Goal: Task Accomplishment & Management: Use online tool/utility

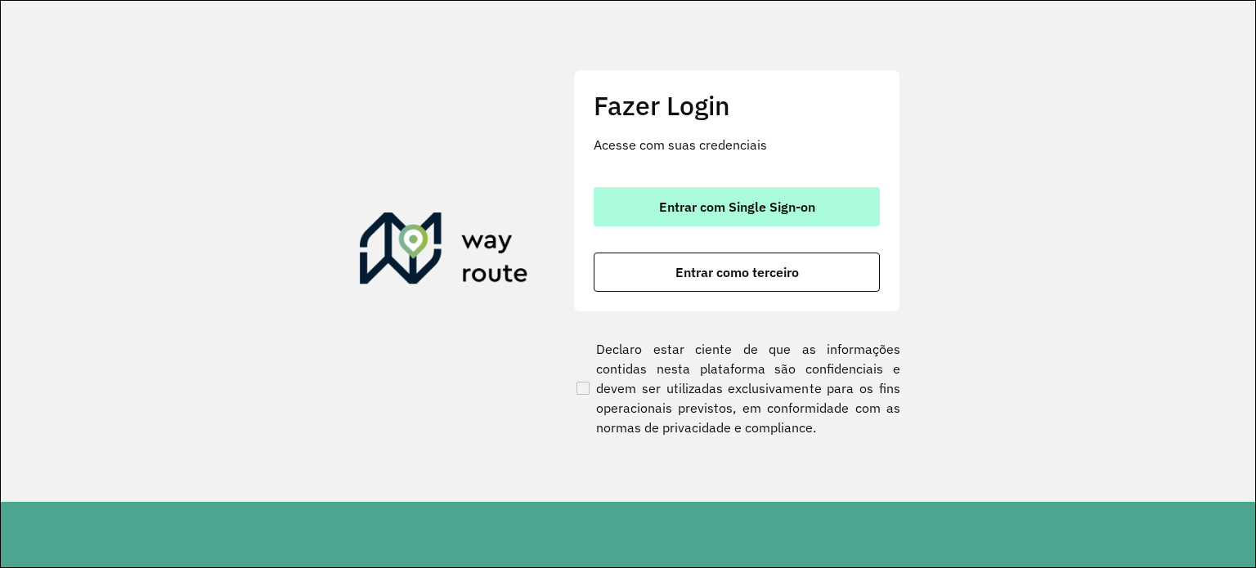
click at [721, 203] on span "Entrar com Single Sign-on" at bounding box center [737, 206] width 156 height 13
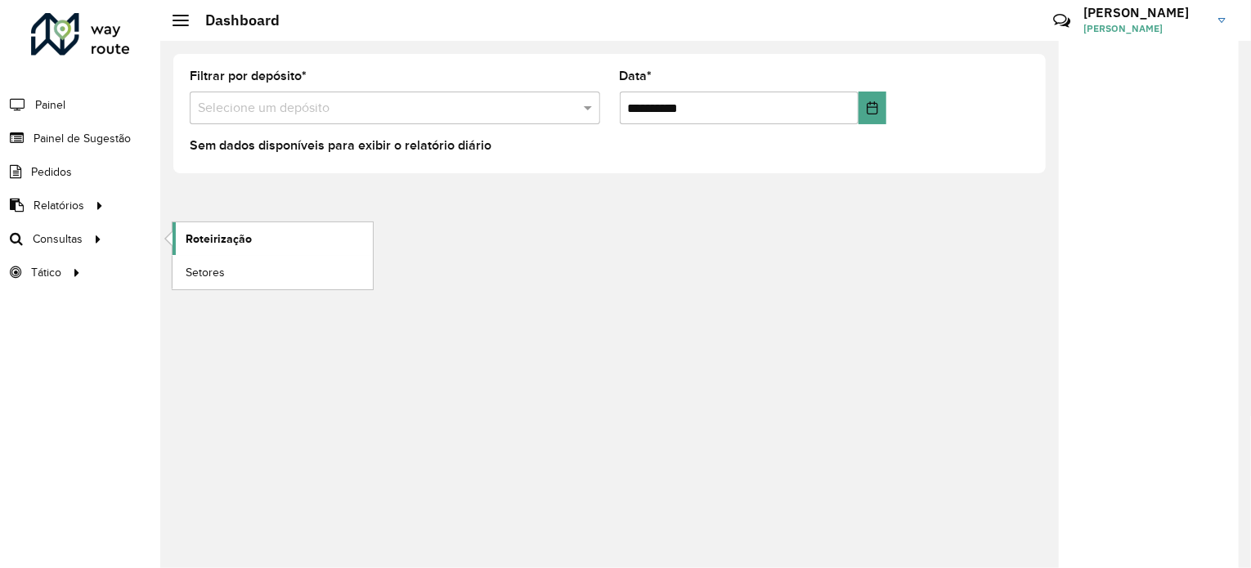
click at [224, 236] on span "Roteirização" at bounding box center [219, 239] width 66 height 17
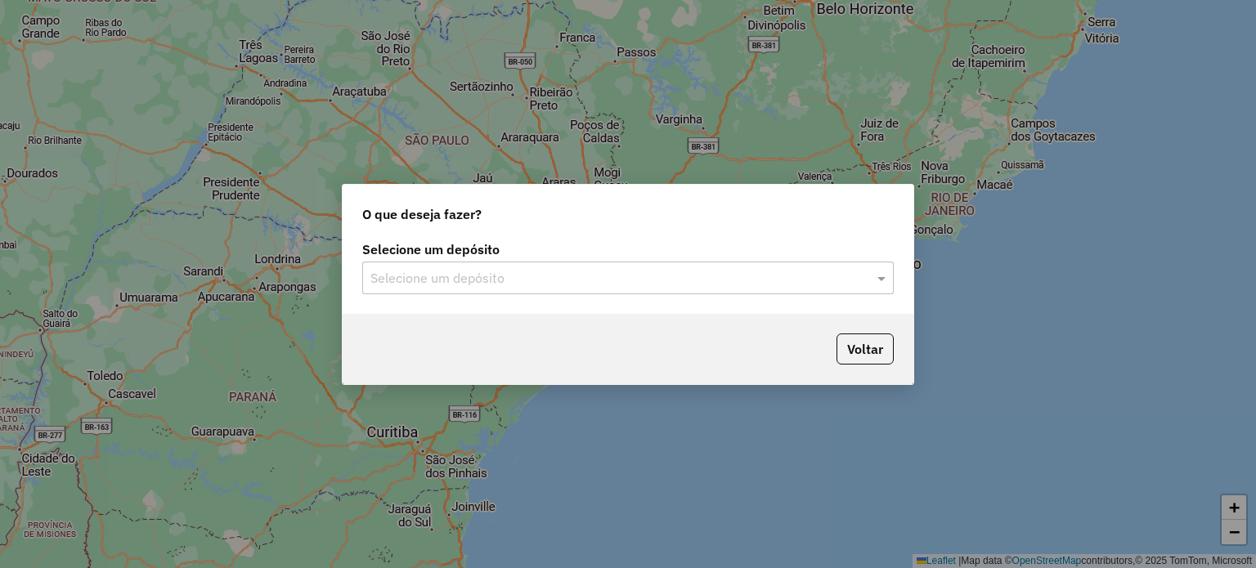
click at [851, 284] on input "text" at bounding box center [612, 279] width 483 height 20
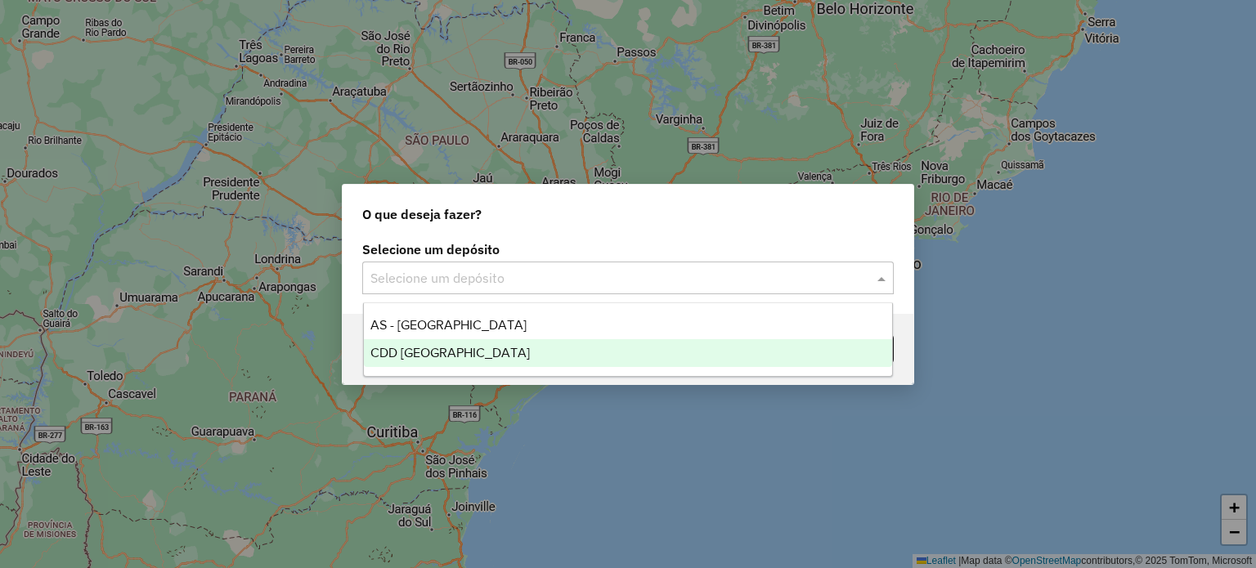
click at [454, 352] on span "CDD [GEOGRAPHIC_DATA]" at bounding box center [451, 353] width 160 height 14
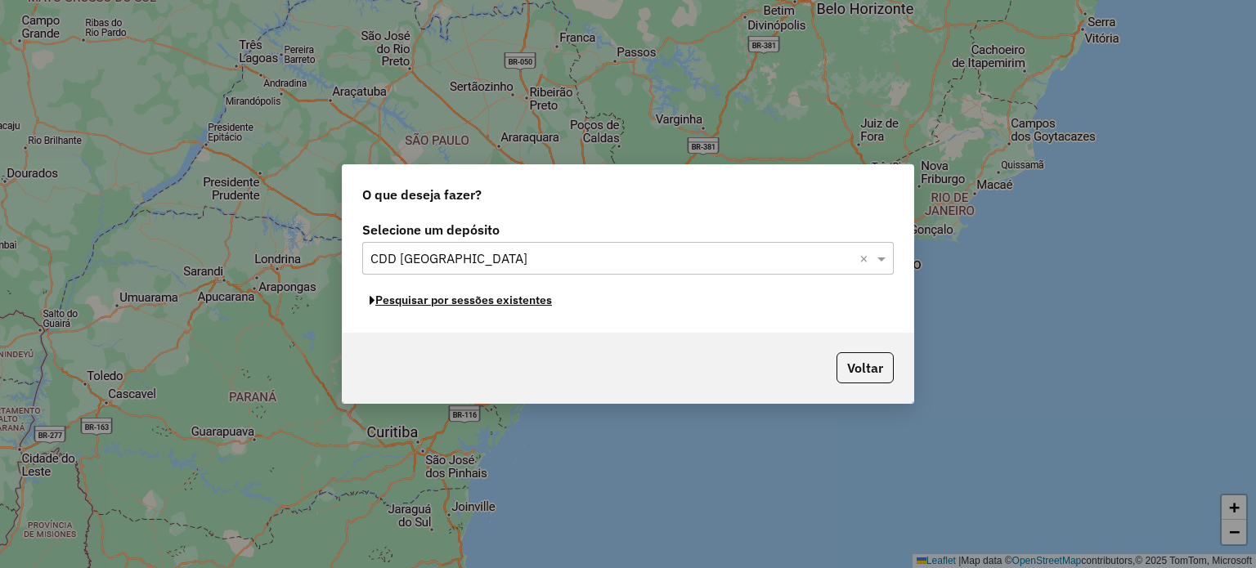
click at [493, 301] on button "Pesquisar por sessões existentes" at bounding box center [460, 300] width 197 height 25
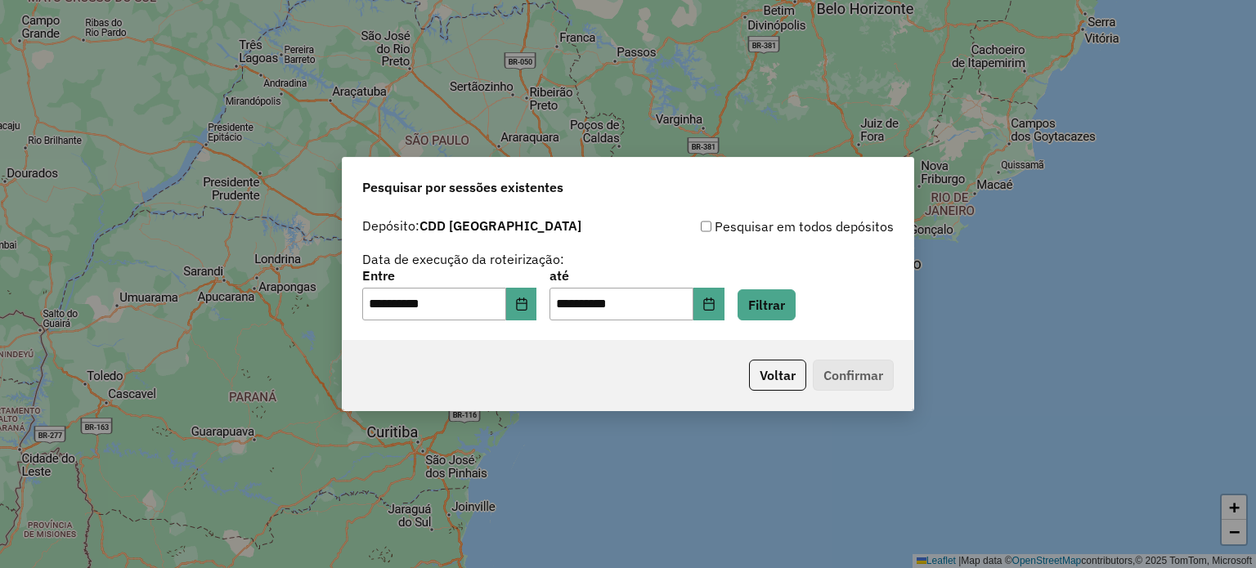
click at [836, 376] on p-footer "Voltar Confirmar" at bounding box center [818, 375] width 151 height 31
click at [777, 307] on button "Filtrar" at bounding box center [767, 305] width 58 height 31
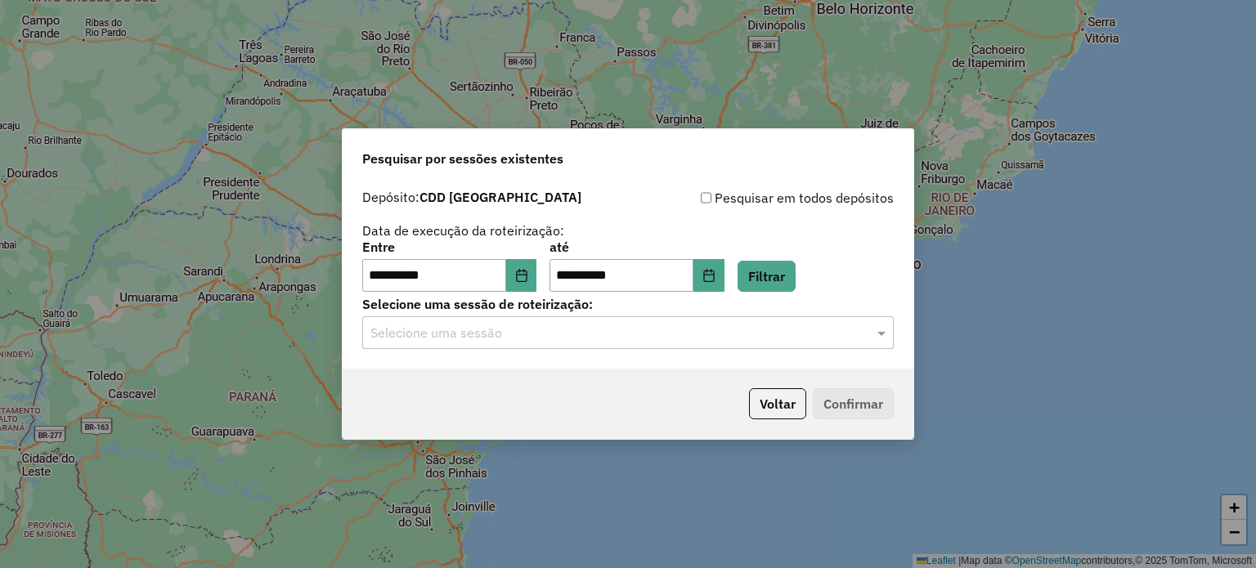
click at [545, 330] on input "text" at bounding box center [612, 334] width 483 height 20
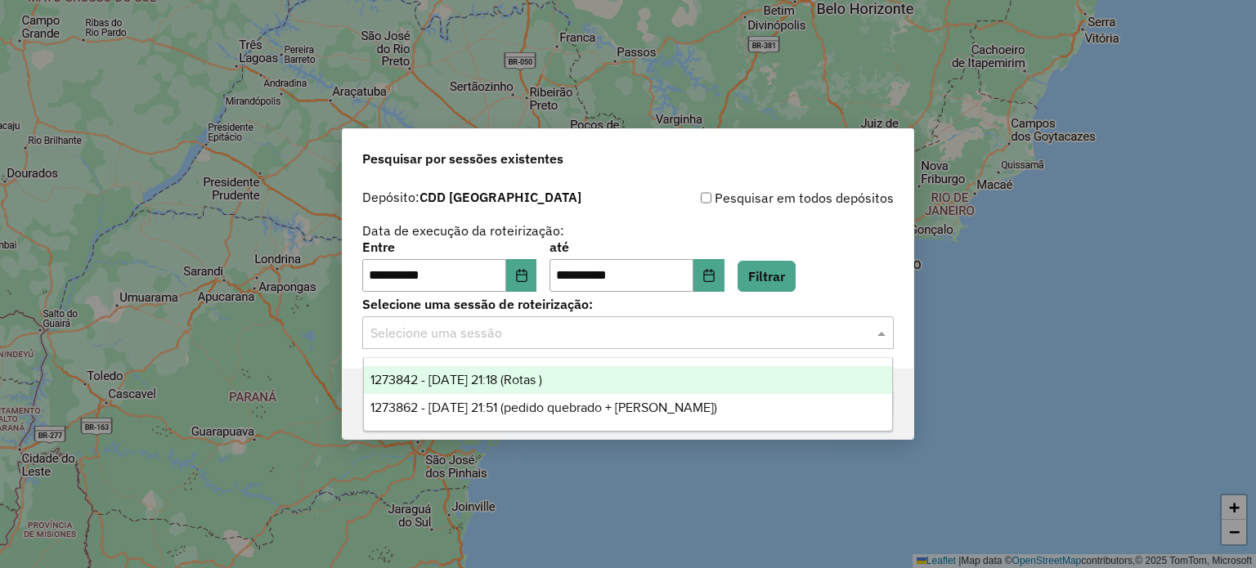
click at [586, 377] on div "1273842 - 11/09/2025 21:18 (Rotas )" at bounding box center [628, 380] width 529 height 28
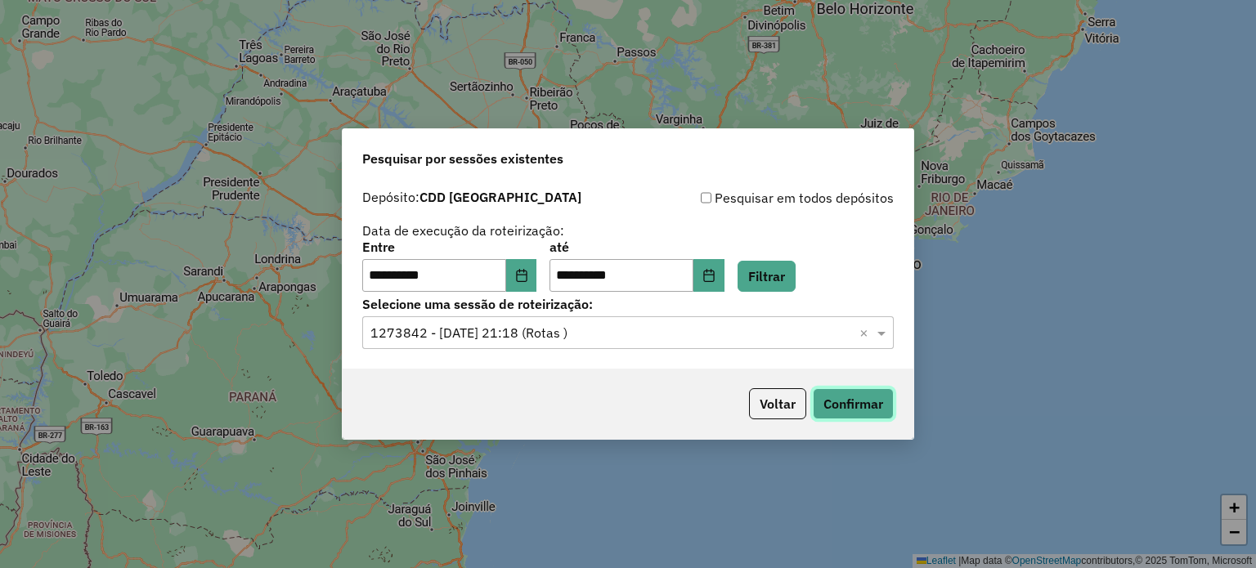
click at [878, 415] on button "Confirmar" at bounding box center [853, 404] width 81 height 31
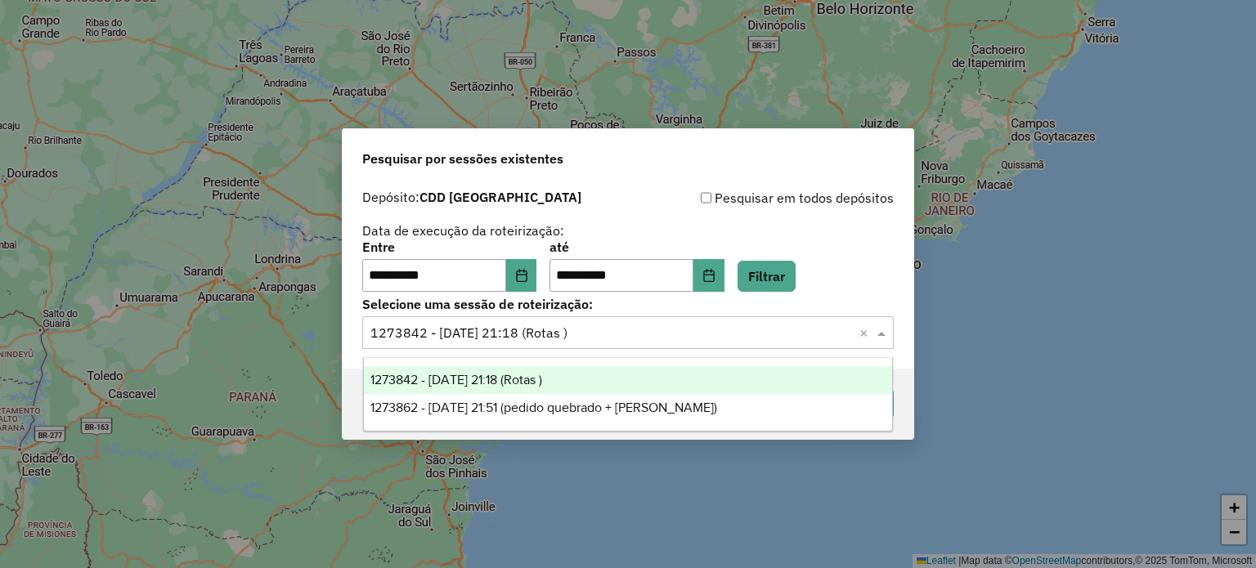
click at [606, 344] on div "Selecione uma sessão × 1273842 - 11/09/2025 21:18 (Rotas ) ×" at bounding box center [628, 333] width 532 height 33
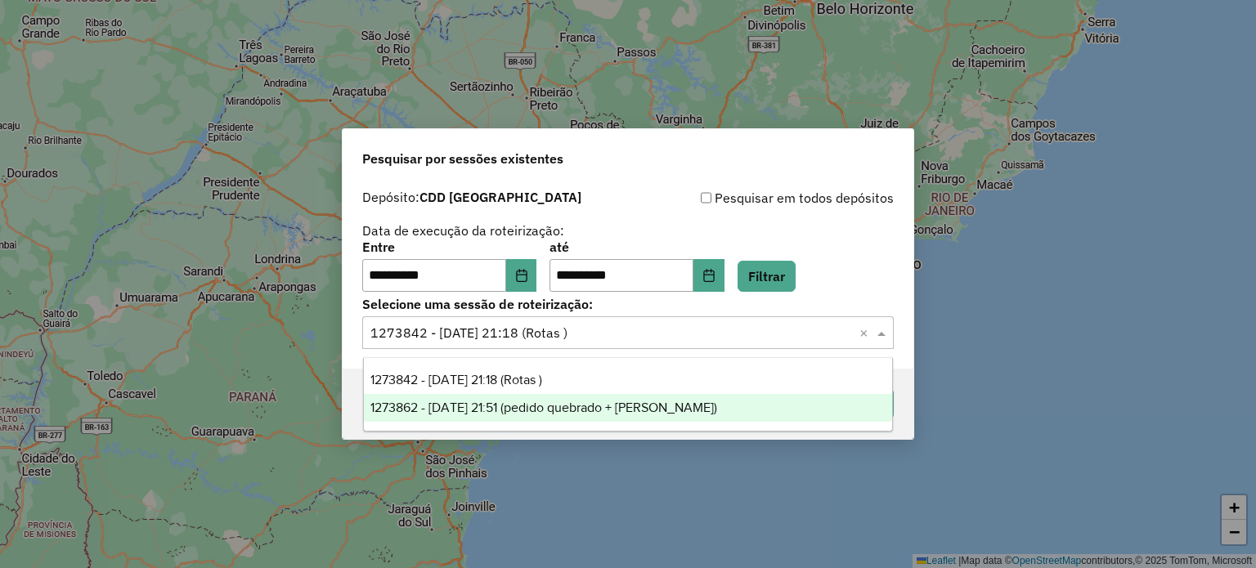
click at [612, 409] on span "1273862 - 11/09/2025 21:51 (pedido quebrado + Buffer)" at bounding box center [544, 408] width 347 height 14
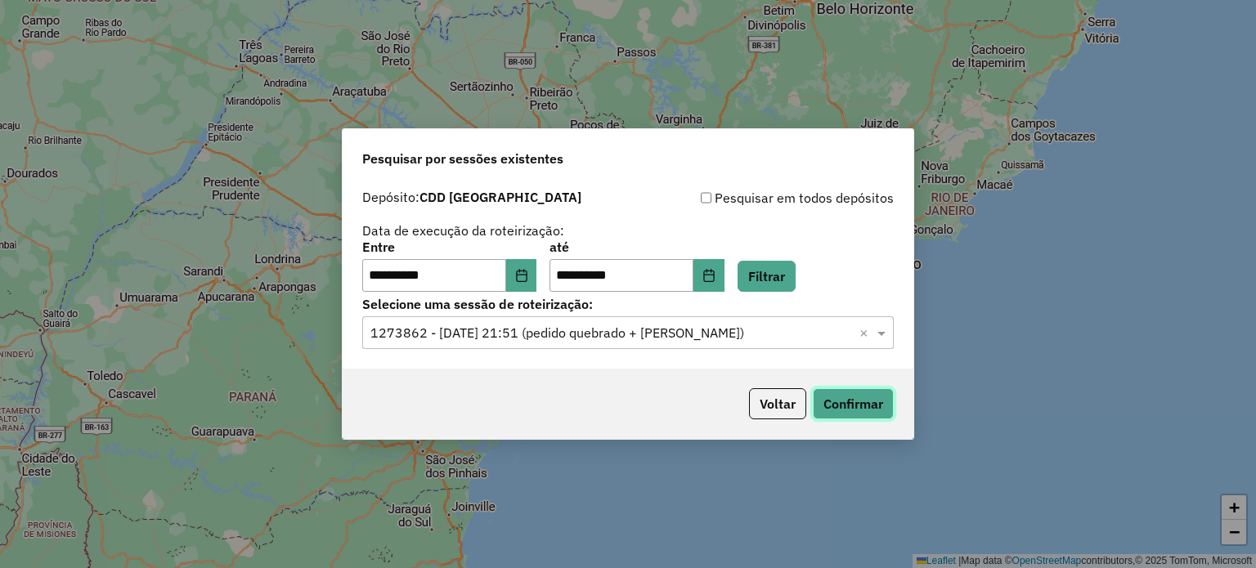
click at [830, 410] on button "Confirmar" at bounding box center [853, 404] width 81 height 31
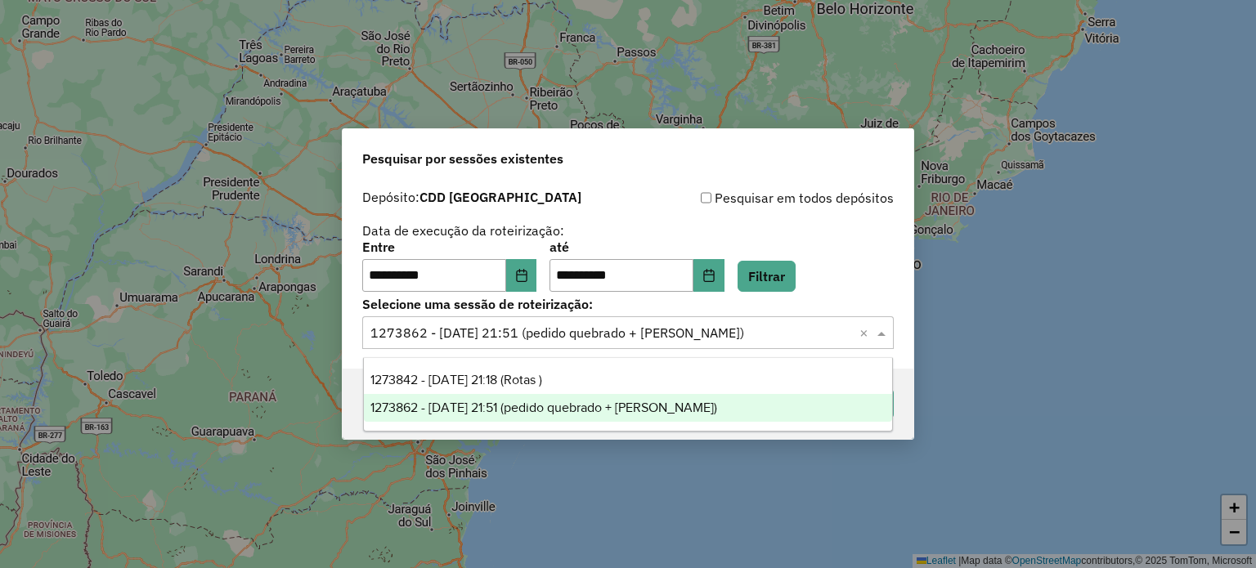
click at [625, 333] on input "text" at bounding box center [612, 334] width 483 height 20
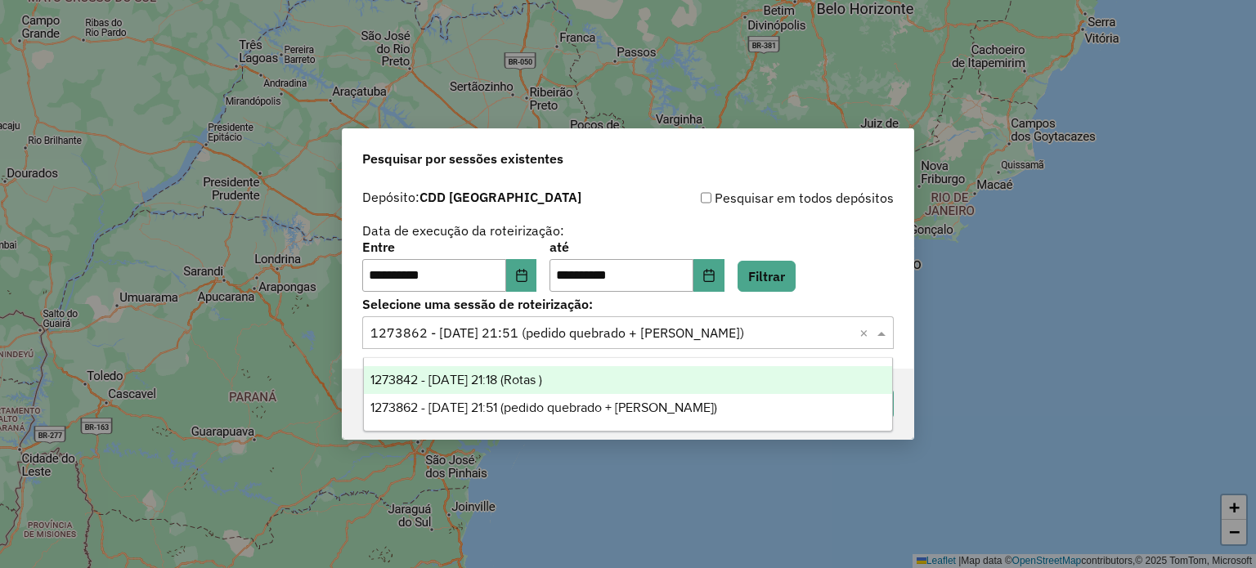
click at [598, 379] on div "1273842 - 11/09/2025 21:18 (Rotas )" at bounding box center [628, 380] width 529 height 28
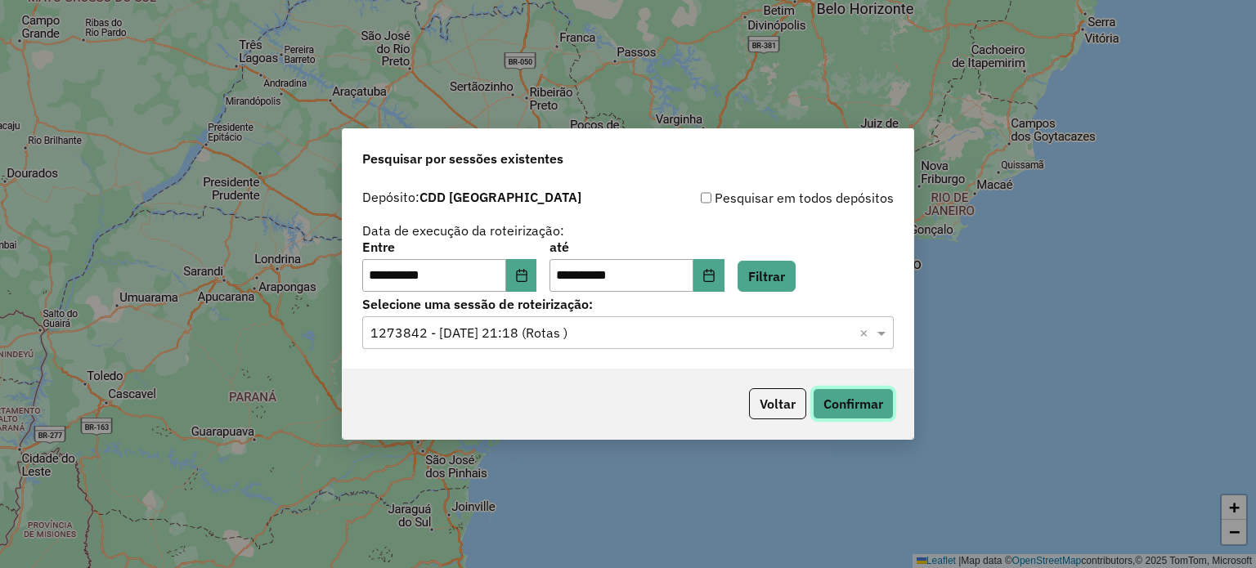
click at [857, 402] on button "Confirmar" at bounding box center [853, 404] width 81 height 31
click at [604, 339] on input "text" at bounding box center [612, 334] width 483 height 20
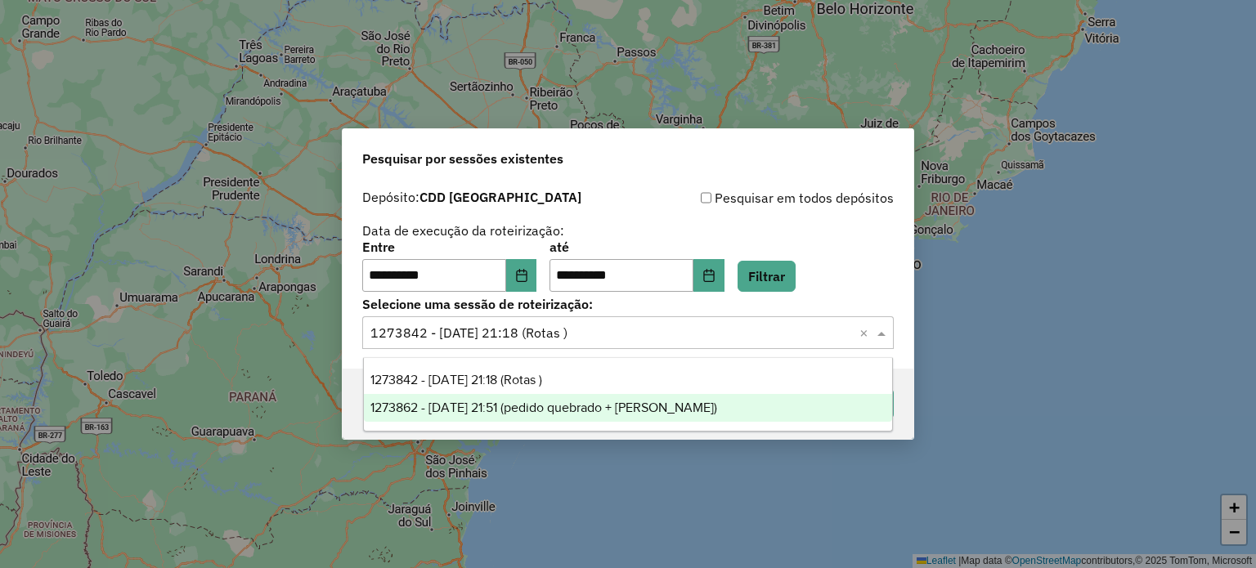
click at [601, 411] on span "1273862 - 11/09/2025 21:51 (pedido quebrado + Buffer)" at bounding box center [544, 408] width 347 height 14
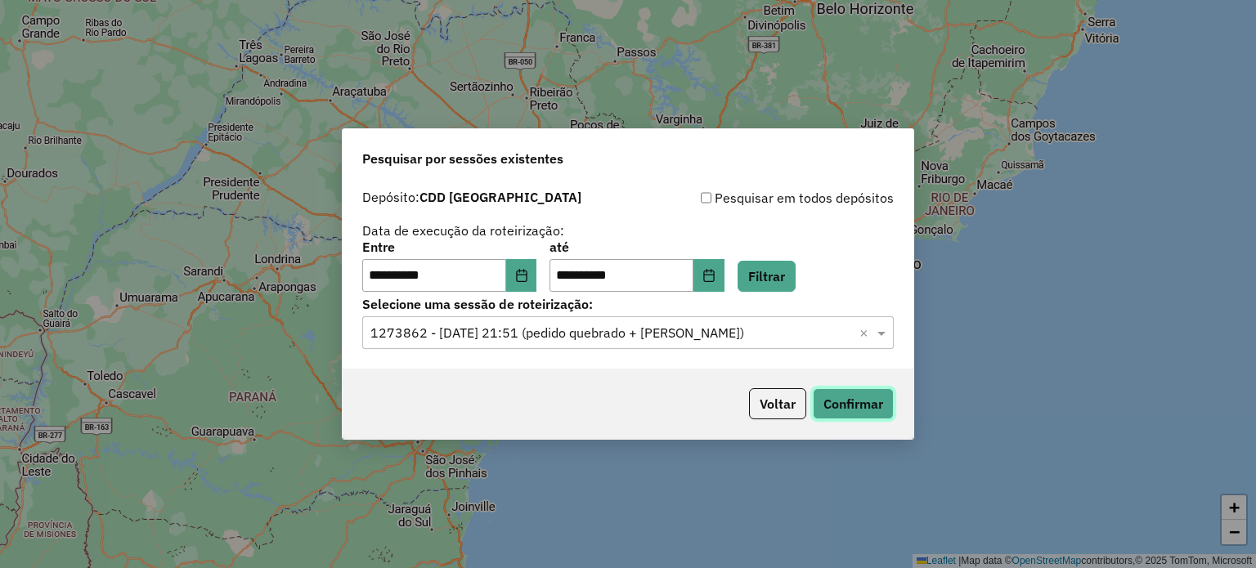
click at [852, 414] on button "Confirmar" at bounding box center [853, 404] width 81 height 31
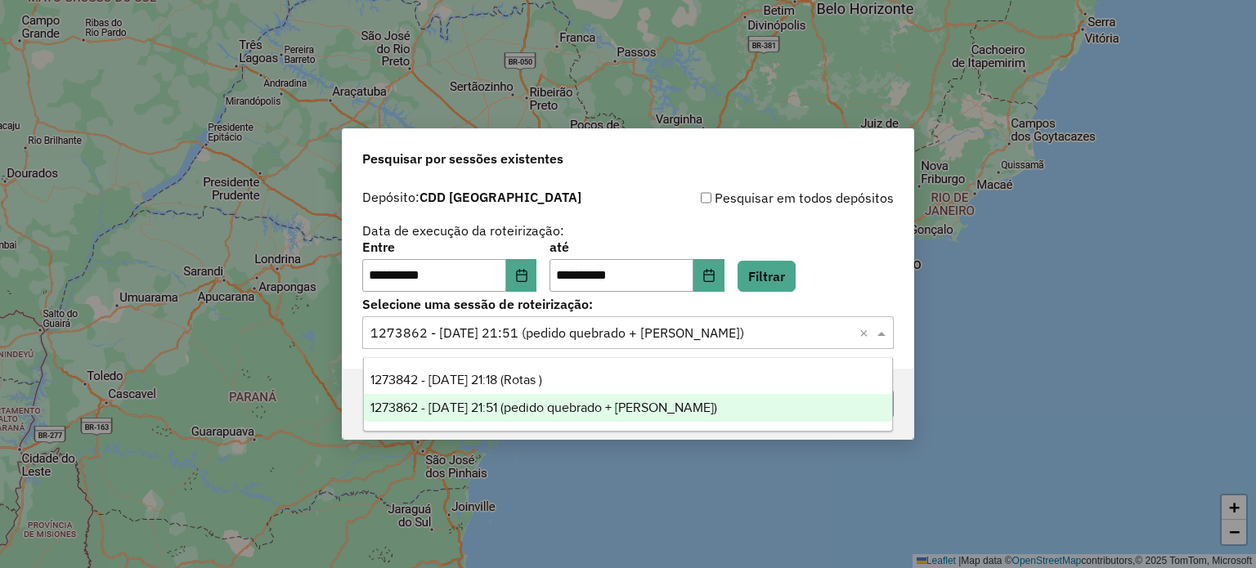
click at [667, 339] on input "text" at bounding box center [612, 334] width 483 height 20
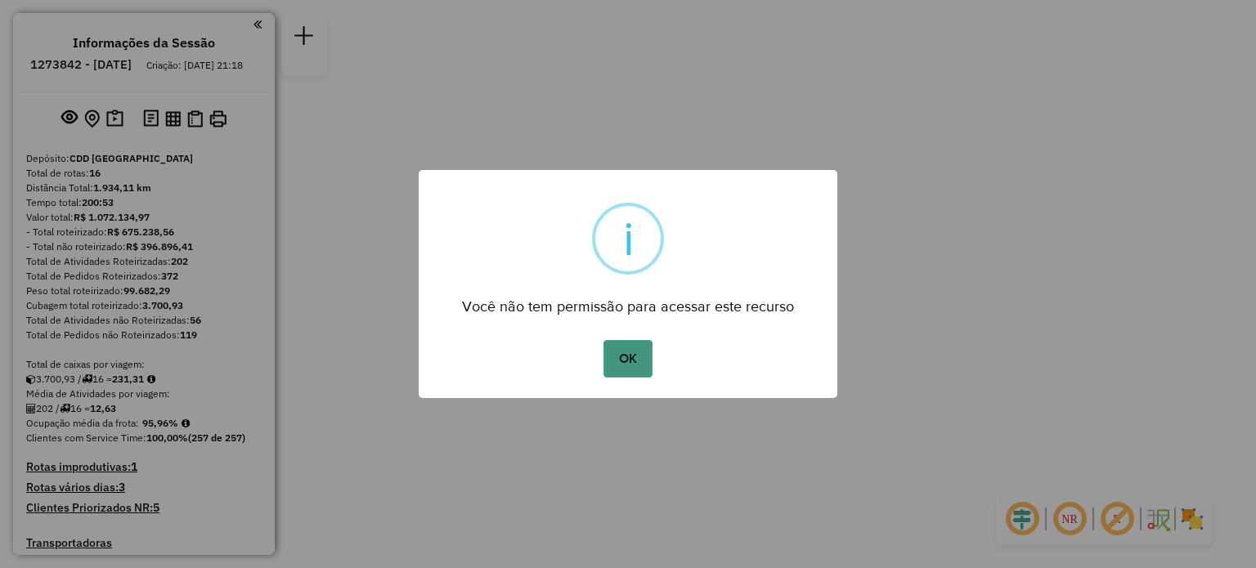
click at [635, 353] on button "OK" at bounding box center [628, 359] width 48 height 38
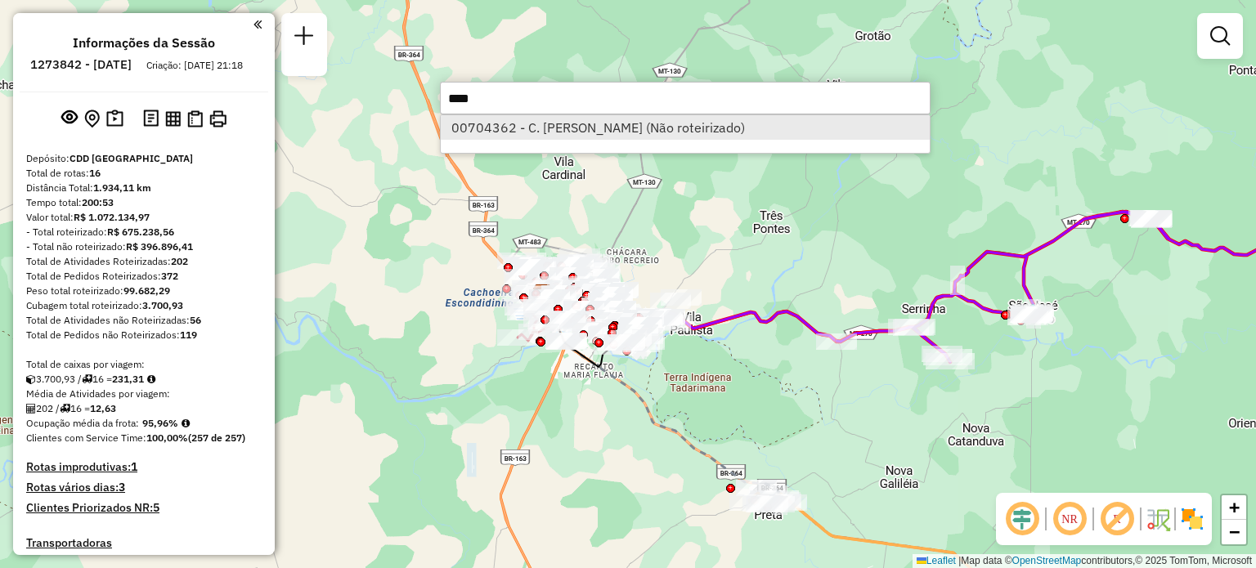
type input "****"
click at [680, 128] on li "00704362 - C. HENRIQUE FERREIRA (Não roteirizado)" at bounding box center [685, 127] width 489 height 25
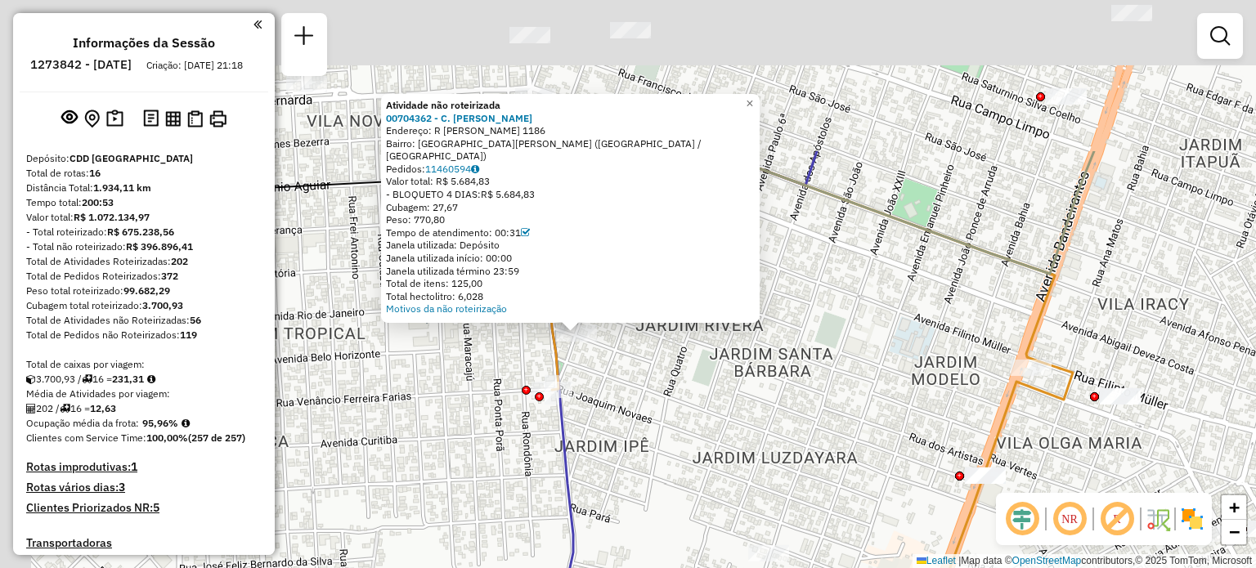
drag, startPoint x: 525, startPoint y: 264, endPoint x: 647, endPoint y: 434, distance: 209.3
click at [647, 434] on div "Atividade não roteirizada 00704362 - C. HENRIQUE FERREIRA Endereço: R Edgar de …" at bounding box center [628, 284] width 1256 height 568
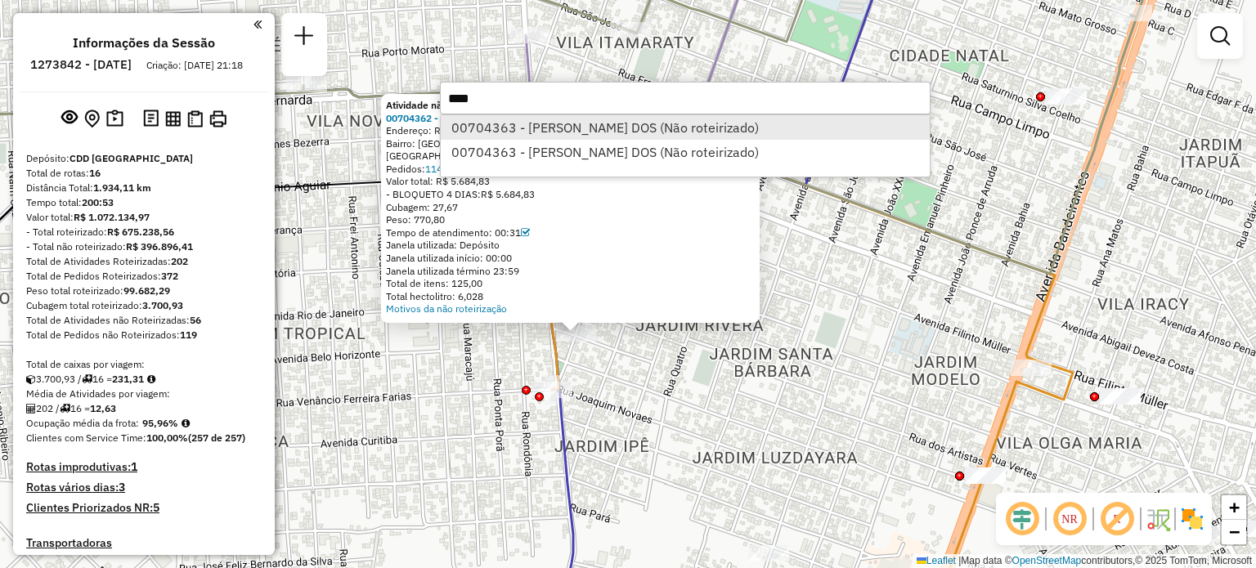
type input "****"
click at [660, 133] on li "00704363 - [PERSON_NAME] DOS (Não roteirizado)" at bounding box center [685, 127] width 489 height 25
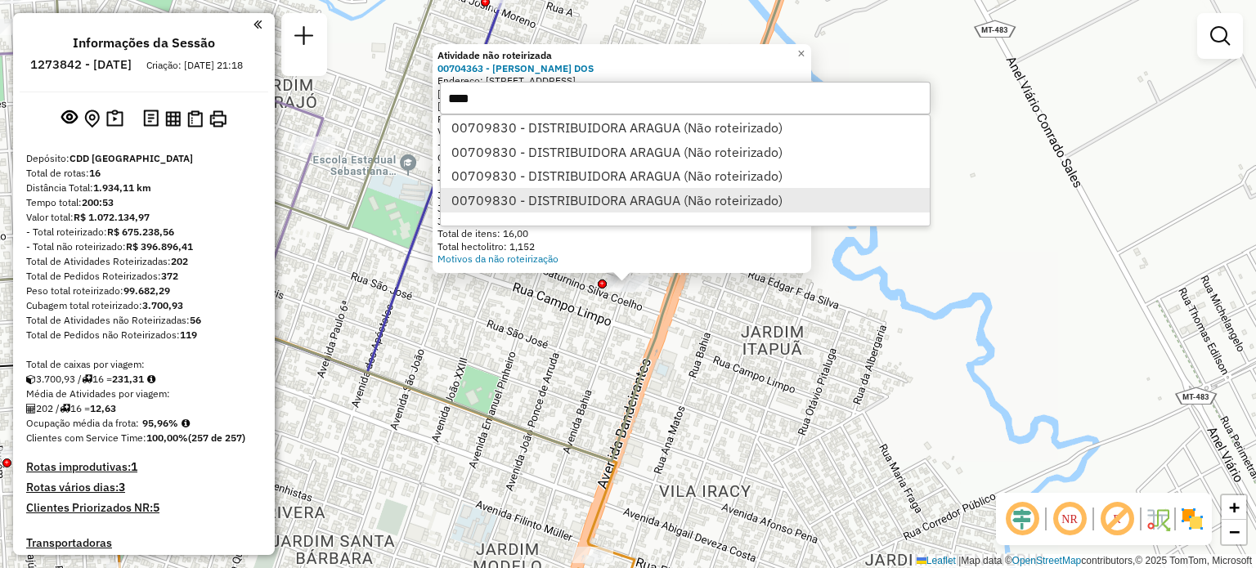
type input "****"
click at [647, 200] on li "00709830 - DISTRIBUIDORA ARAGUA (Não roteirizado)" at bounding box center [685, 200] width 489 height 25
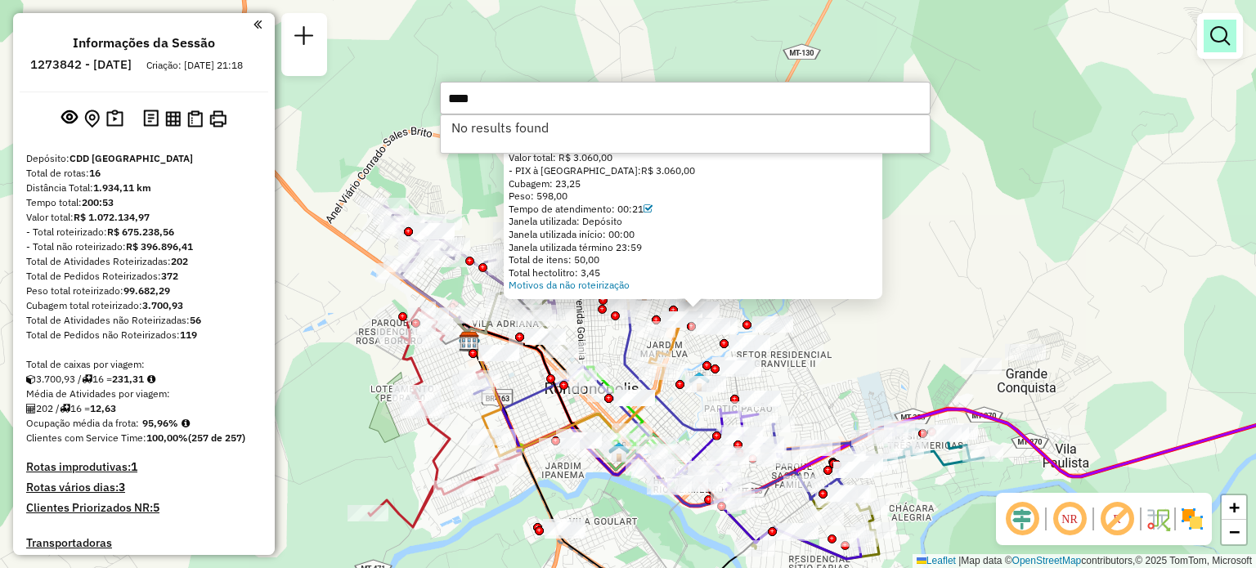
type input "****"
click at [1218, 36] on em at bounding box center [1221, 36] width 20 height 20
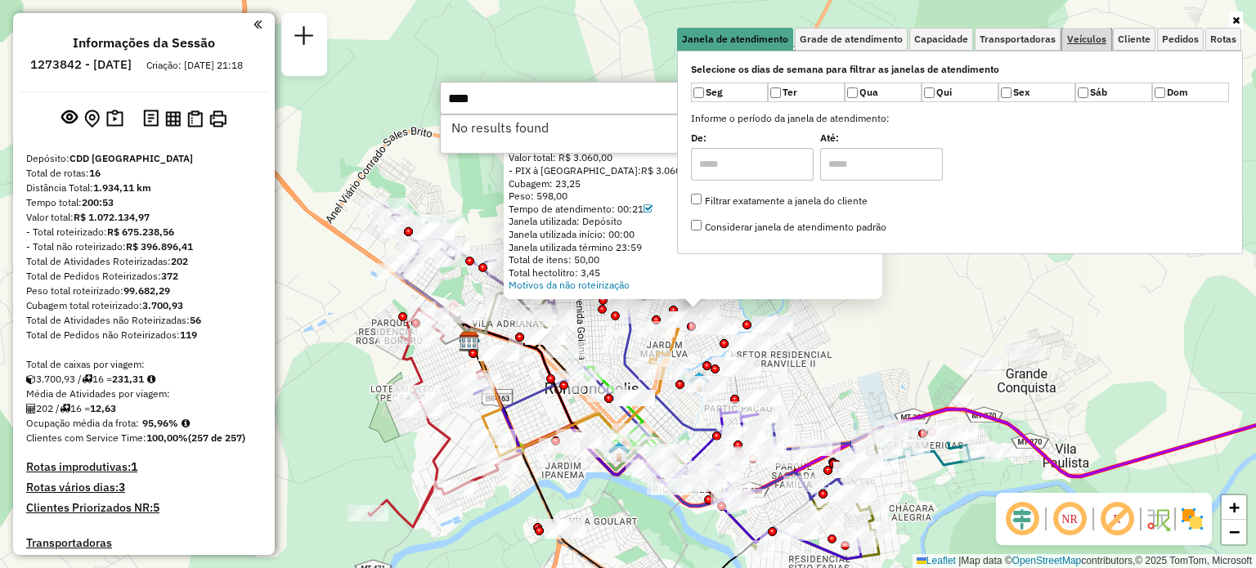
click at [1101, 38] on span "Veículos" at bounding box center [1086, 39] width 39 height 10
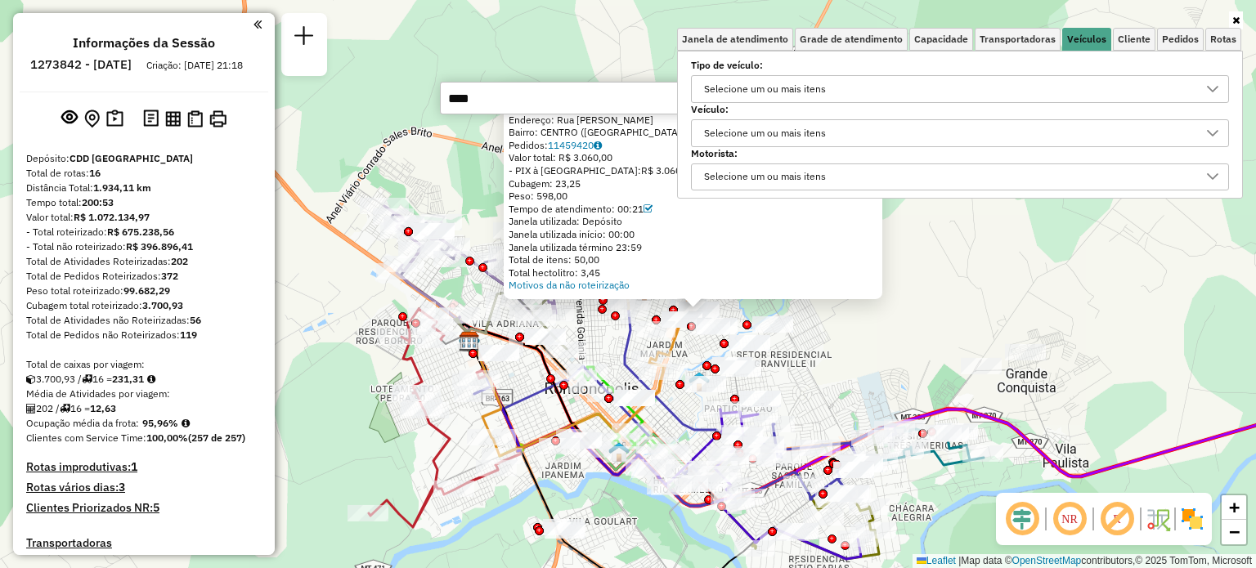
click at [768, 129] on div "Selecione um ou mais itens" at bounding box center [765, 133] width 133 height 26
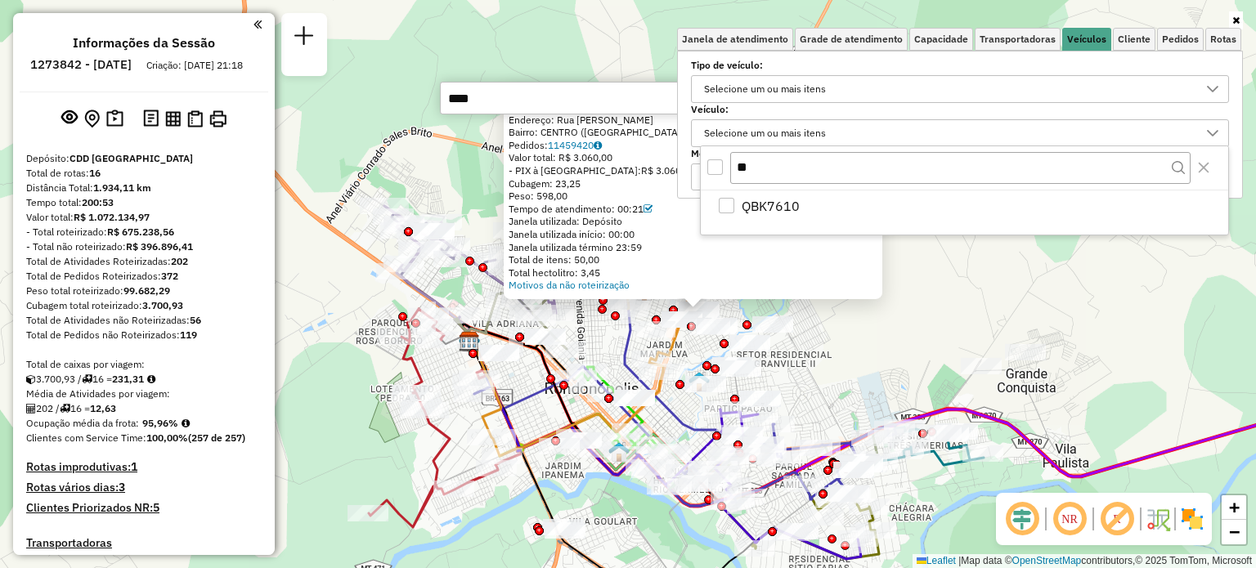
type input "*"
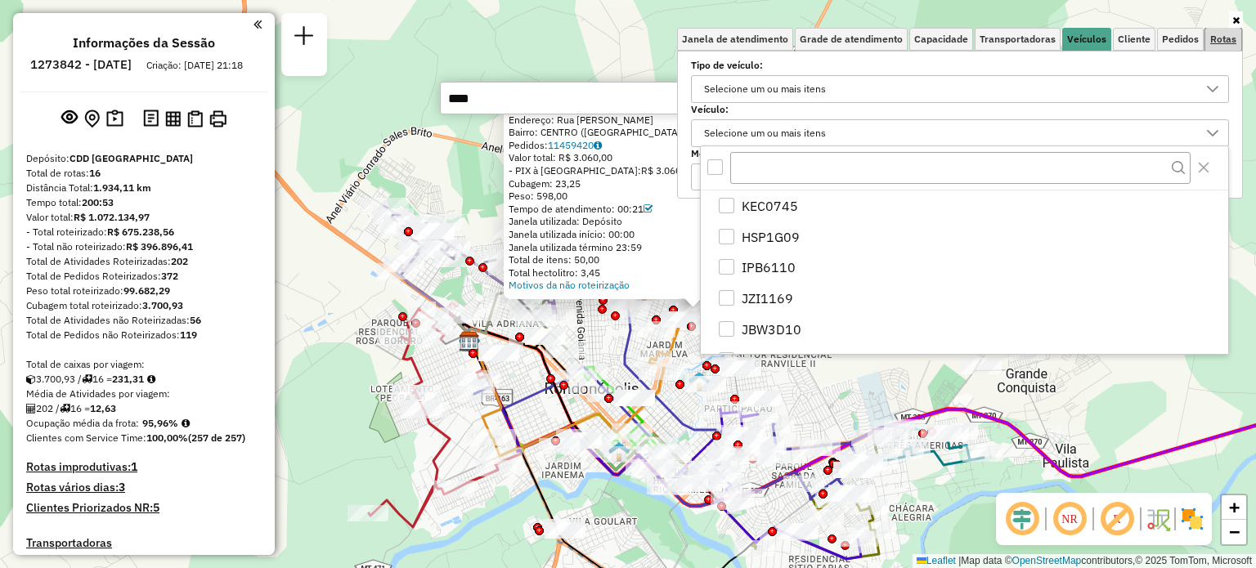
click at [1222, 38] on span "Rotas" at bounding box center [1224, 39] width 26 height 10
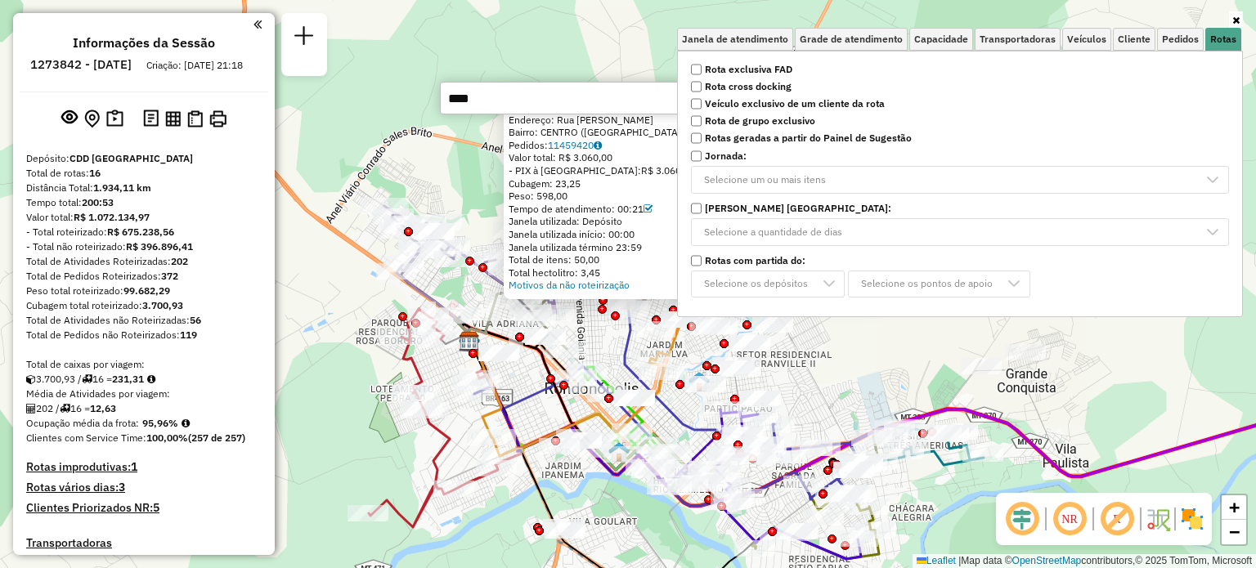
click at [474, 181] on div "Atividade não roteirizada 00709830 - DISTRIBUIDORA ARAGUA Endereço: Rua Benjami…" at bounding box center [628, 284] width 1256 height 568
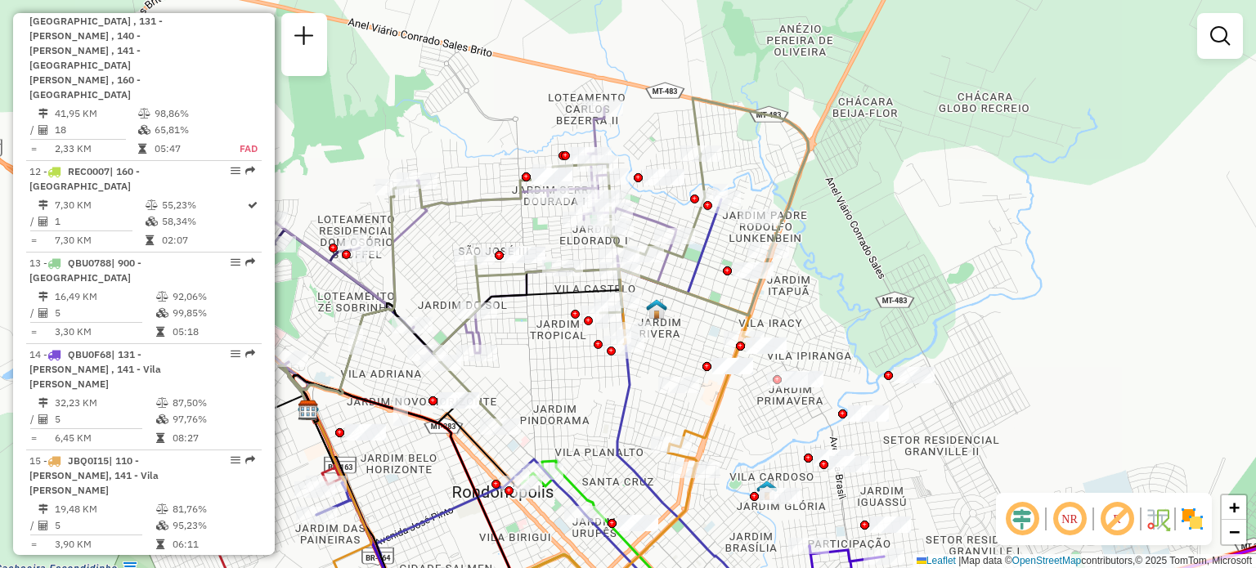
scroll to position [1636, 0]
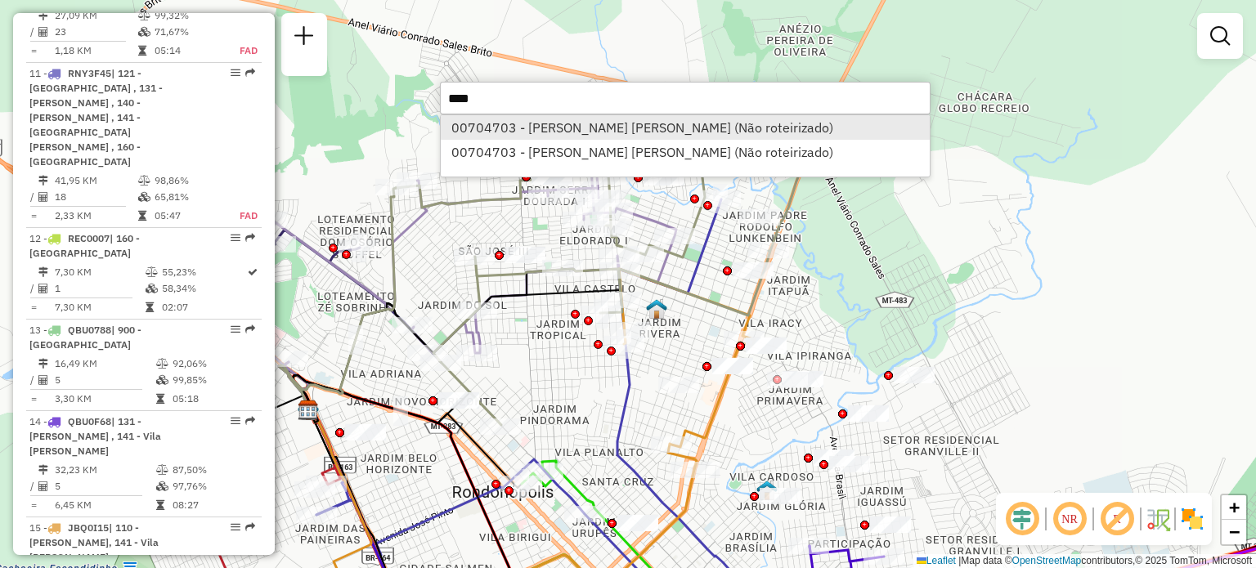
type input "****"
click at [740, 133] on li "00704703 - J F DE OLIVEIRA NETO (Não roteirizado)" at bounding box center [685, 127] width 489 height 25
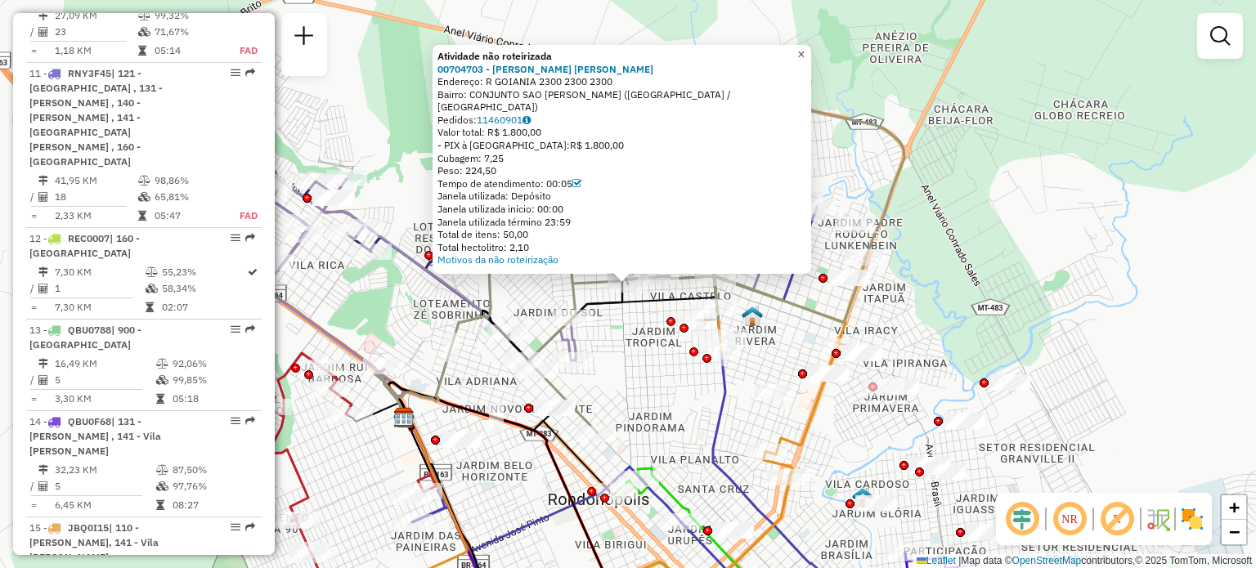
drag, startPoint x: 812, startPoint y: 64, endPoint x: 792, endPoint y: 86, distance: 30.1
click at [805, 61] on span "×" at bounding box center [801, 54] width 7 height 14
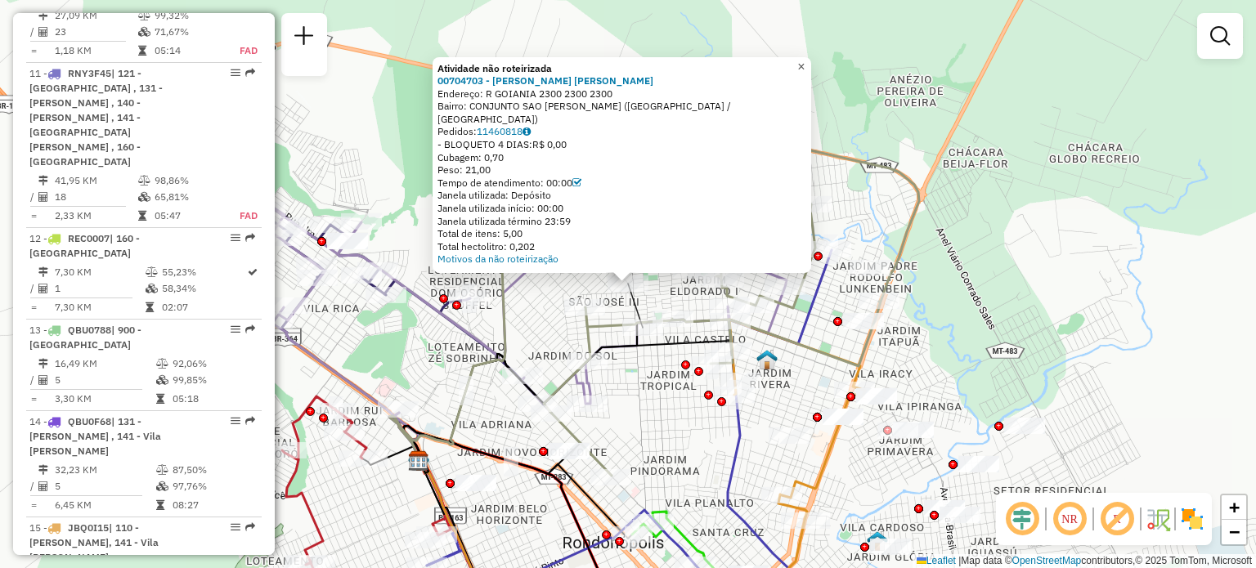
click at [811, 72] on link "×" at bounding box center [802, 66] width 20 height 20
click at [805, 73] on span "×" at bounding box center [801, 66] width 7 height 14
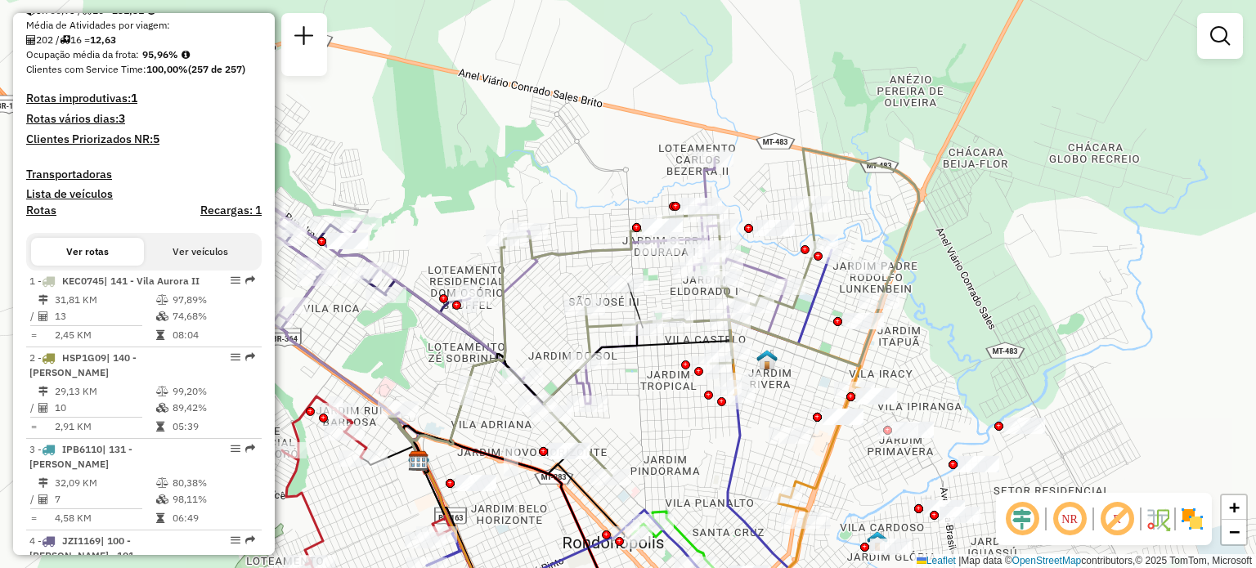
scroll to position [409, 0]
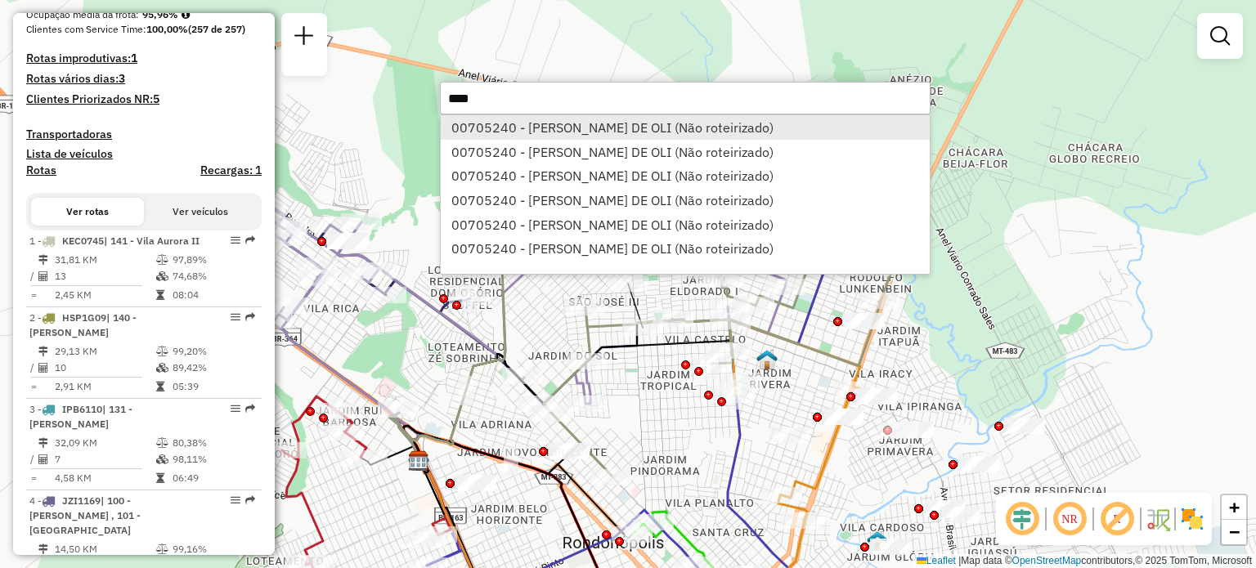
type input "****"
click at [718, 117] on li "00705240 - STAITON ALVES DE OLI (Não roteirizado)" at bounding box center [685, 127] width 489 height 25
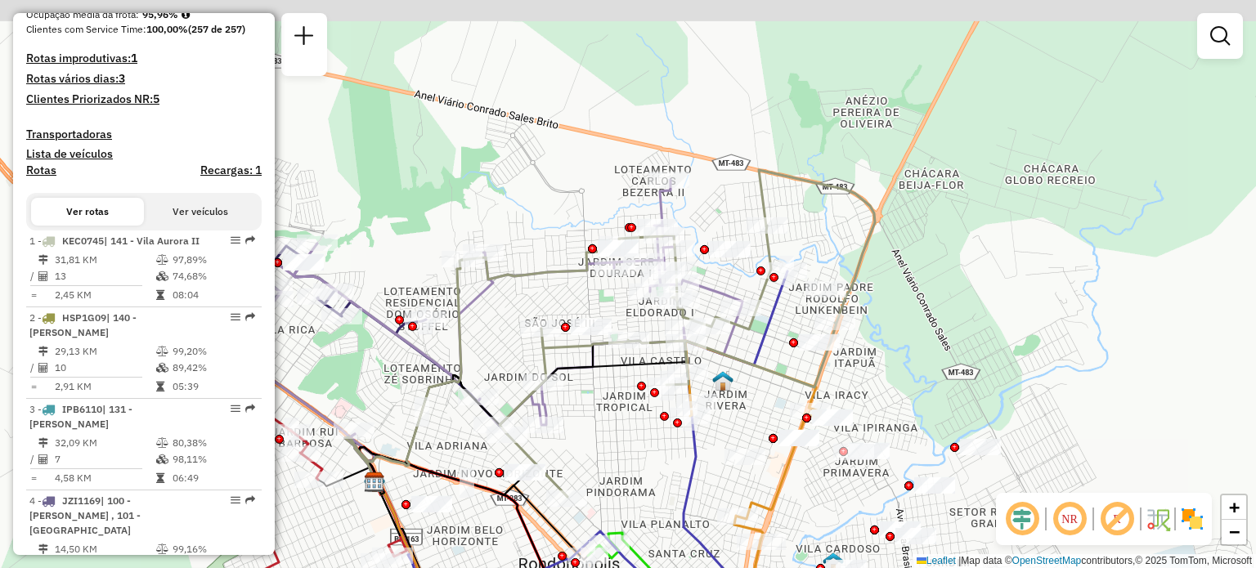
drag, startPoint x: 531, startPoint y: 107, endPoint x: 563, endPoint y: 241, distance: 137.9
click at [563, 241] on div "Janela de atendimento Grade de atendimento Capacidade Transportadoras Veículos …" at bounding box center [628, 284] width 1256 height 568
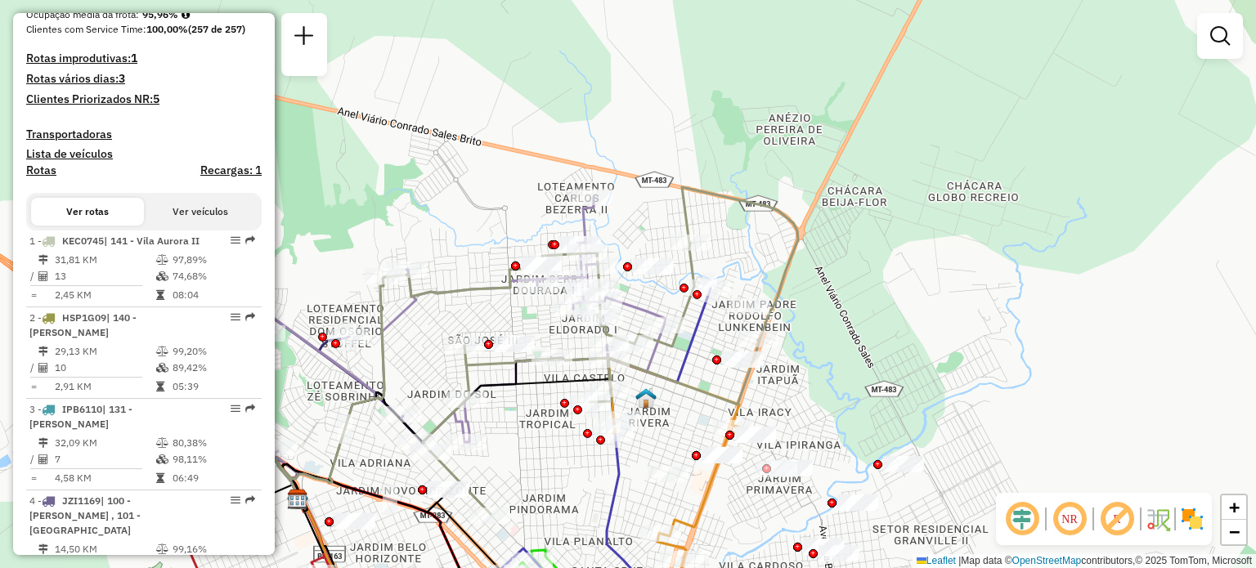
drag, startPoint x: 703, startPoint y: 274, endPoint x: 756, endPoint y: 73, distance: 207.9
click at [723, 224] on div "Rota 16 - Placa AWS3D84 00704401 - LUCAS GOMES TONELLI Janela de atendimento Gr…" at bounding box center [628, 284] width 1256 height 568
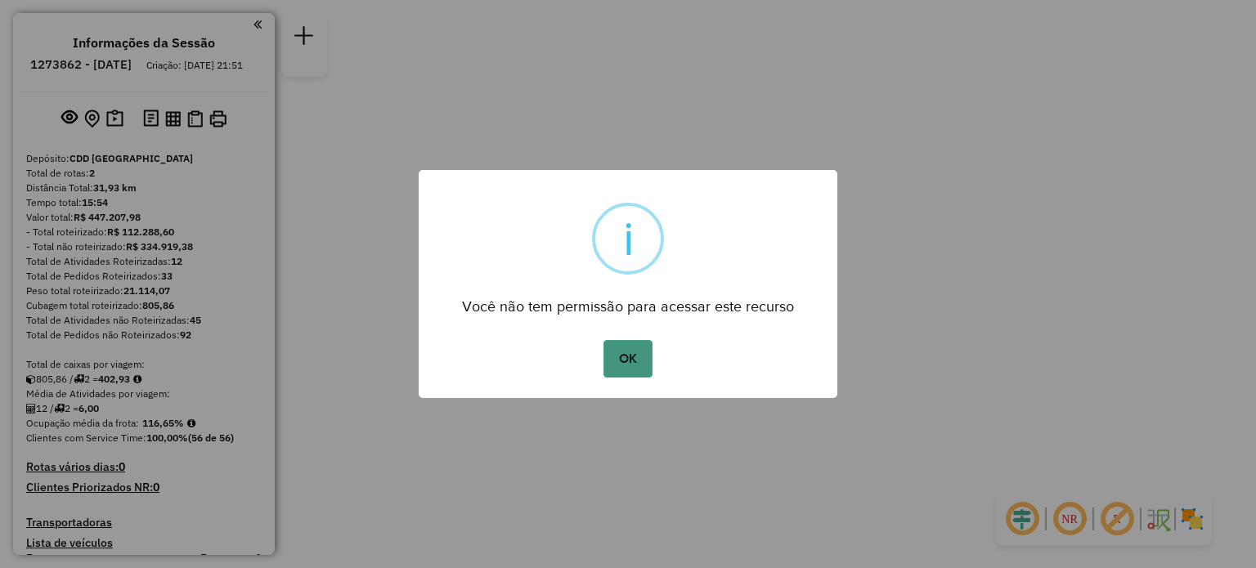
click at [631, 358] on button "OK" at bounding box center [628, 359] width 48 height 38
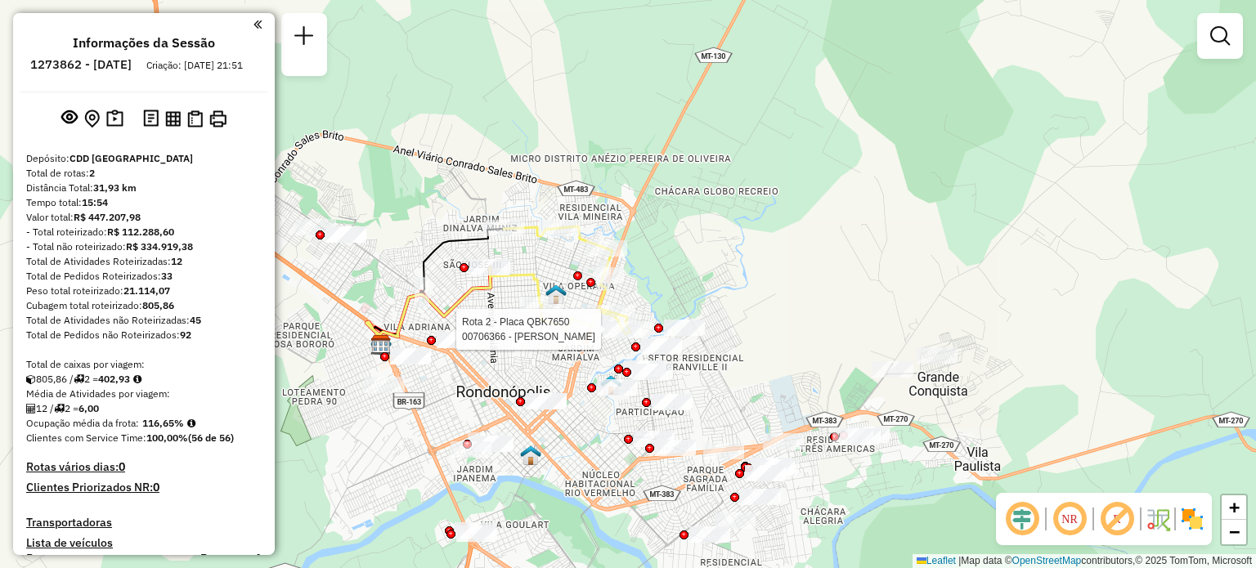
select select "**********"
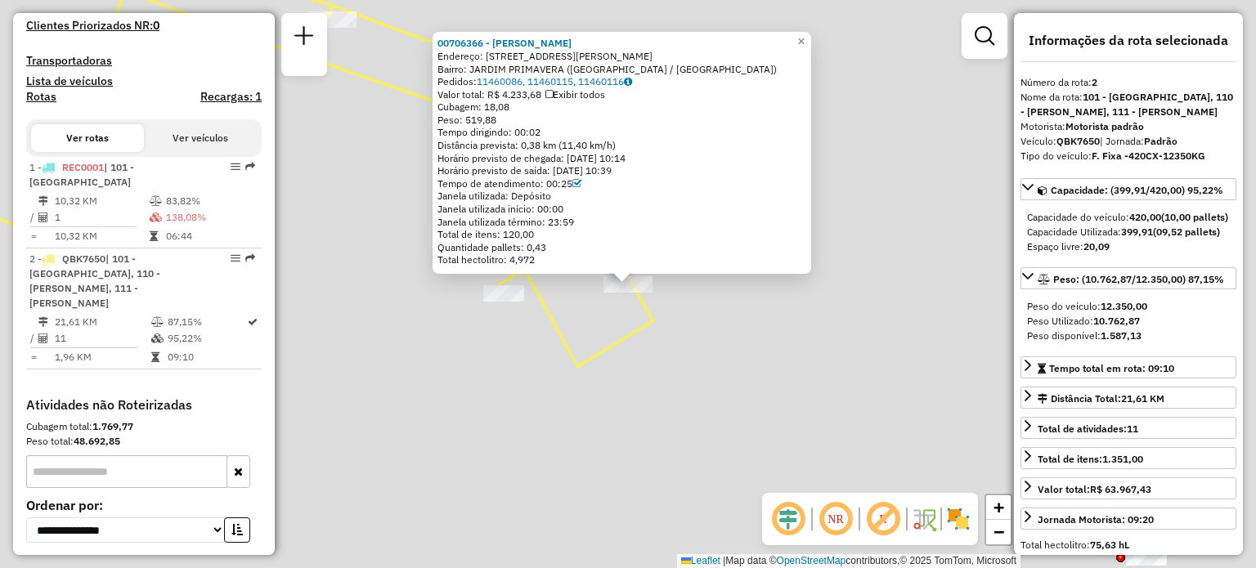
scroll to position [633, 0]
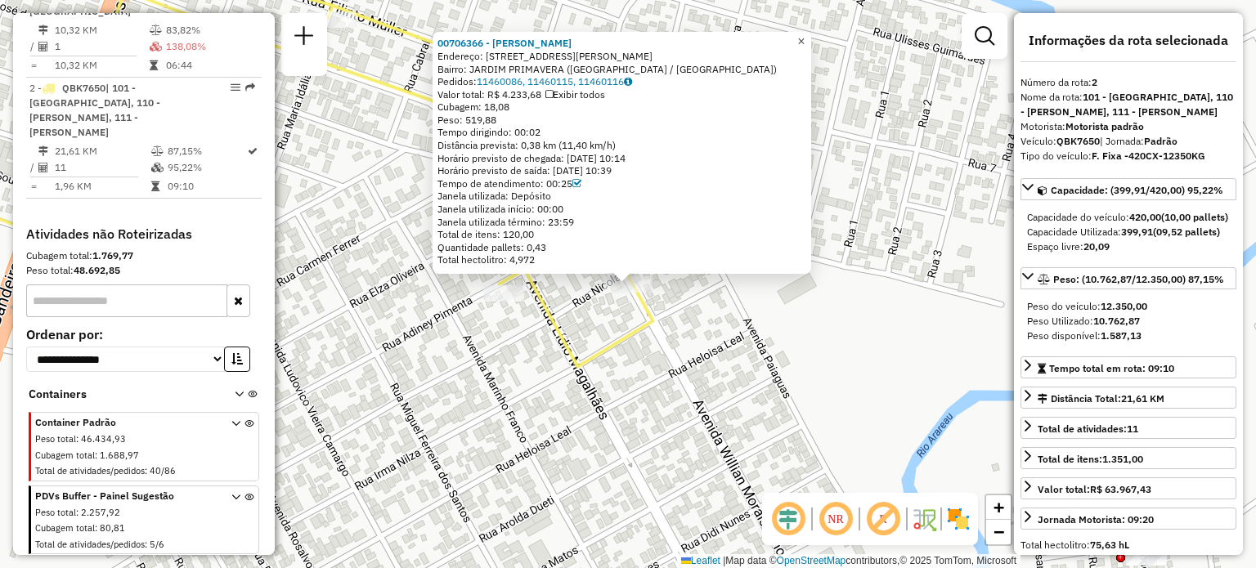
click at [805, 35] on span "×" at bounding box center [801, 41] width 7 height 14
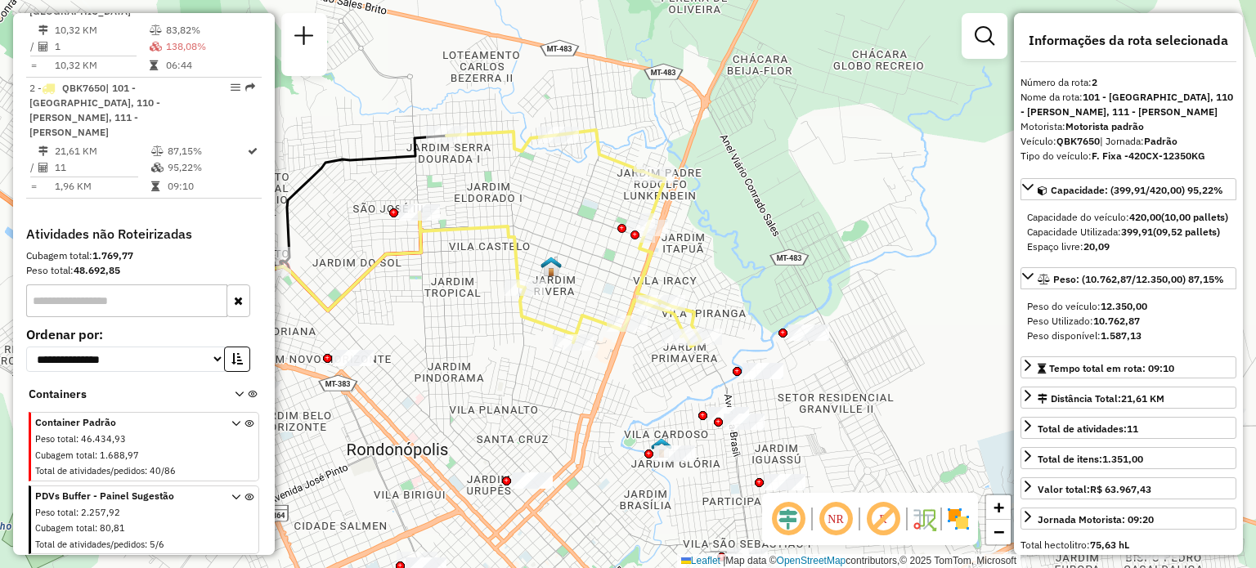
drag, startPoint x: 612, startPoint y: 218, endPoint x: 609, endPoint y: 251, distance: 33.7
click at [609, 251] on div "Janela de atendimento Grade de atendimento Capacidade Transportadoras Veículos …" at bounding box center [628, 284] width 1256 height 568
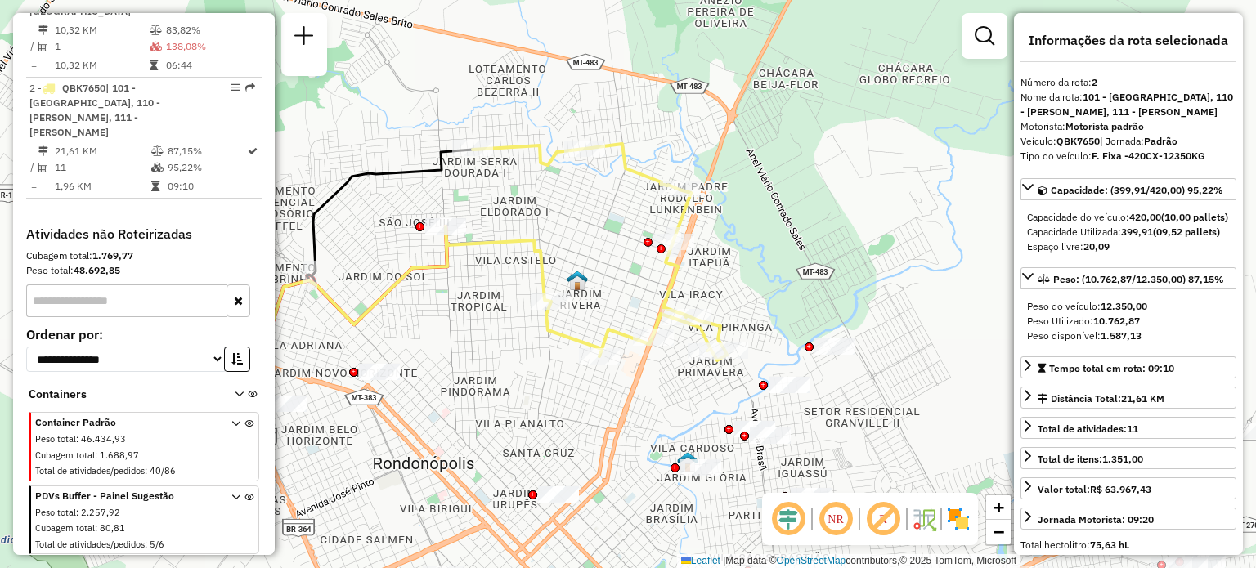
drag, startPoint x: 718, startPoint y: 213, endPoint x: 731, endPoint y: 209, distance: 14.0
click at [731, 209] on div "Janela de atendimento Grade de atendimento Capacidade Transportadoras Veículos …" at bounding box center [628, 284] width 1256 height 568
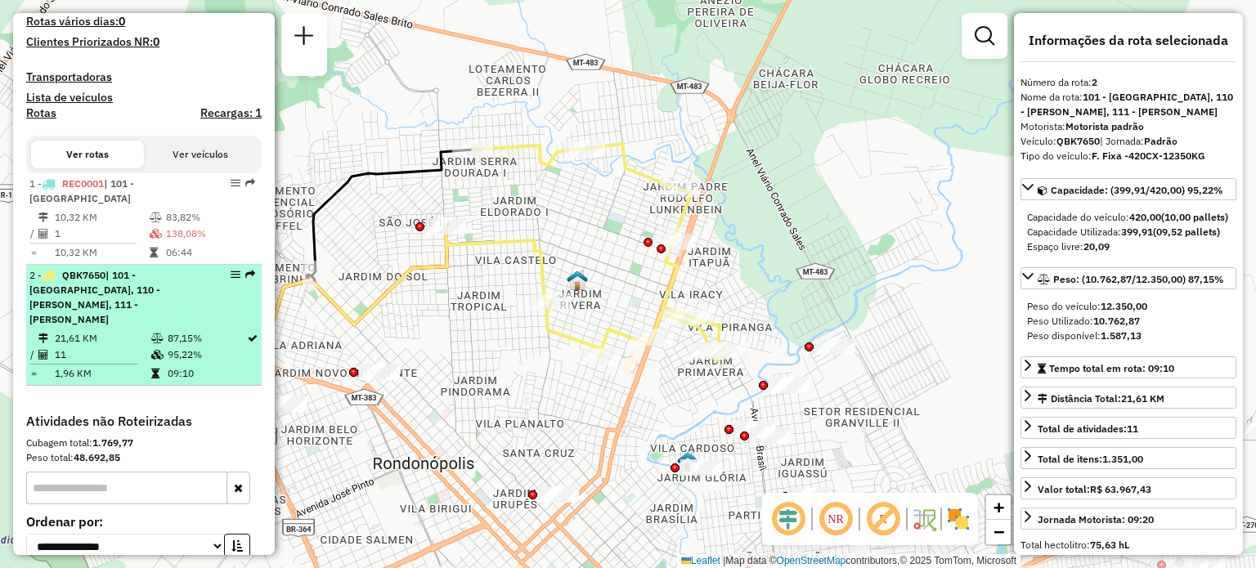
scroll to position [306, 0]
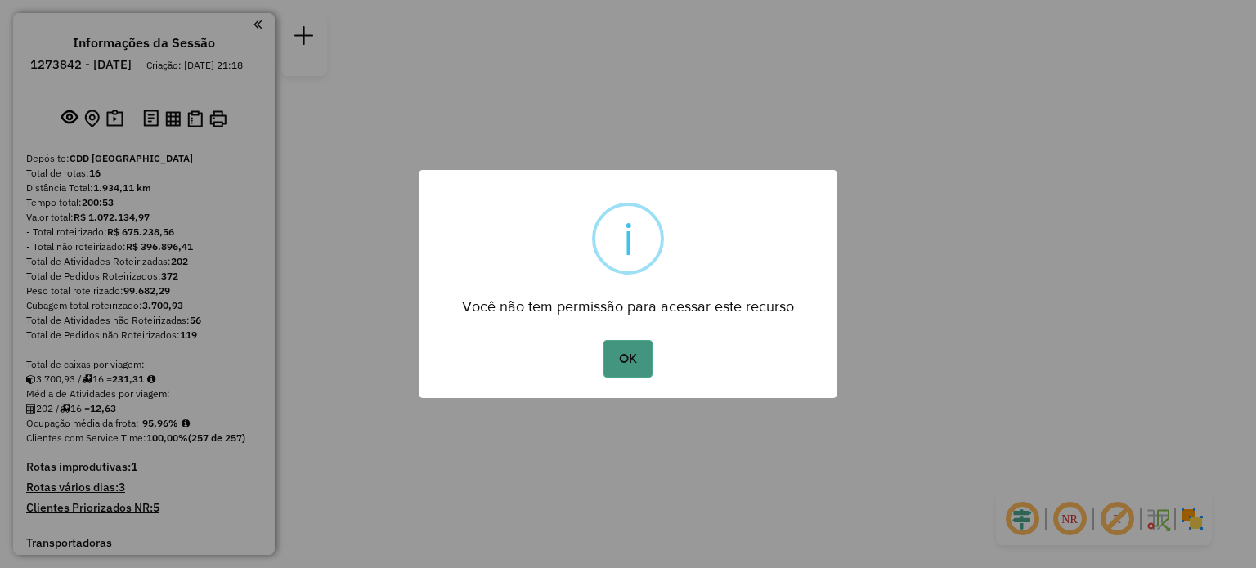
click at [638, 369] on button "OK" at bounding box center [628, 359] width 48 height 38
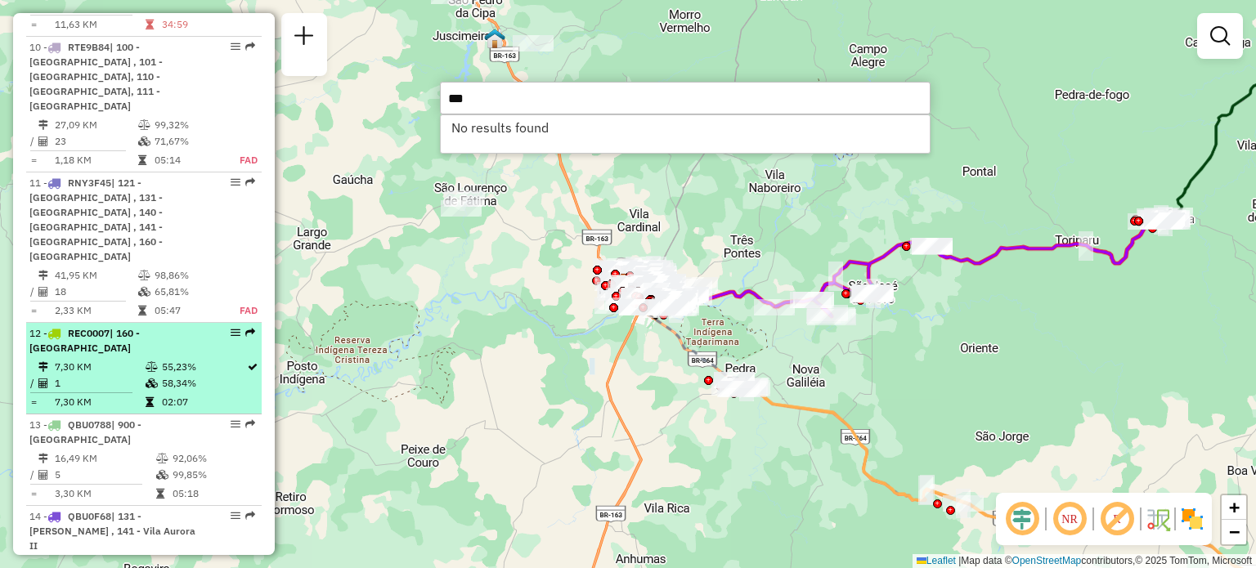
scroll to position [1472, 0]
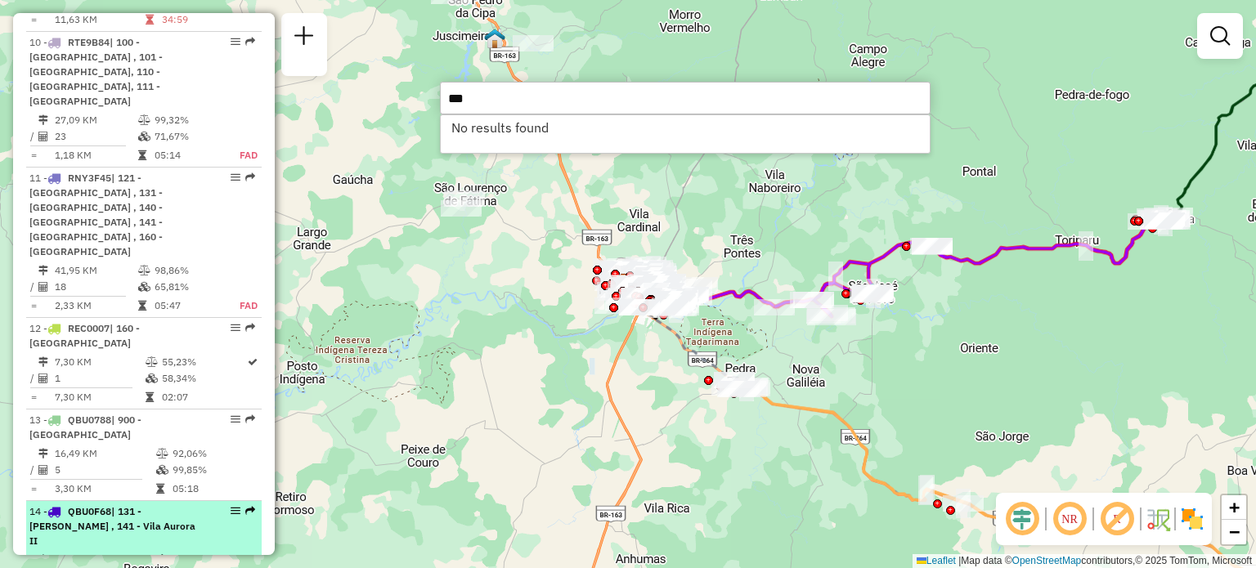
type input "***"
click at [122, 505] on div "14 - QBU0F68 | 131 - [PERSON_NAME] , 141 - [GEOGRAPHIC_DATA]" at bounding box center [115, 527] width 173 height 44
select select "**********"
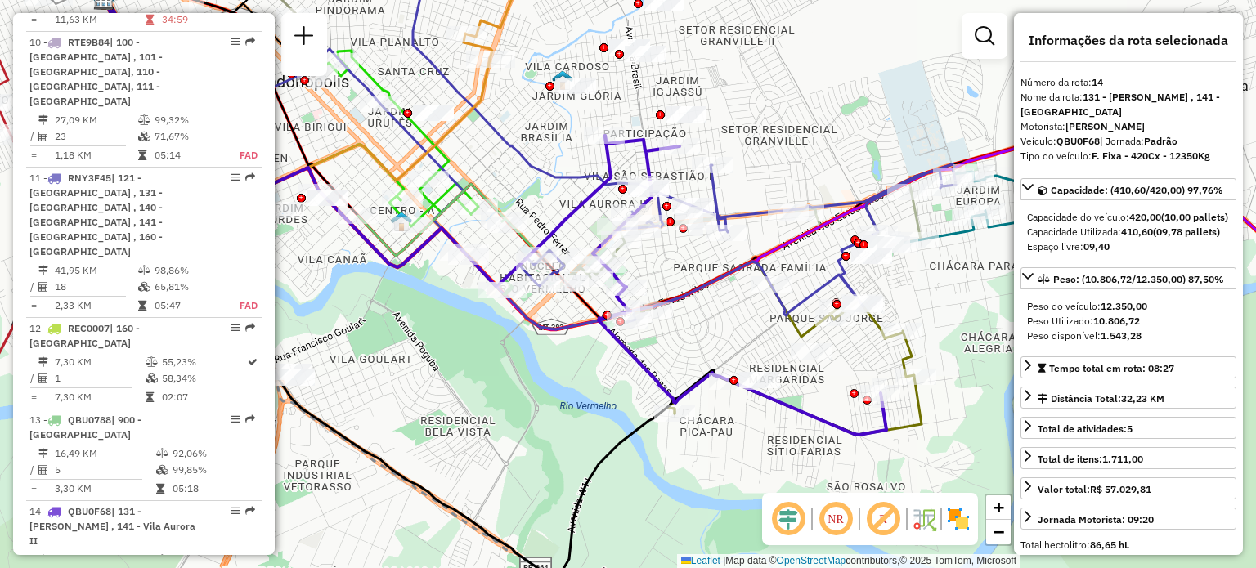
drag, startPoint x: 579, startPoint y: 346, endPoint x: 584, endPoint y: 362, distance: 16.3
click at [584, 362] on div "Janela de atendimento Grade de atendimento Capacidade Transportadoras Veículos …" at bounding box center [628, 284] width 1256 height 568
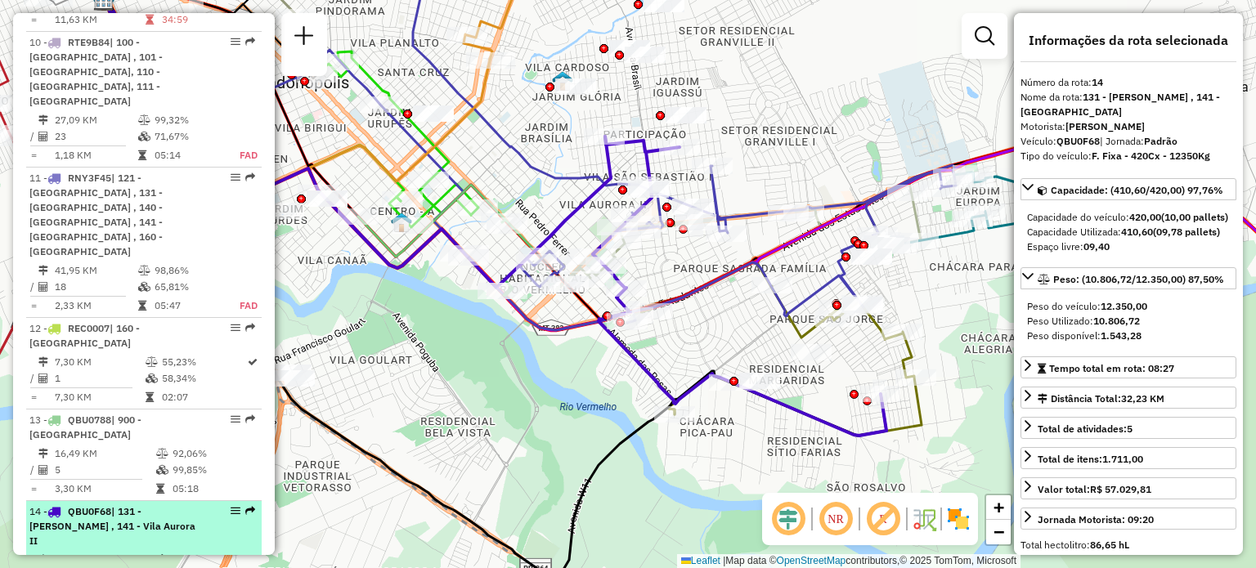
drag, startPoint x: 106, startPoint y: 407, endPoint x: 92, endPoint y: 422, distance: 20.3
click at [92, 506] on span "| 131 - Juscelino Farias , 141 - Vila Aurora II" at bounding box center [112, 527] width 166 height 42
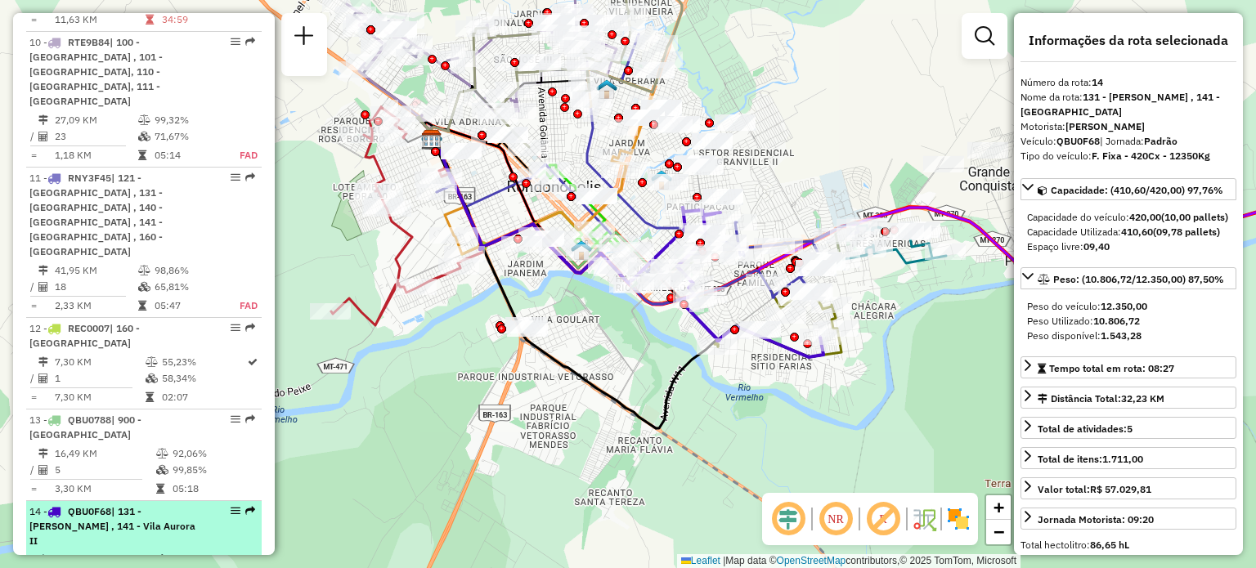
click at [231, 506] on em at bounding box center [236, 511] width 10 height 10
click at [232, 505] on div "14 - QBU0F68 | 131 - Juscelino Farias , 141 - Vila Aurora II" at bounding box center [143, 527] width 229 height 44
click at [232, 506] on em at bounding box center [236, 511] width 10 height 10
click at [168, 506] on span "| 131 - Juscelino Farias , 141 - Vila Aurora II" at bounding box center [112, 527] width 166 height 42
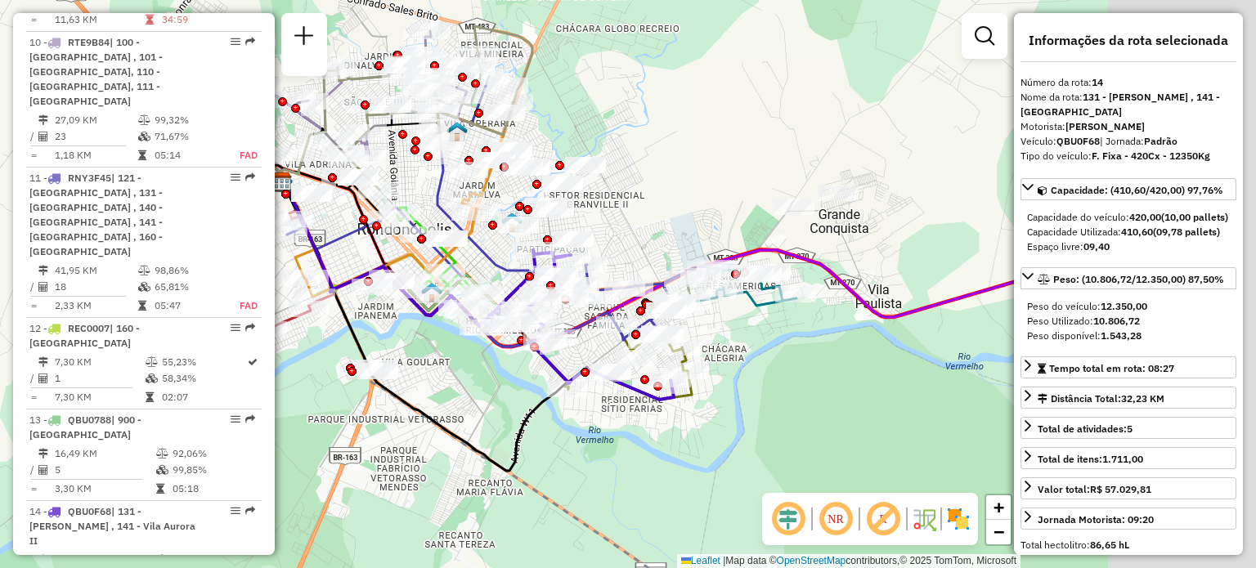
drag, startPoint x: 656, startPoint y: 349, endPoint x: 501, endPoint y: 394, distance: 161.0
click at [501, 394] on div "Janela de atendimento Grade de atendimento Capacidade Transportadoras Veículos …" at bounding box center [628, 284] width 1256 height 568
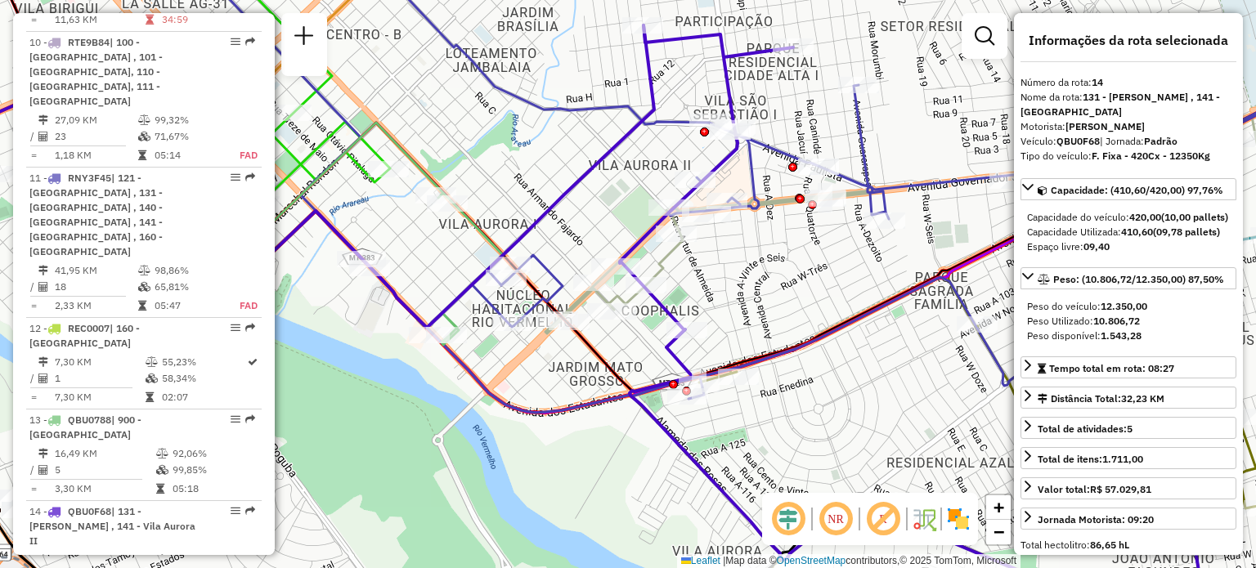
drag, startPoint x: 560, startPoint y: 291, endPoint x: 523, endPoint y: 356, distance: 74.8
click at [563, 330] on div at bounding box center [569, 322] width 41 height 16
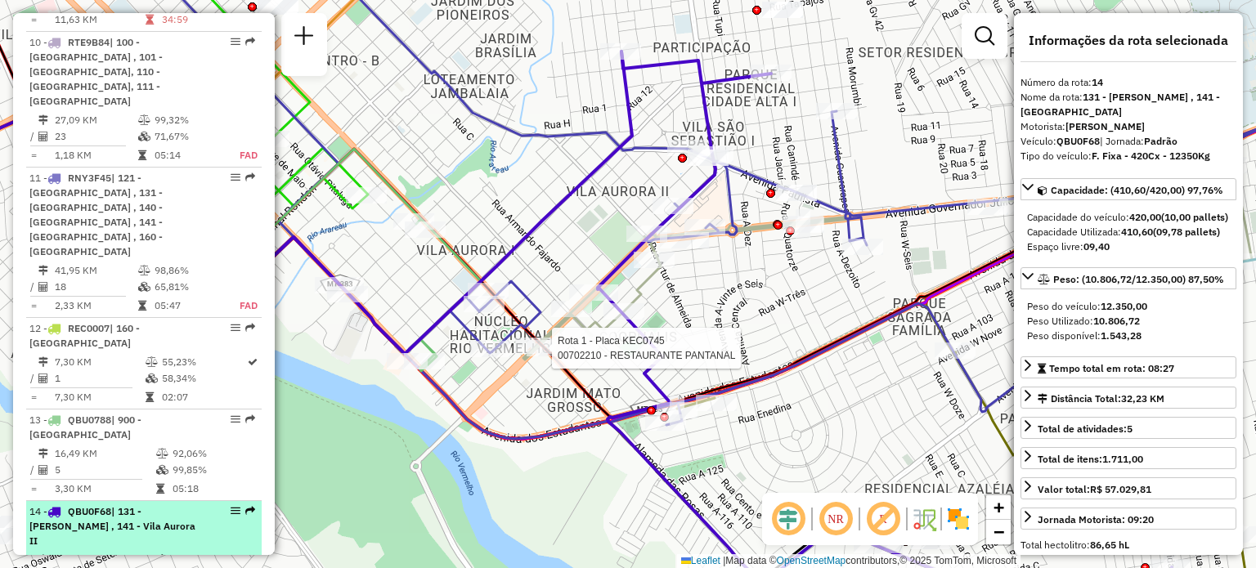
click at [92, 506] on span "| 131 - Juscelino Farias , 141 - Vila Aurora II" at bounding box center [112, 527] width 166 height 42
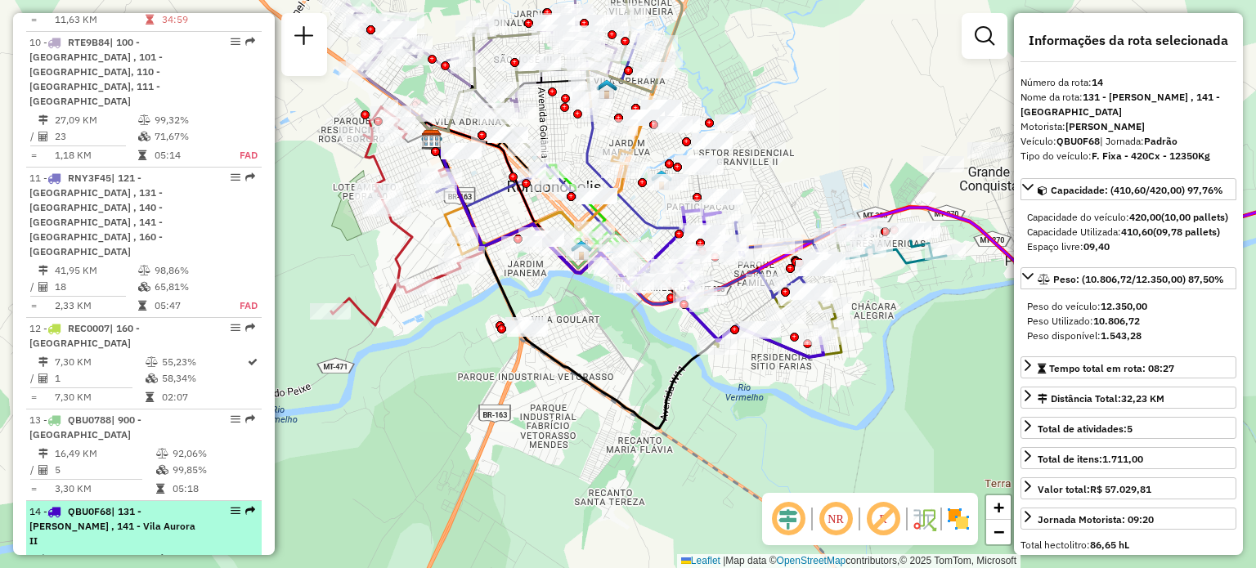
click at [92, 506] on span "| 131 - Juscelino Farias , 141 - Vila Aurora II" at bounding box center [112, 527] width 166 height 42
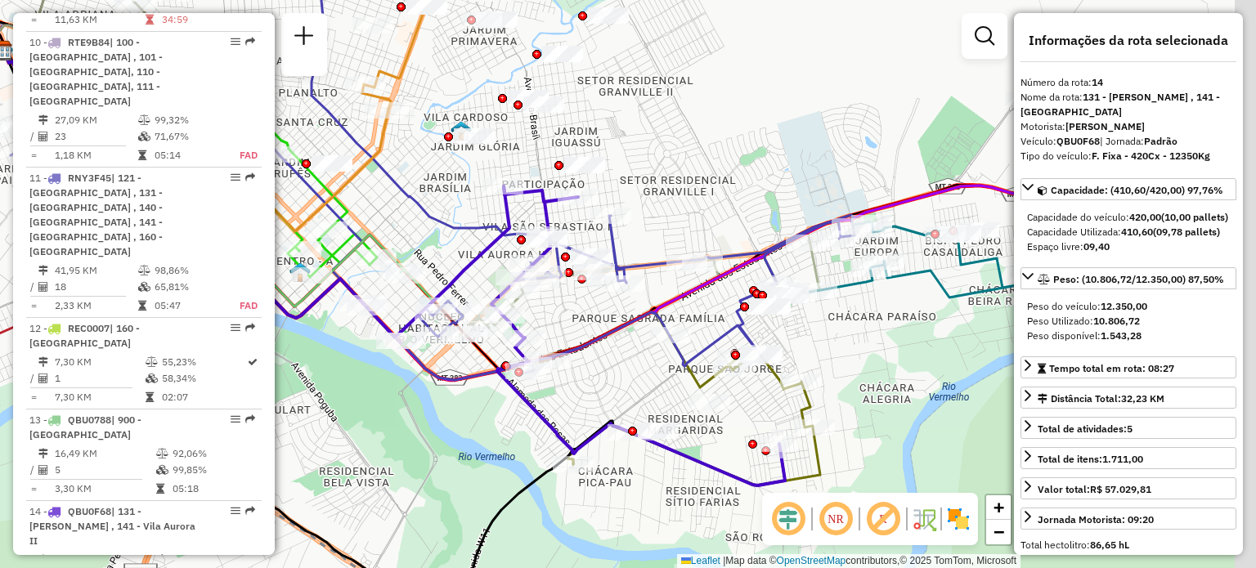
drag, startPoint x: 929, startPoint y: 402, endPoint x: 690, endPoint y: 346, distance: 245.4
click at [682, 348] on icon at bounding box center [433, 136] width 844 height 488
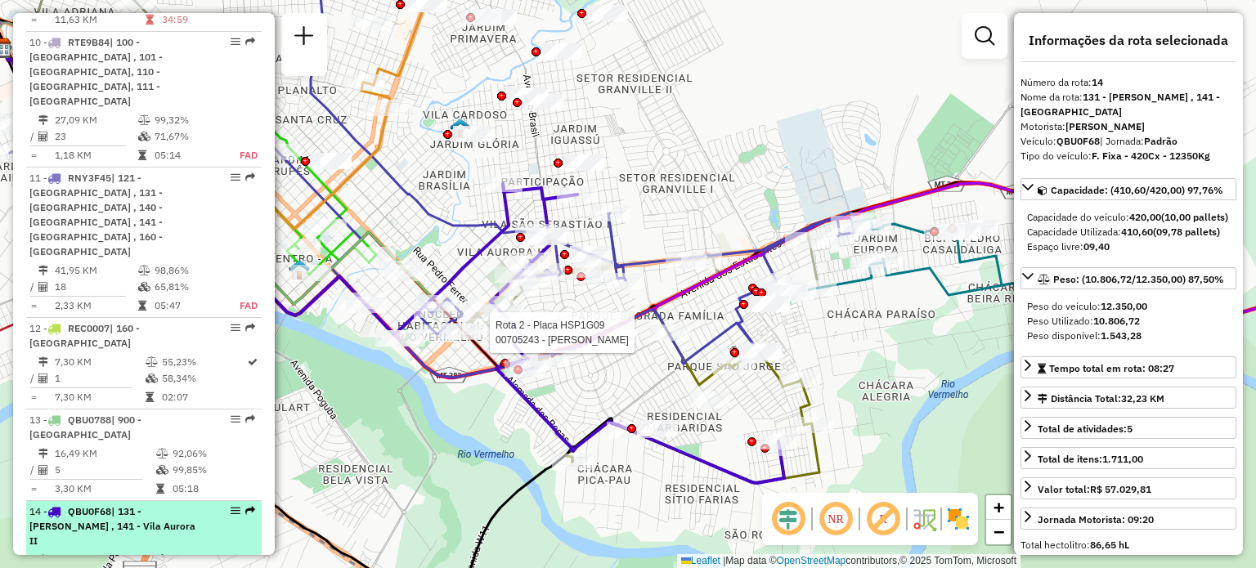
click at [154, 506] on span "| 131 - Juscelino Farias , 141 - Vila Aurora II" at bounding box center [112, 527] width 166 height 42
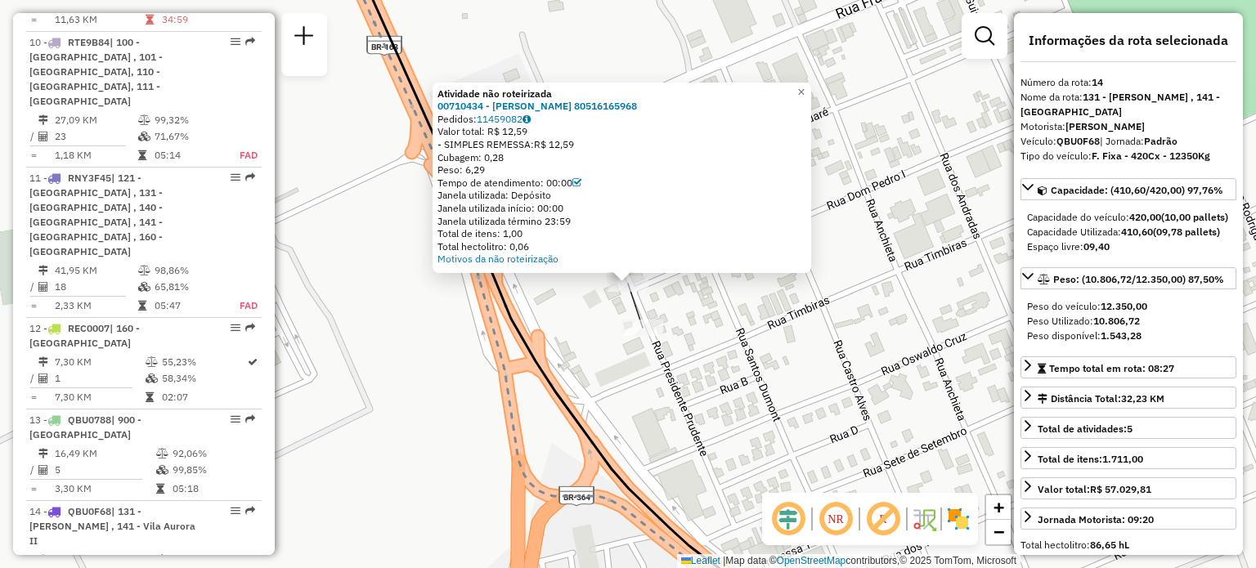
click at [436, 349] on div "Atividade não roteirizada 00710434 - MARINEIS ALBERTI 80516165968 Pedidos: 1145…" at bounding box center [628, 284] width 1256 height 568
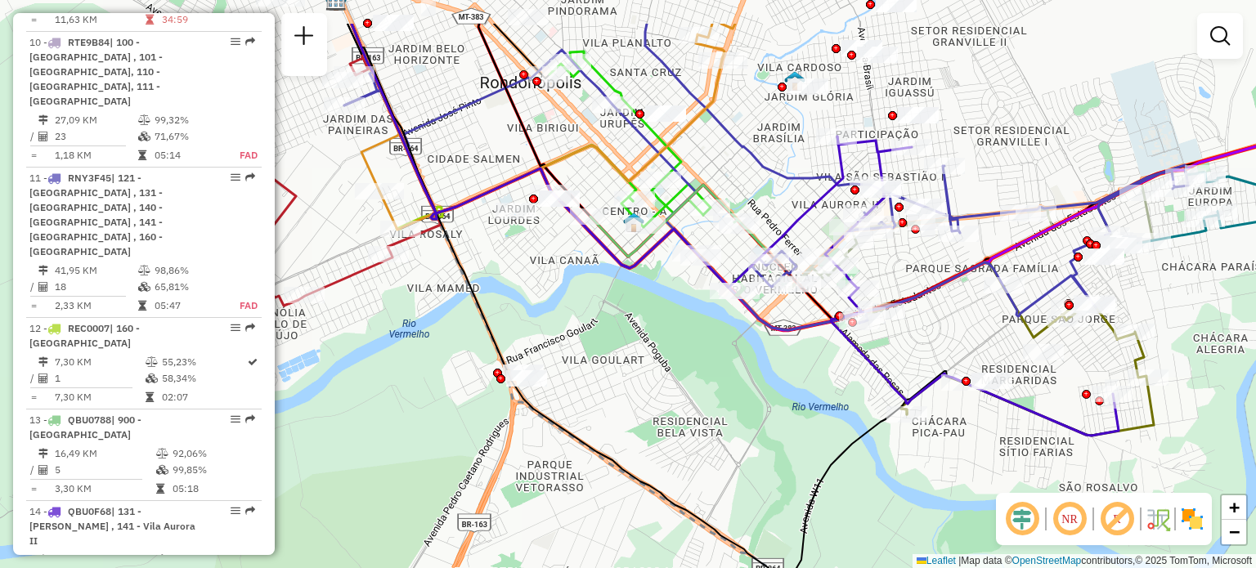
drag, startPoint x: 712, startPoint y: 303, endPoint x: 674, endPoint y: 339, distance: 52.1
click at [674, 347] on div "Janela de atendimento Grade de atendimento Capacidade Transportadoras Veículos …" at bounding box center [628, 284] width 1256 height 568
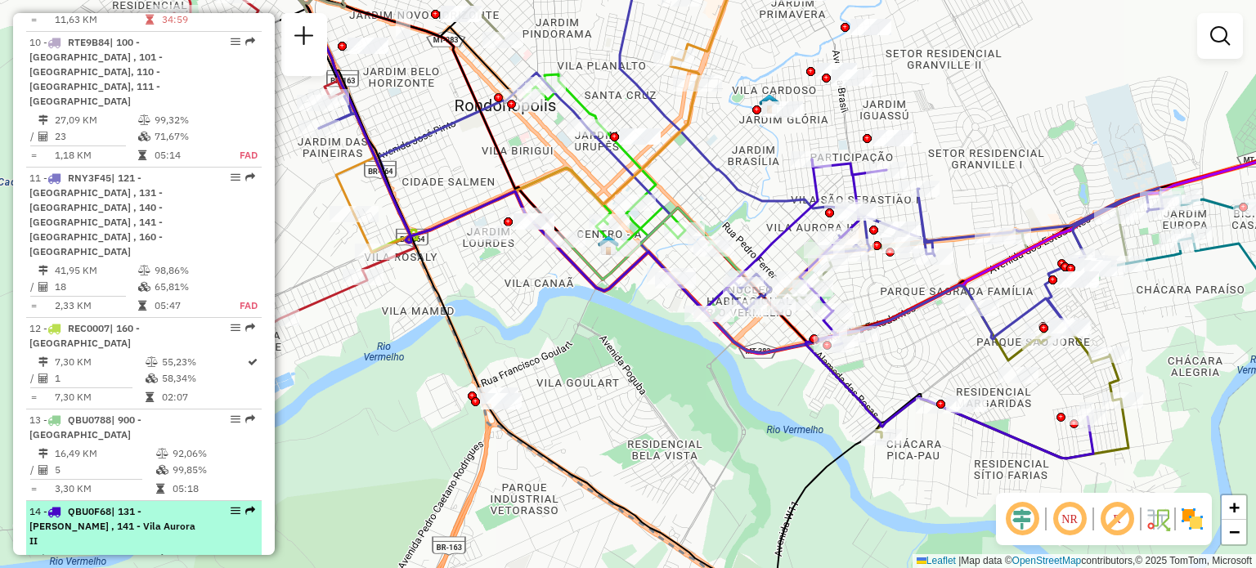
click at [130, 506] on span "| 131 - Juscelino Farias , 141 - Vila Aurora II" at bounding box center [112, 527] width 166 height 42
select select "**********"
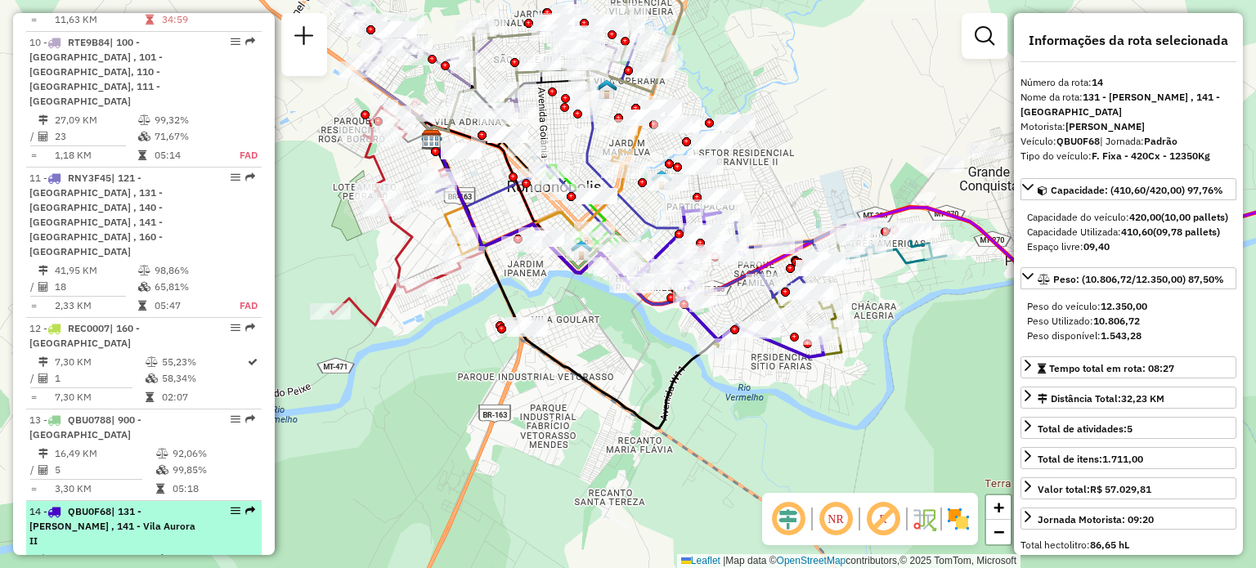
click at [130, 506] on span "| 131 - Juscelino Farias , 141 - Vila Aurora II" at bounding box center [112, 527] width 166 height 42
click at [136, 506] on span "| 131 - Juscelino Farias , 141 - Vila Aurora II" at bounding box center [112, 527] width 166 height 42
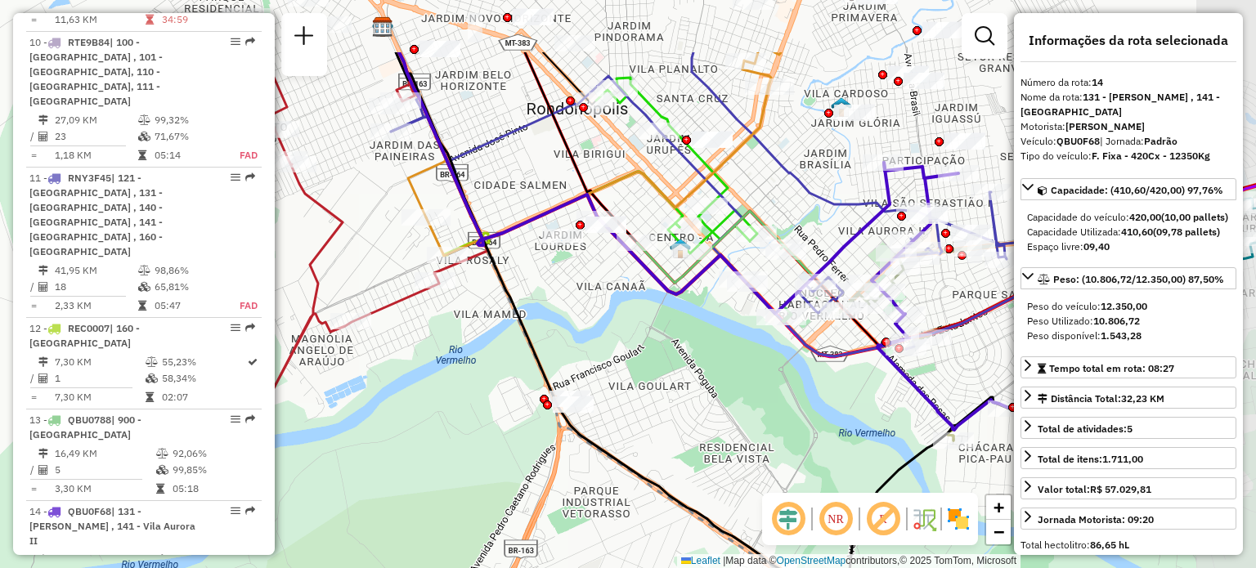
drag, startPoint x: 707, startPoint y: 290, endPoint x: 639, endPoint y: 380, distance: 113.4
click at [640, 379] on div "Janela de atendimento Grade de atendimento Capacidade Transportadoras Veículos …" at bounding box center [628, 284] width 1256 height 568
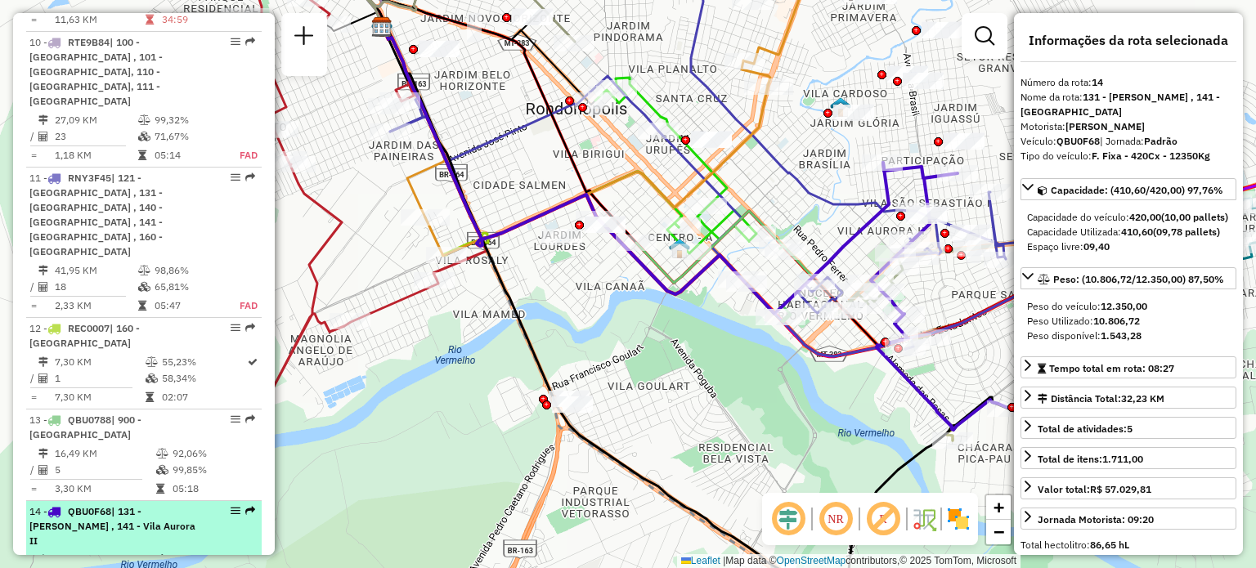
click at [160, 505] on div "14 - QBU0F68 | 131 - Juscelino Farias , 141 - Vila Aurora II" at bounding box center [115, 527] width 173 height 44
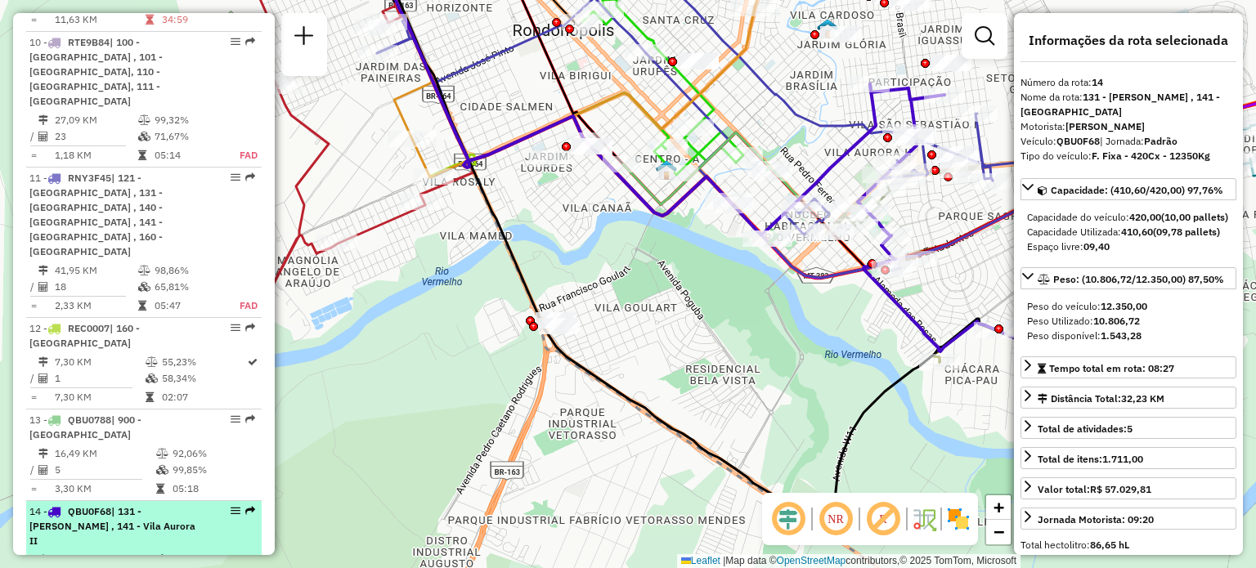
click at [231, 506] on em at bounding box center [236, 511] width 10 height 10
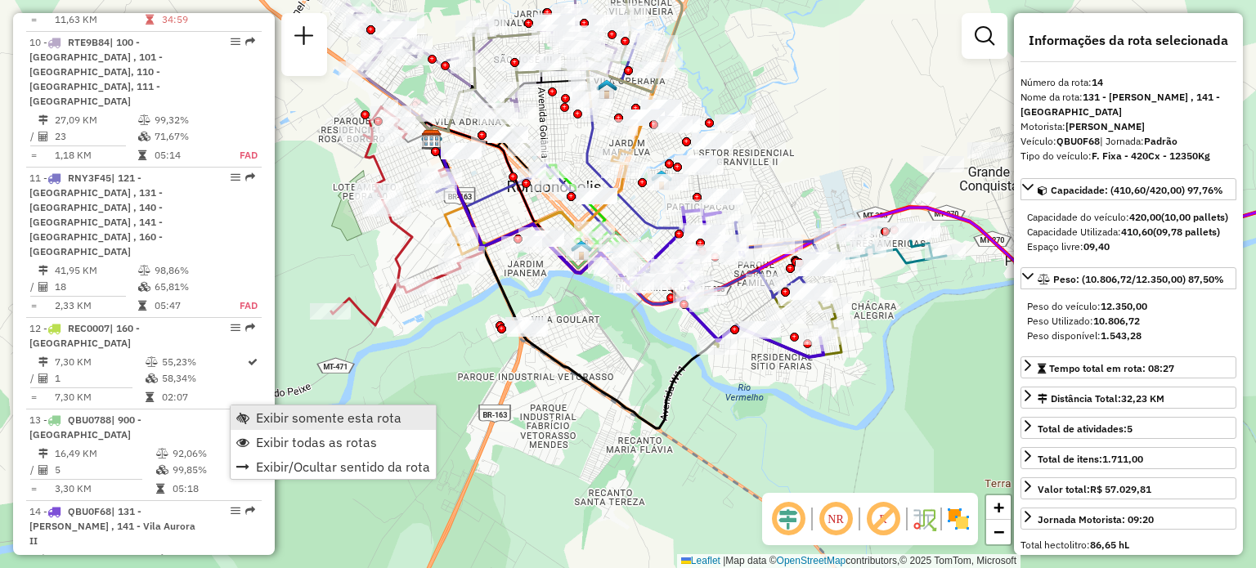
click at [326, 419] on span "Exibir somente esta rota" at bounding box center [329, 417] width 146 height 13
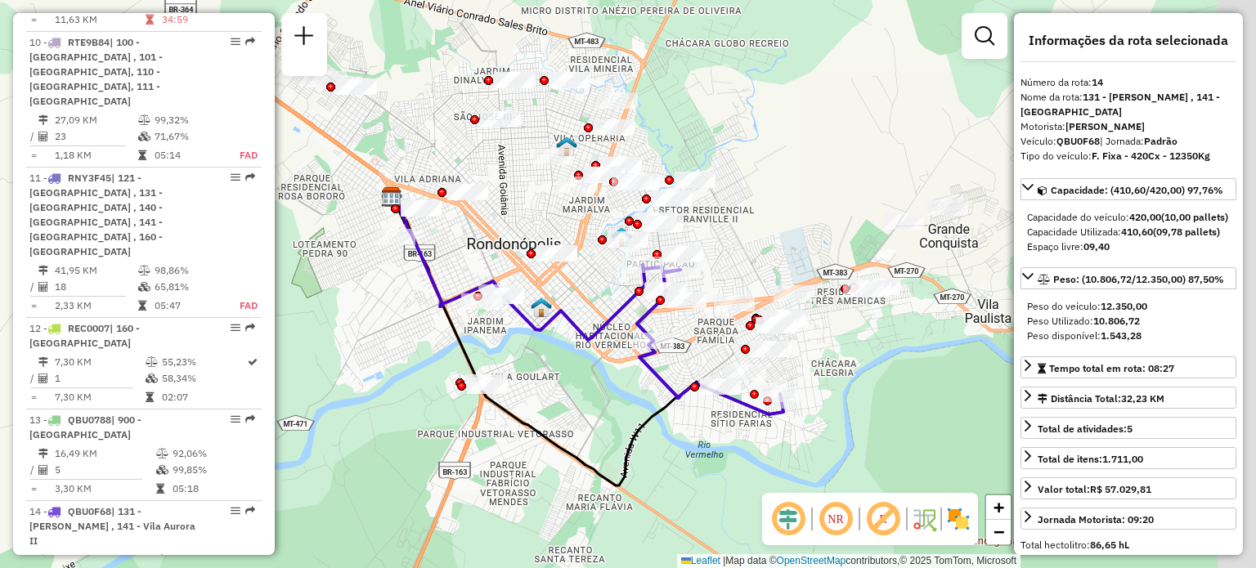
drag, startPoint x: 590, startPoint y: 288, endPoint x: 523, endPoint y: 362, distance: 99.7
click at [527, 366] on div "Janela de atendimento Grade de atendimento Capacidade Transportadoras Veículos …" at bounding box center [628, 284] width 1256 height 568
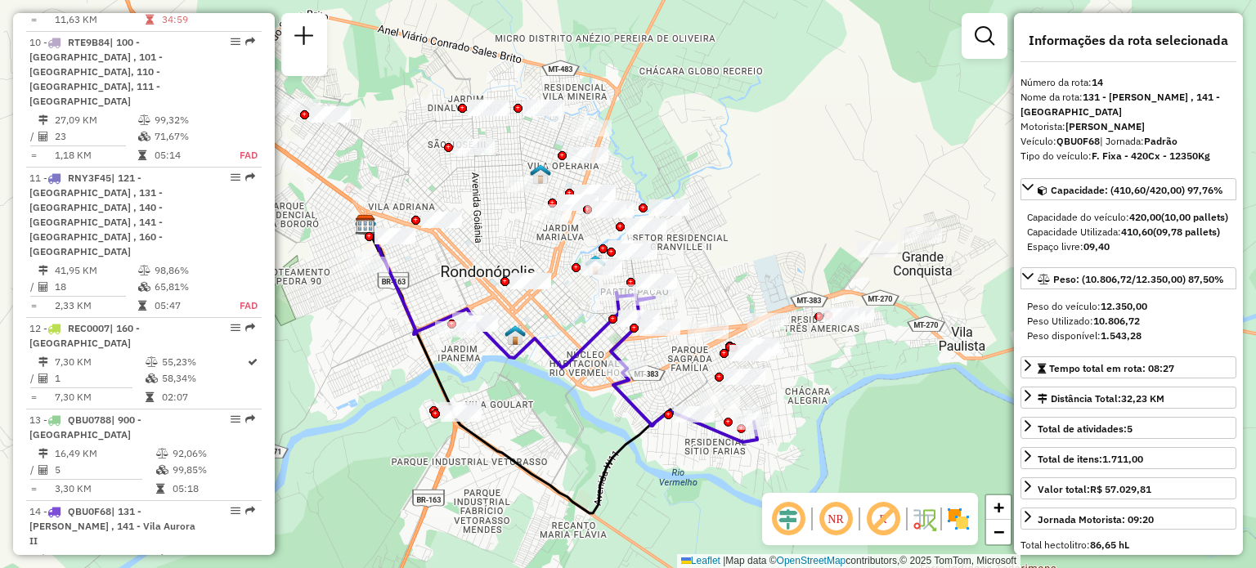
click at [838, 523] on em at bounding box center [835, 519] width 39 height 39
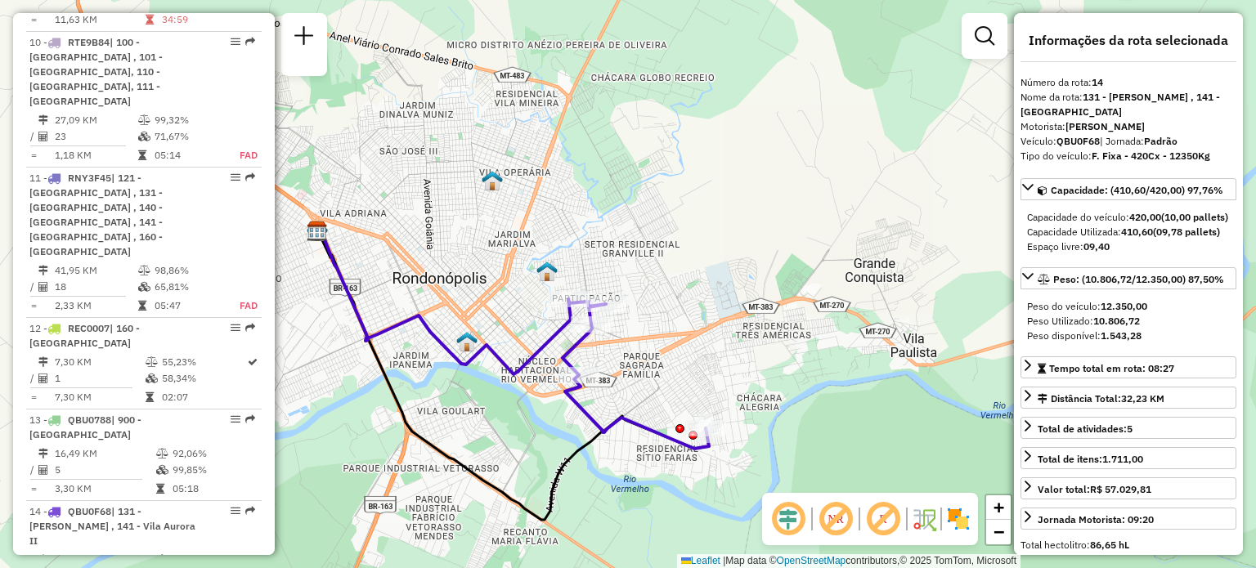
drag, startPoint x: 748, startPoint y: 387, endPoint x: 700, endPoint y: 393, distance: 48.7
click at [700, 393] on div "Janela de atendimento Grade de atendimento Capacidade Transportadoras Veículos …" at bounding box center [628, 284] width 1256 height 568
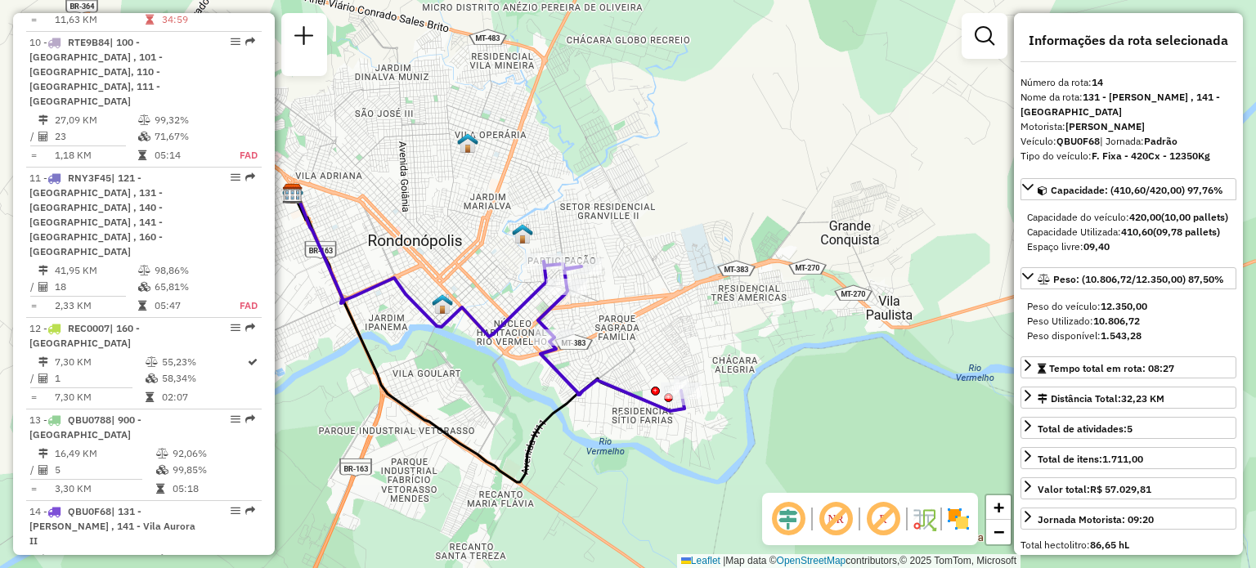
drag, startPoint x: 792, startPoint y: 386, endPoint x: 733, endPoint y: 366, distance: 62.3
click at [733, 366] on div "Janela de atendimento Grade de atendimento Capacidade Transportadoras Veículos …" at bounding box center [628, 284] width 1256 height 568
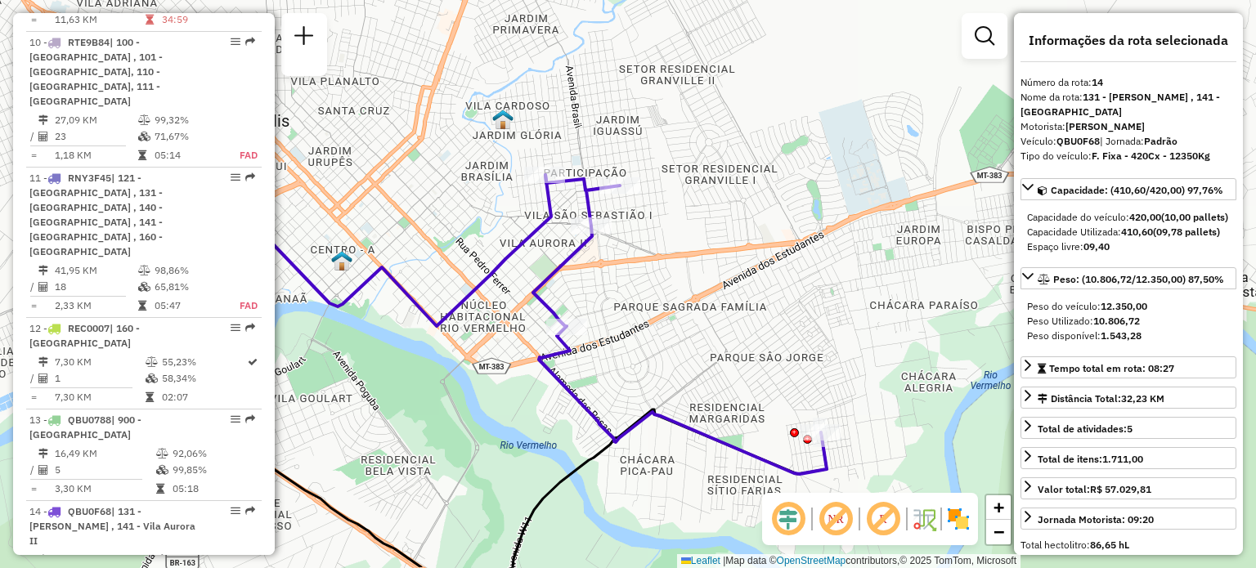
drag, startPoint x: 629, startPoint y: 285, endPoint x: 708, endPoint y: 228, distance: 97.4
click at [708, 228] on div "Janela de atendimento Grade de atendimento Capacidade Transportadoras Veículos …" at bounding box center [628, 284] width 1256 height 568
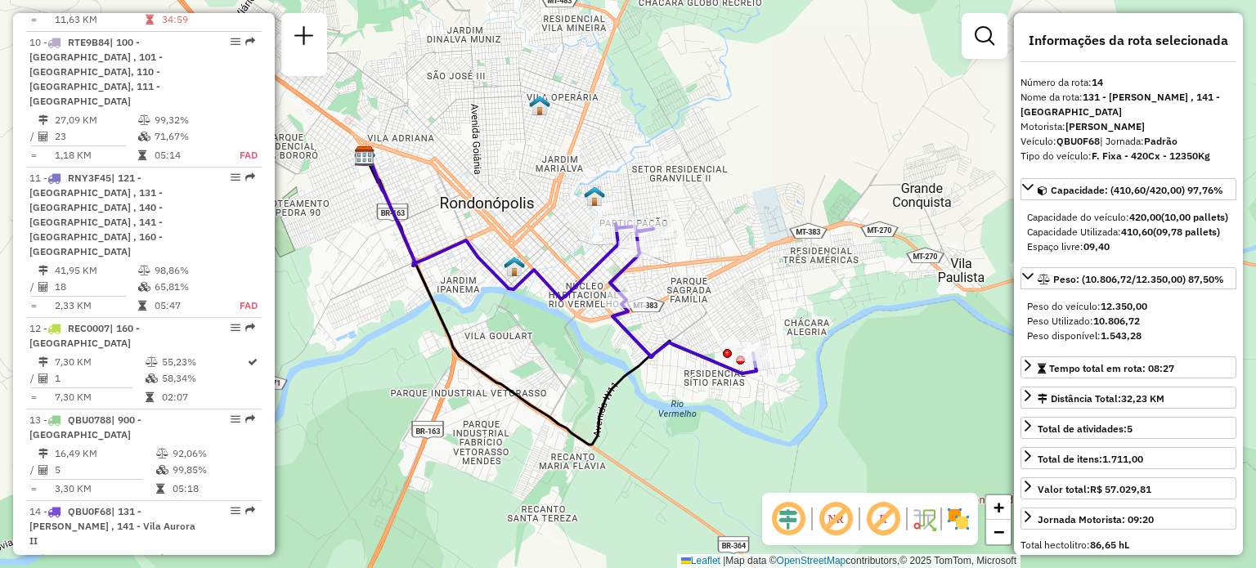
drag, startPoint x: 775, startPoint y: 294, endPoint x: 761, endPoint y: 294, distance: 13.9
click at [761, 294] on div "Janela de atendimento Grade de atendimento Capacidade Transportadoras Veículos …" at bounding box center [628, 284] width 1256 height 568
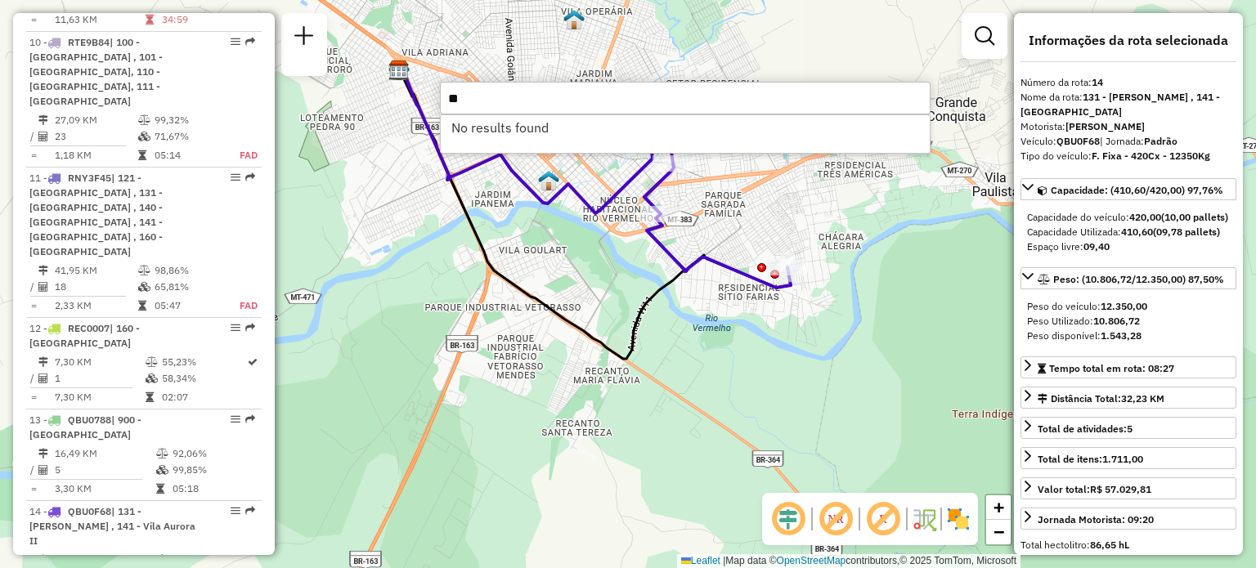
type input "*"
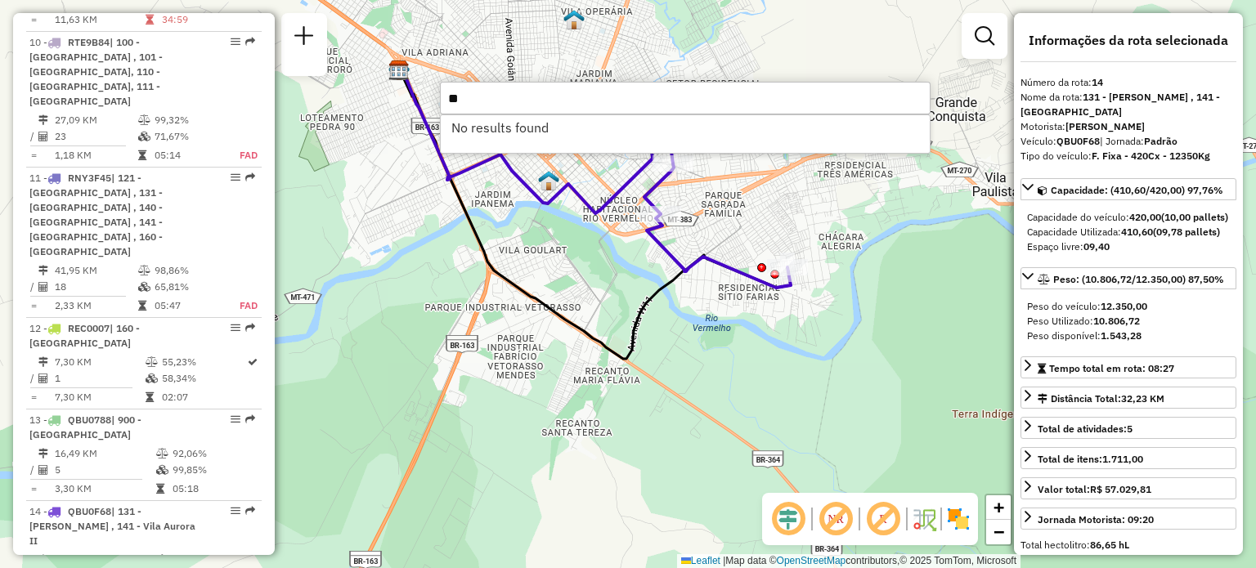
type input "*"
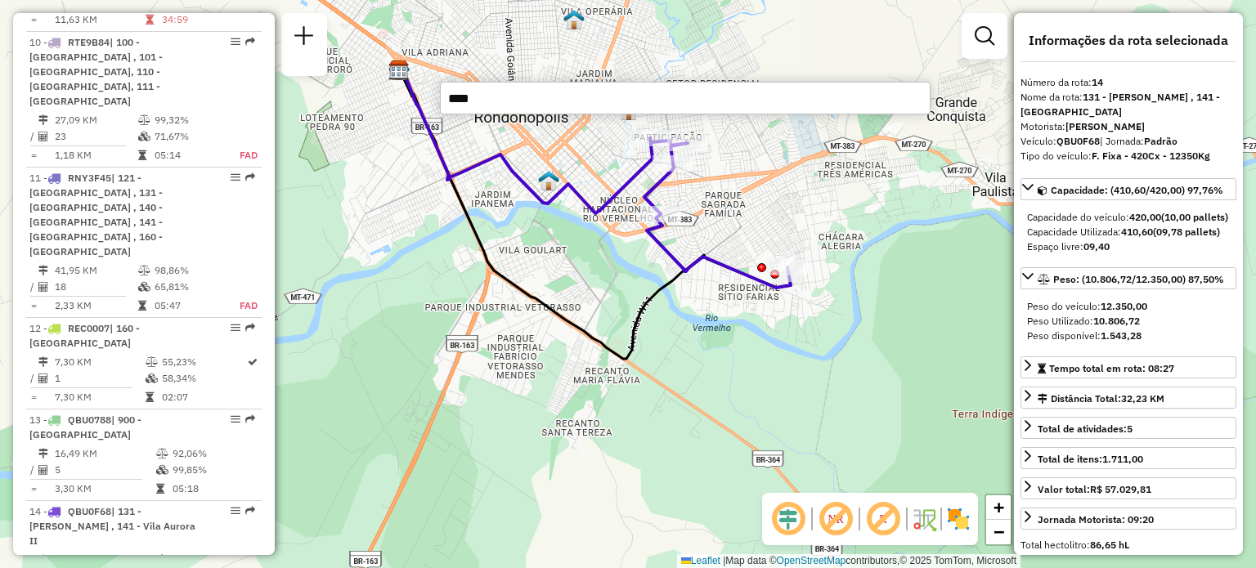
type input "*****"
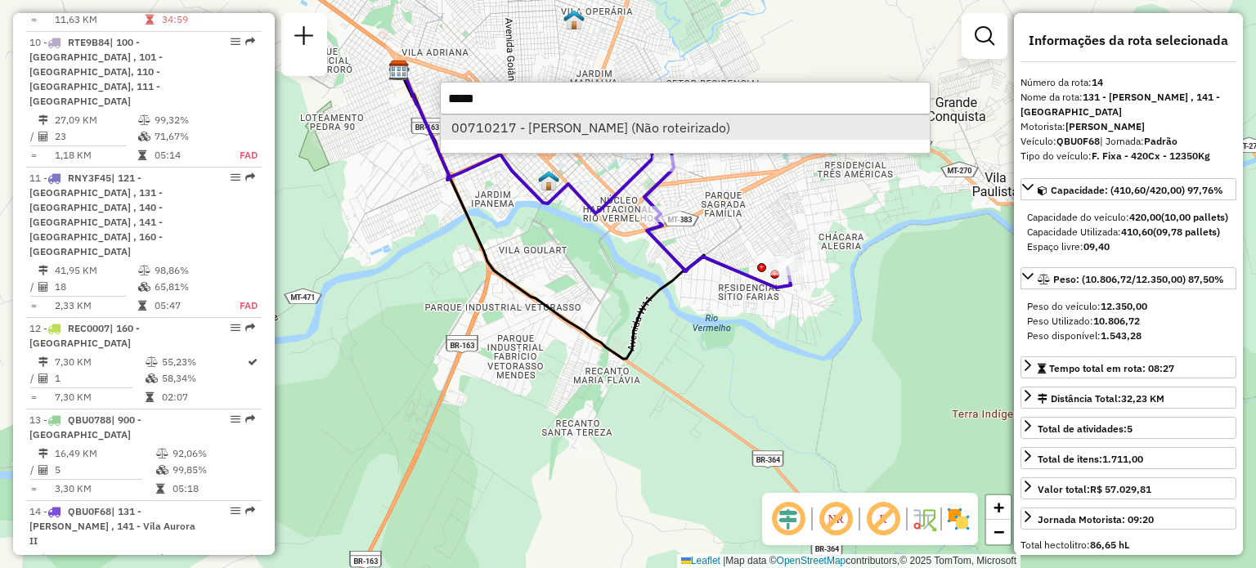
click at [746, 129] on li "00710217 - JULIANO DOS SANTOS ERCI (Não roteirizado)" at bounding box center [685, 127] width 489 height 25
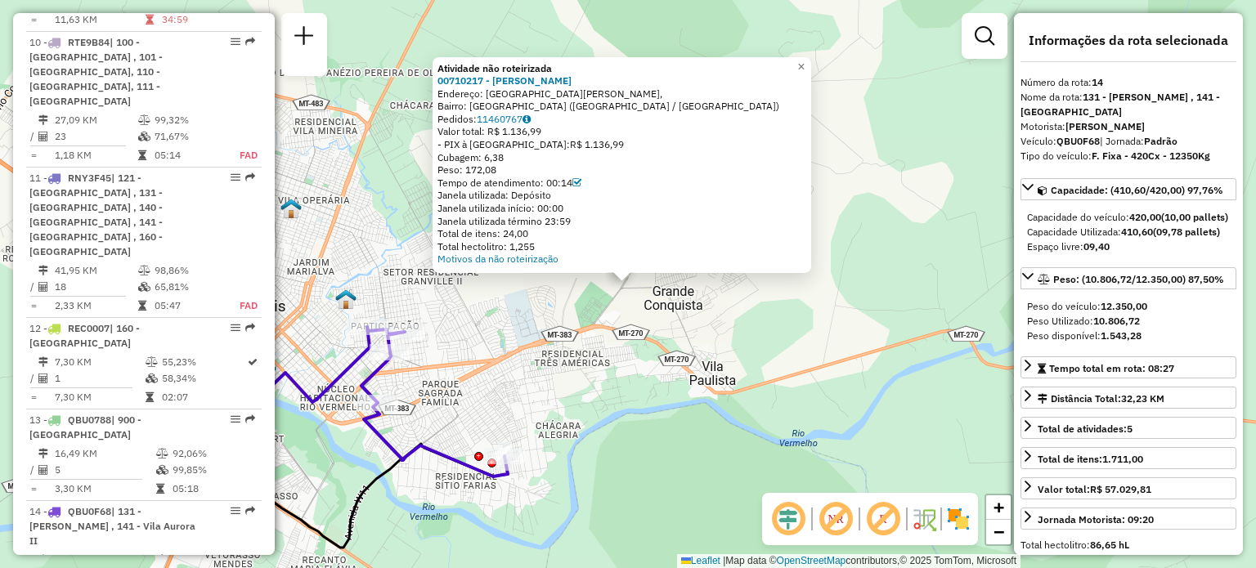
click at [887, 521] on em at bounding box center [883, 519] width 39 height 39
drag, startPoint x: 183, startPoint y: 490, endPoint x: 166, endPoint y: 501, distance: 20.6
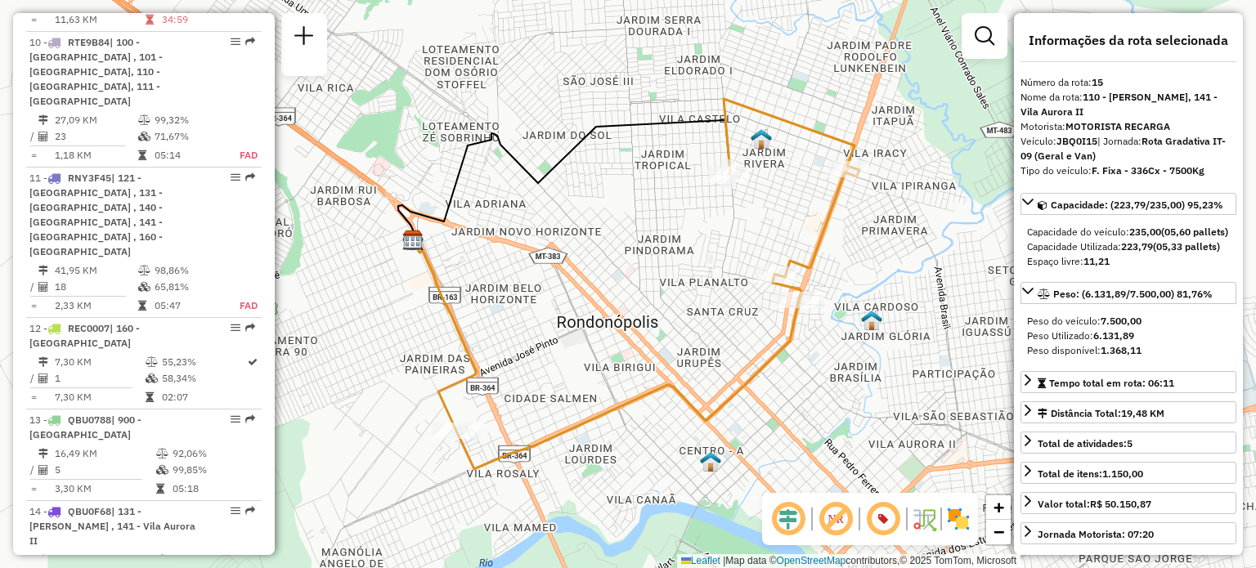
drag, startPoint x: 204, startPoint y: 500, endPoint x: 210, endPoint y: 508, distance: 10.0
drag, startPoint x: 236, startPoint y: 497, endPoint x: 227, endPoint y: 497, distance: 9.0
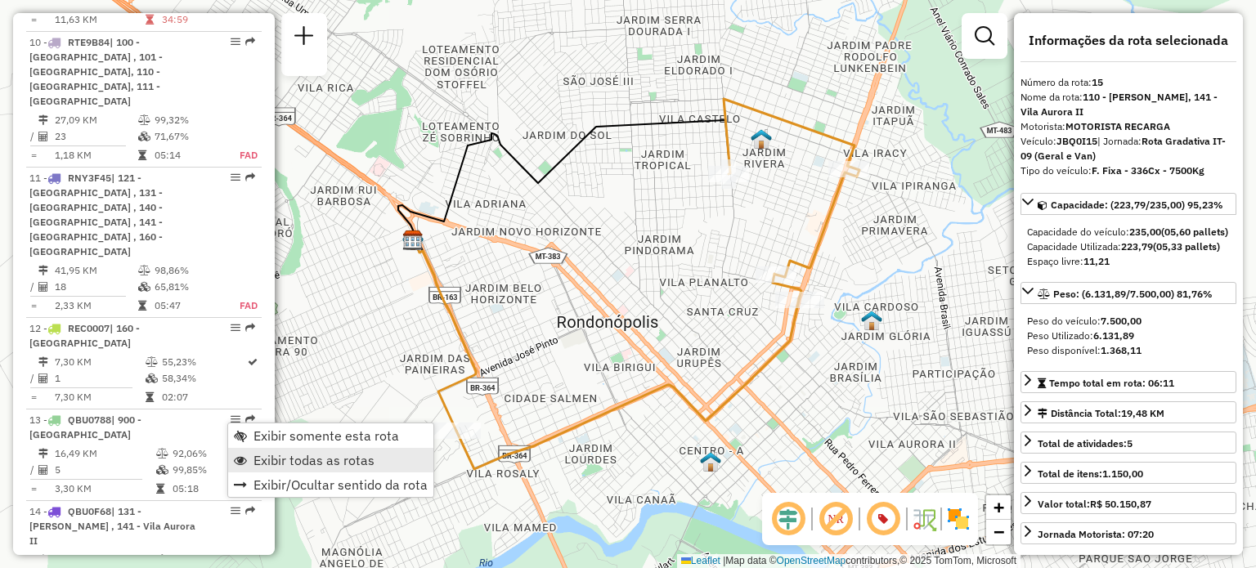
click at [341, 455] on span "Exibir todas as rotas" at bounding box center [314, 460] width 121 height 13
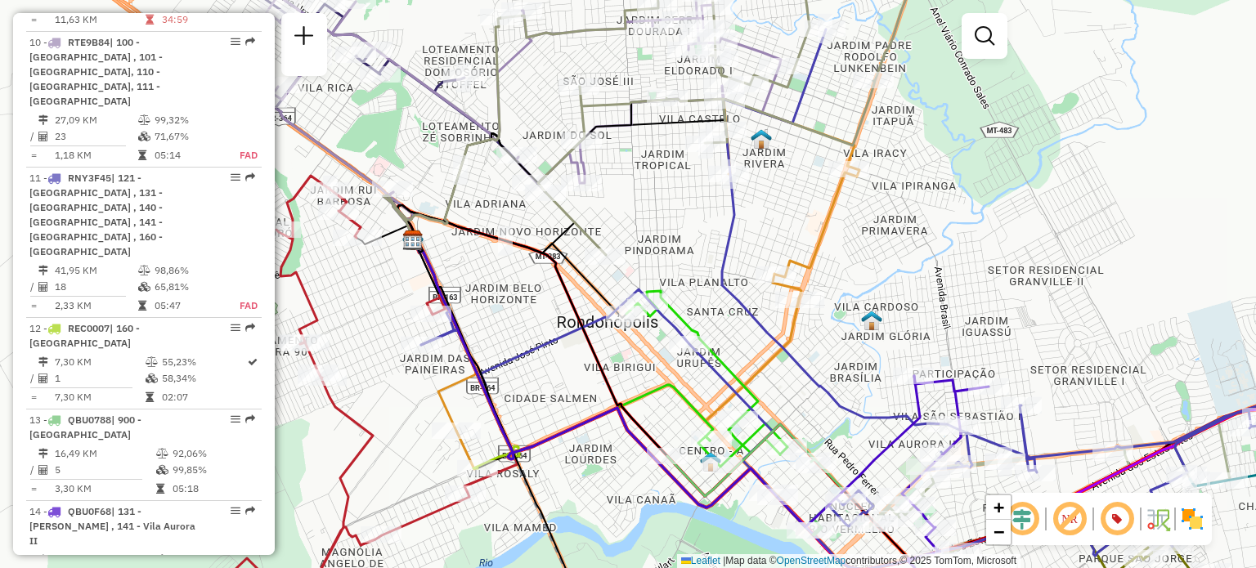
drag, startPoint x: 784, startPoint y: 353, endPoint x: 604, endPoint y: 381, distance: 181.4
select select "**********"
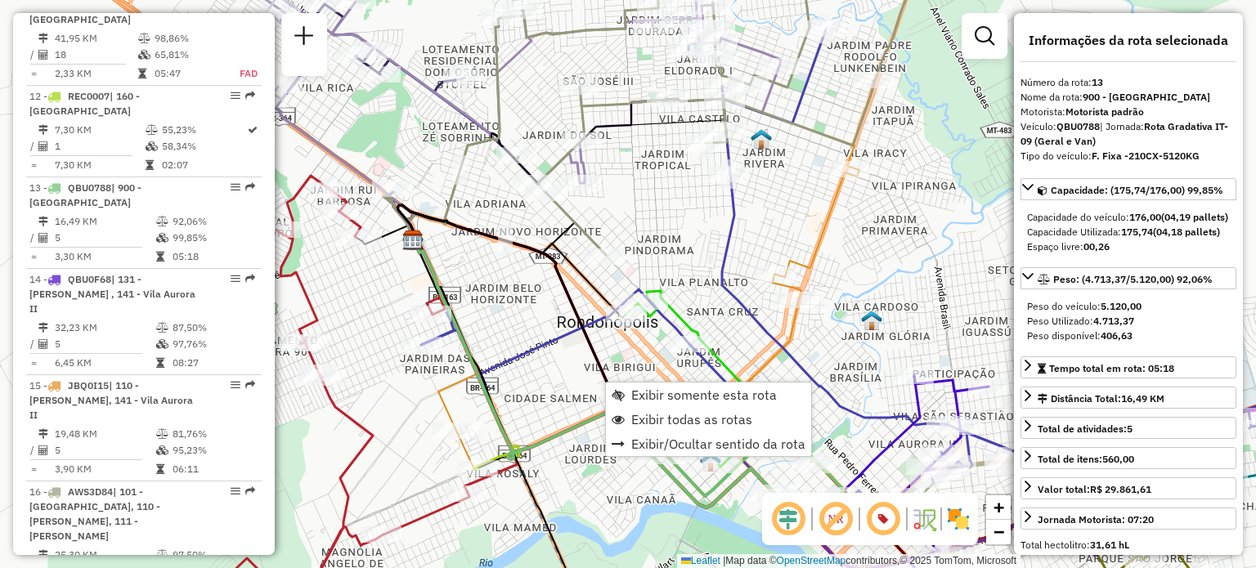
scroll to position [1764, 0]
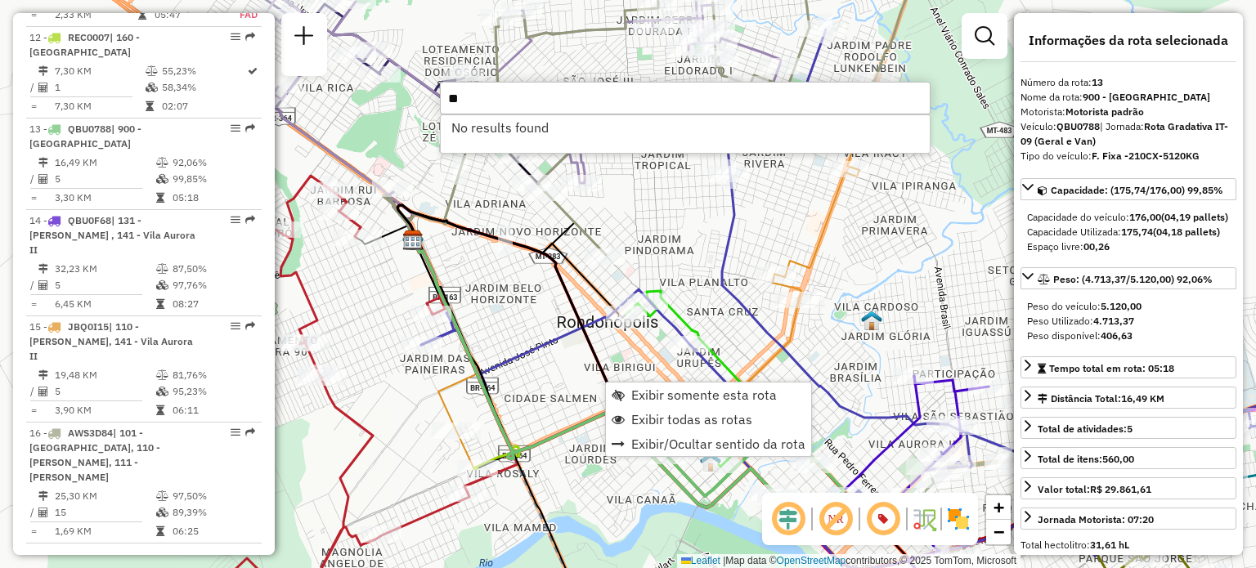
type input "*"
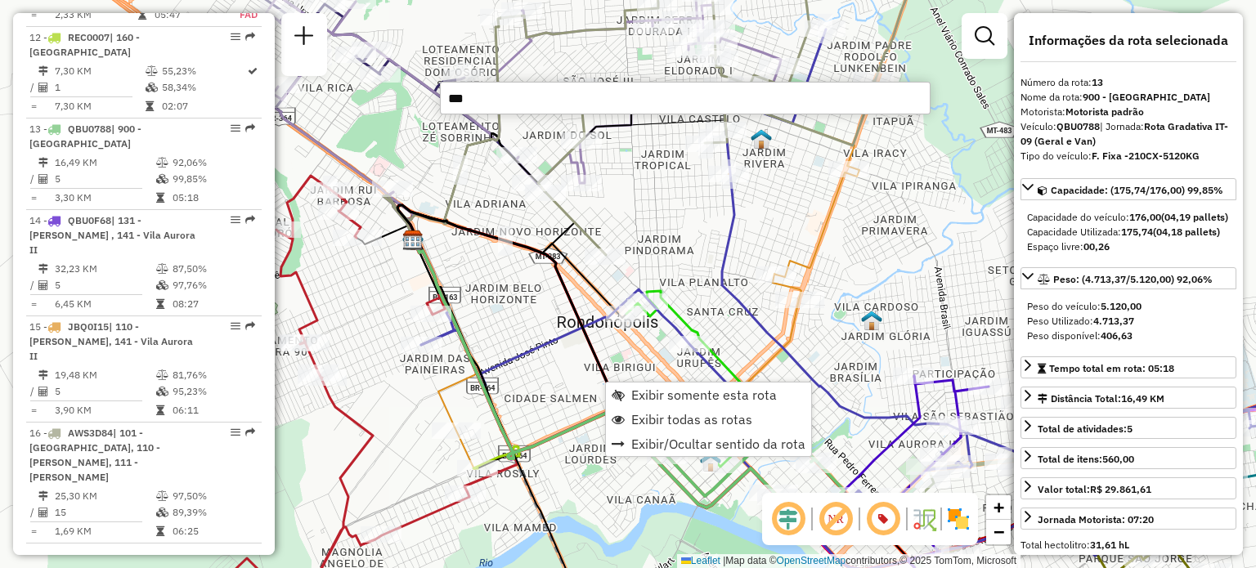
type input "****"
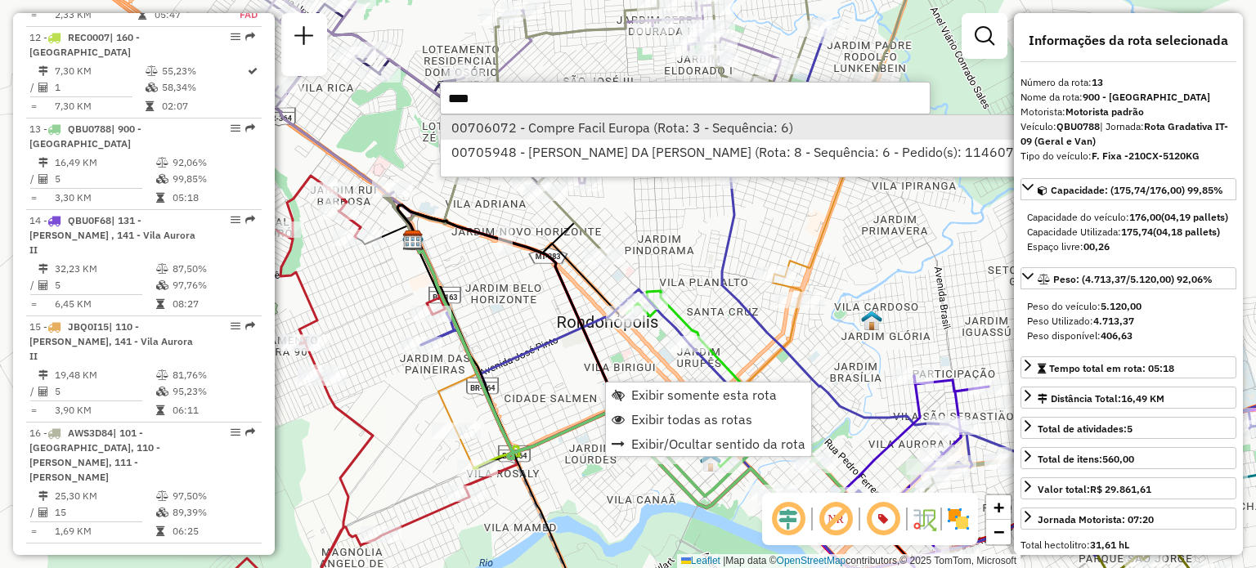
click at [631, 137] on li "00706072 - Compre Facil Europa (Rota: 3 - Sequência: 6)" at bounding box center [743, 127] width 605 height 25
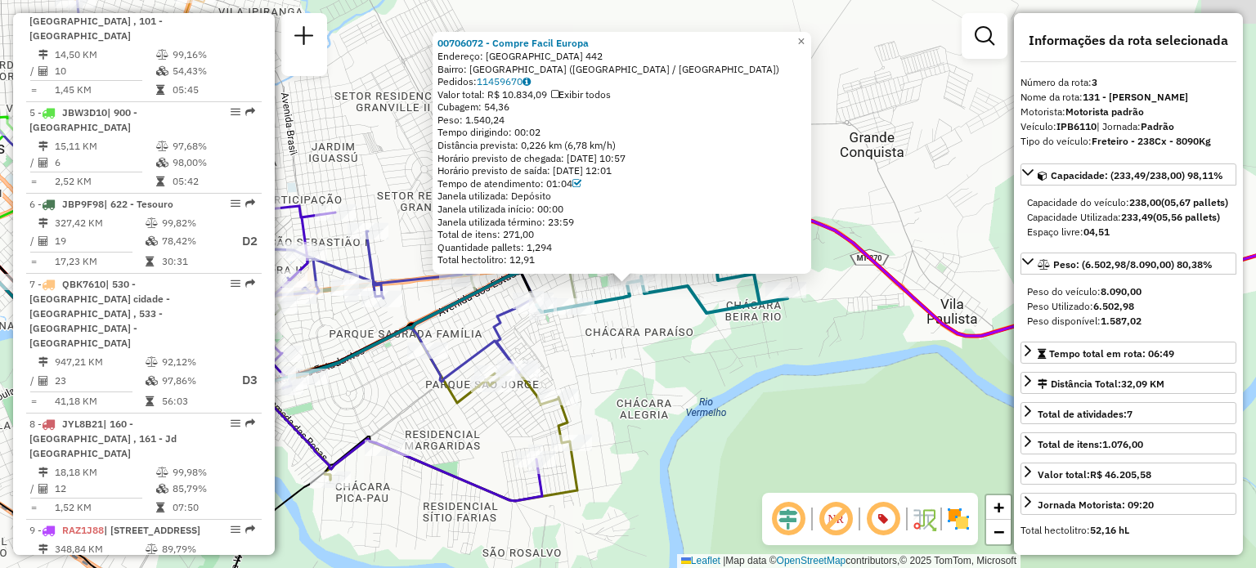
scroll to position [808, 0]
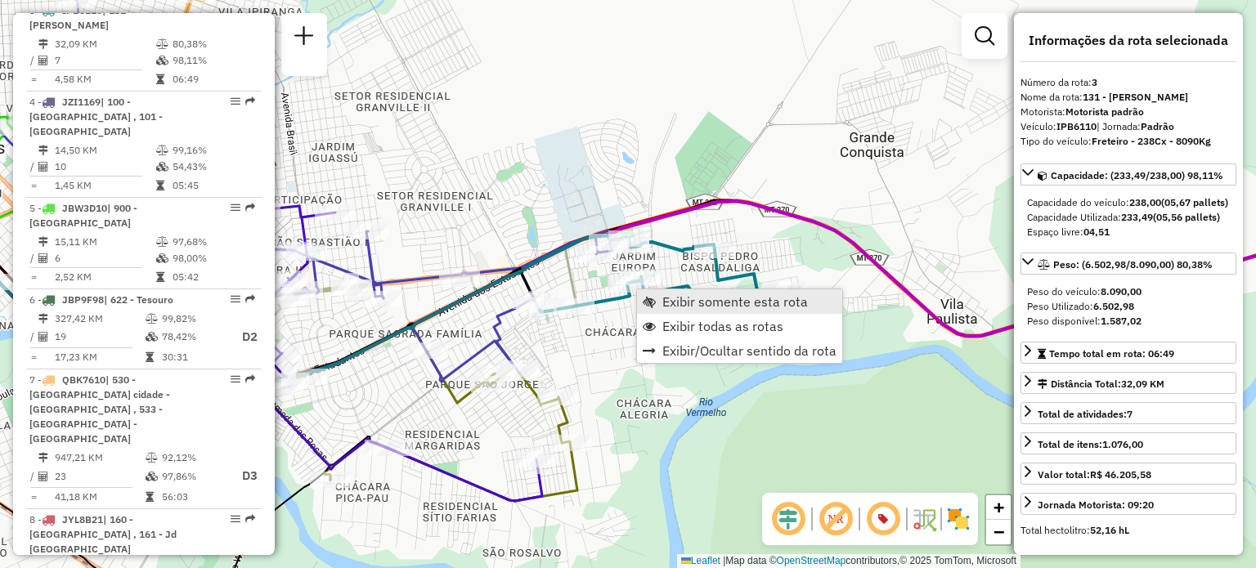
click at [672, 303] on span "Exibir somente esta rota" at bounding box center [736, 301] width 146 height 13
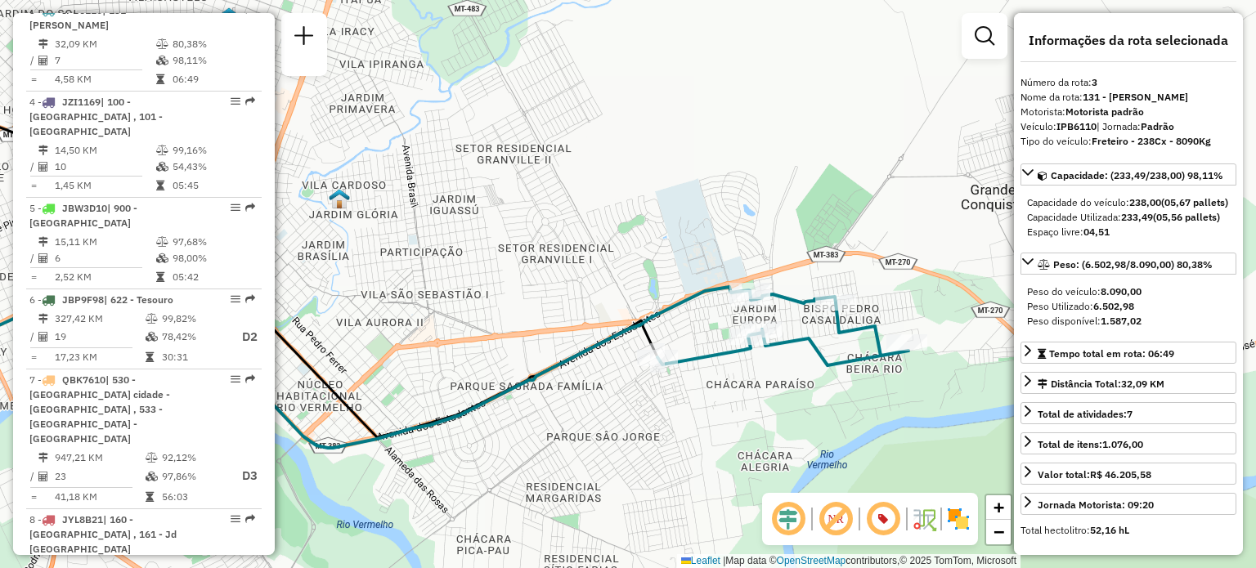
drag, startPoint x: 838, startPoint y: 344, endPoint x: 569, endPoint y: 323, distance: 270.0
click at [569, 323] on div "Janela de atendimento Grade de atendimento Capacidade Transportadoras Veículos …" at bounding box center [628, 284] width 1256 height 568
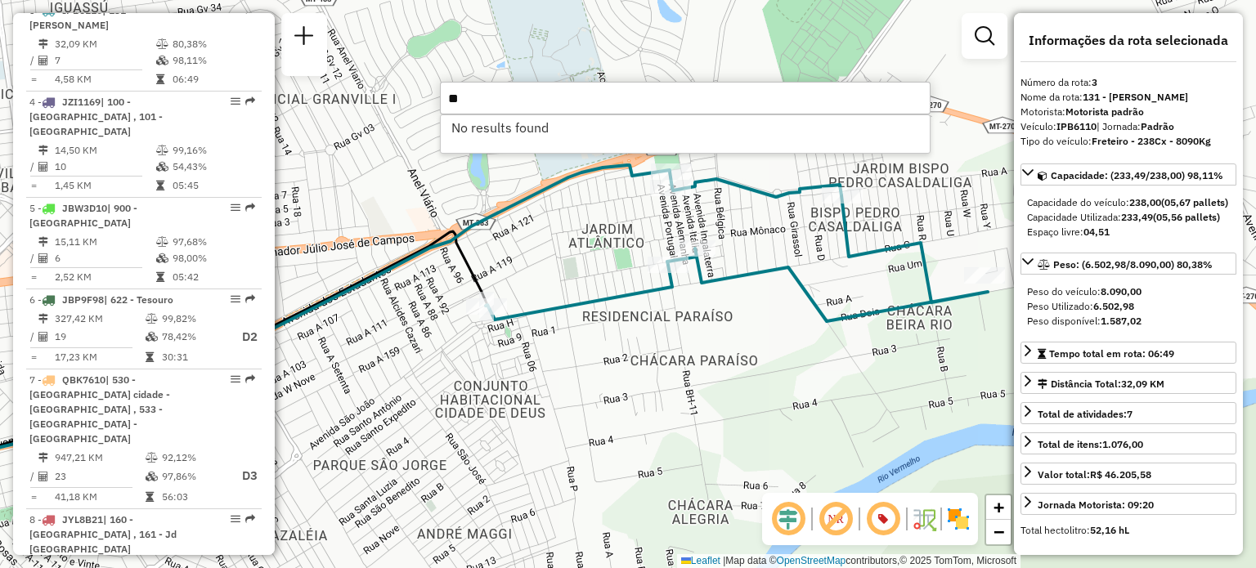
type input "*"
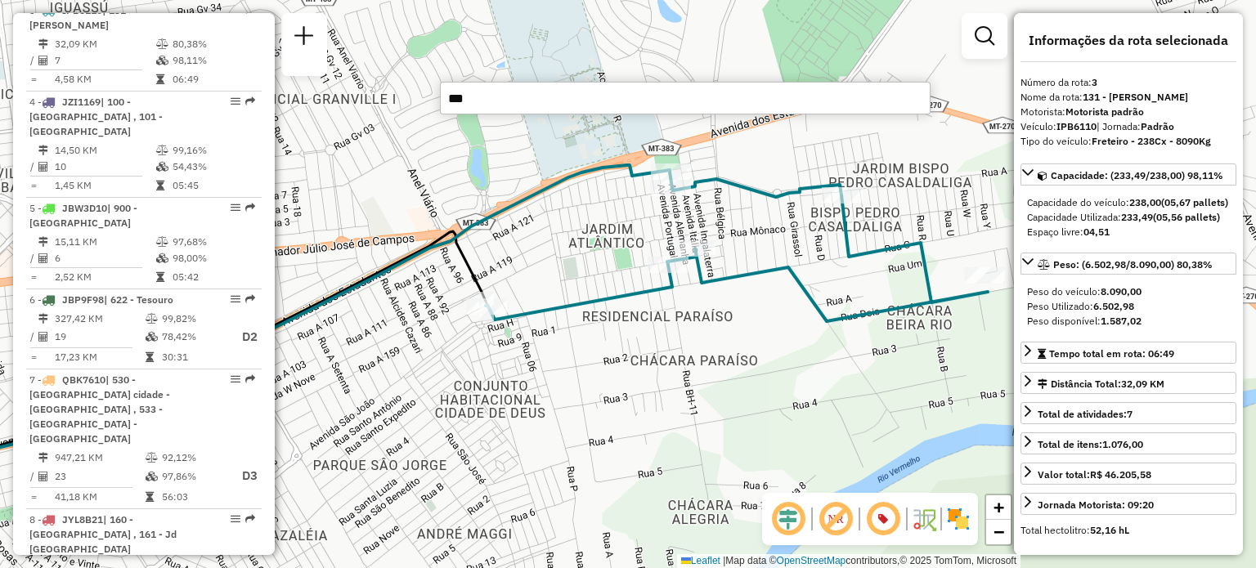
type input "****"
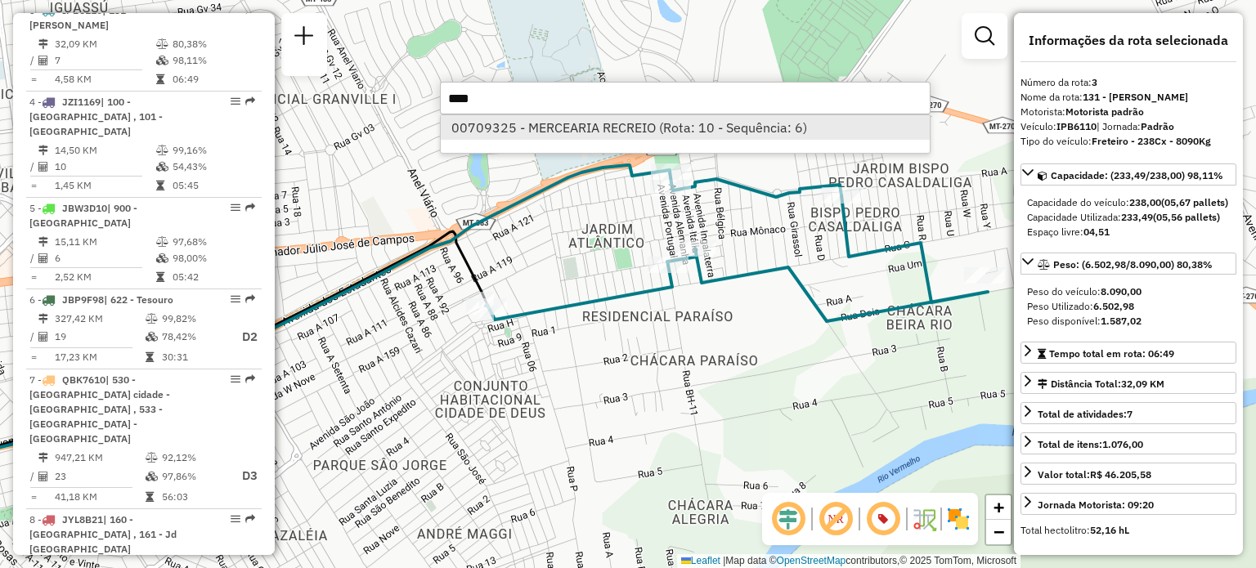
click at [604, 132] on li "00709325 - MERCEARIA RECREIO (Rota: 10 - Sequência: 6)" at bounding box center [685, 127] width 489 height 25
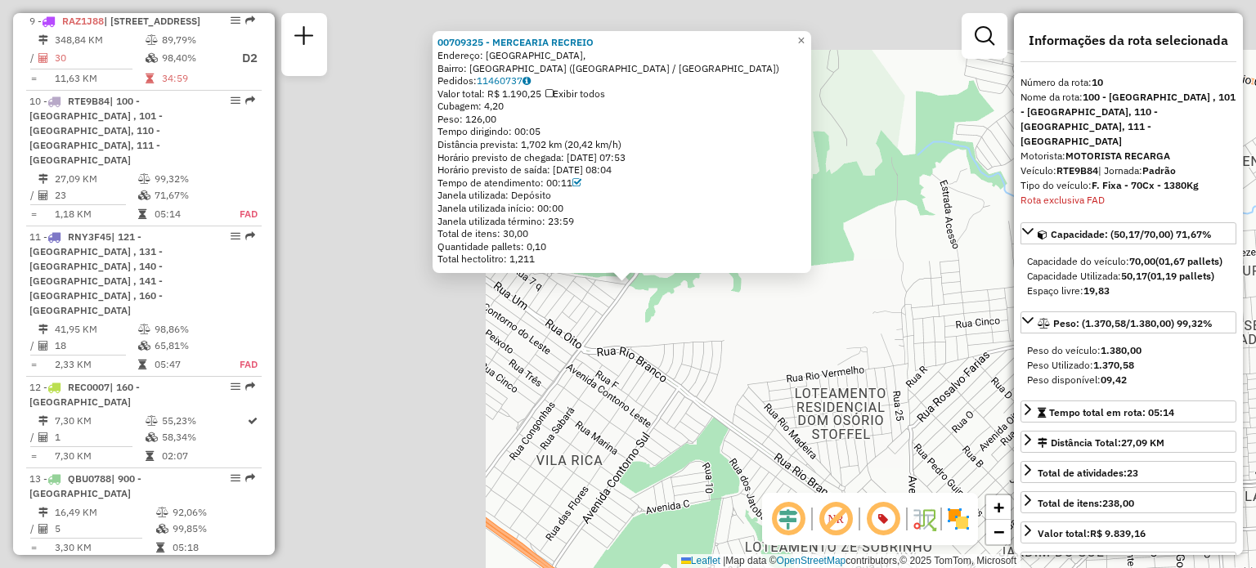
scroll to position [1445, 0]
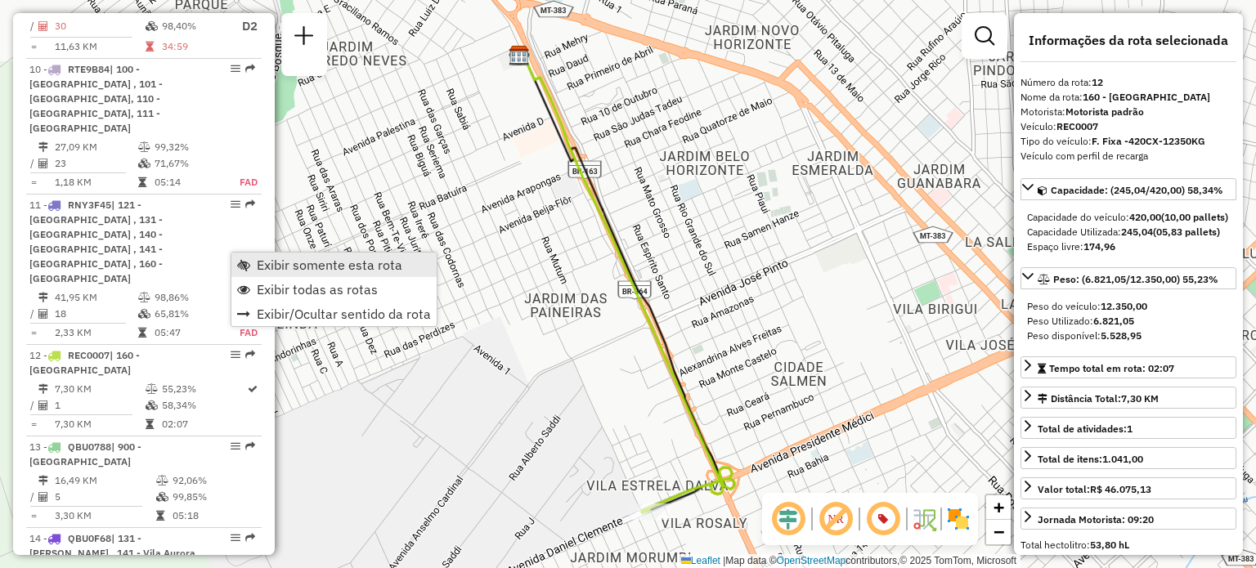
click at [291, 284] on span "Exibir todas as rotas" at bounding box center [317, 289] width 121 height 13
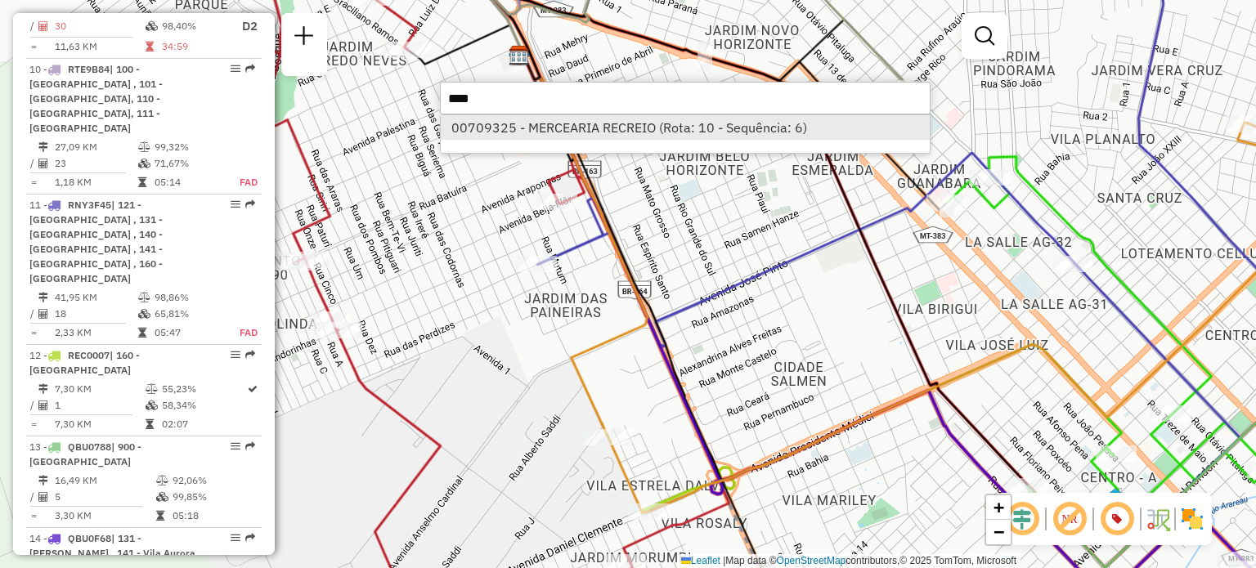
type input "****"
click at [681, 136] on li "00709325 - MERCEARIA RECREIO (Rota: 10 - Sequência: 6)" at bounding box center [685, 127] width 489 height 25
select select "**********"
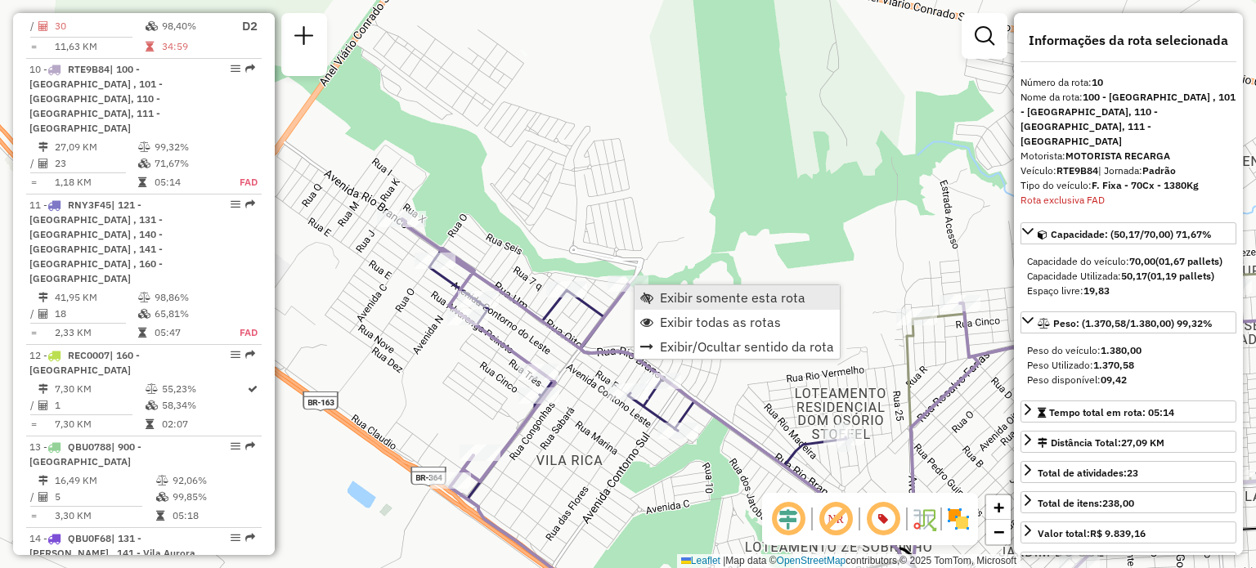
click at [674, 299] on span "Exibir somente esta rota" at bounding box center [733, 297] width 146 height 13
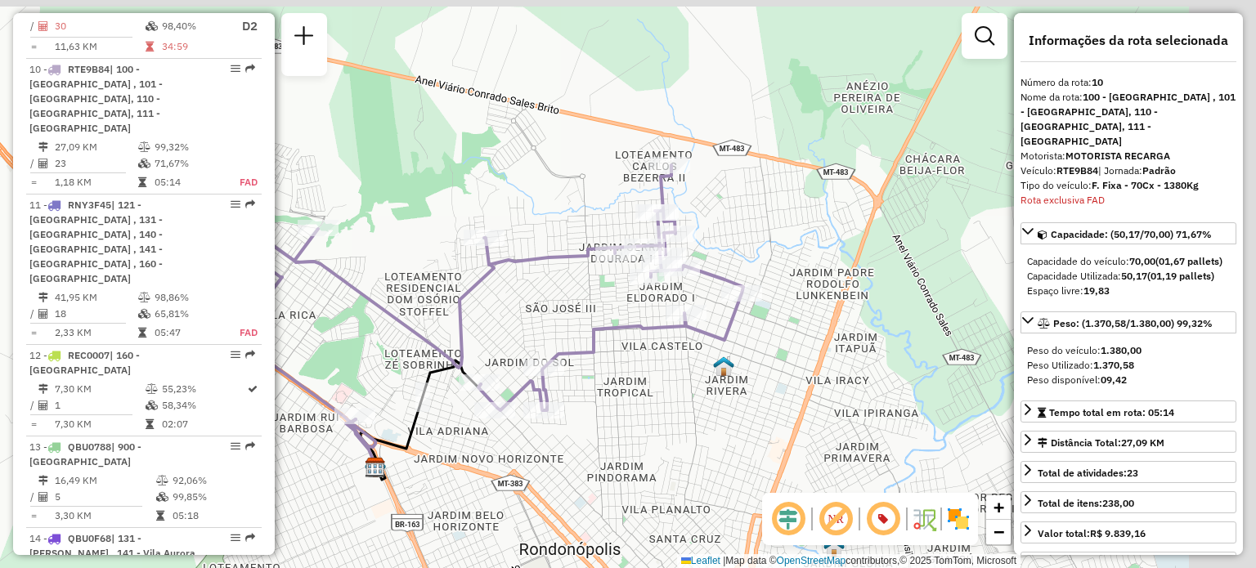
drag, startPoint x: 890, startPoint y: 213, endPoint x: 717, endPoint y: 258, distance: 179.1
click at [717, 258] on div "Janela de atendimento Grade de atendimento Capacidade Transportadoras Veículos …" at bounding box center [628, 284] width 1256 height 568
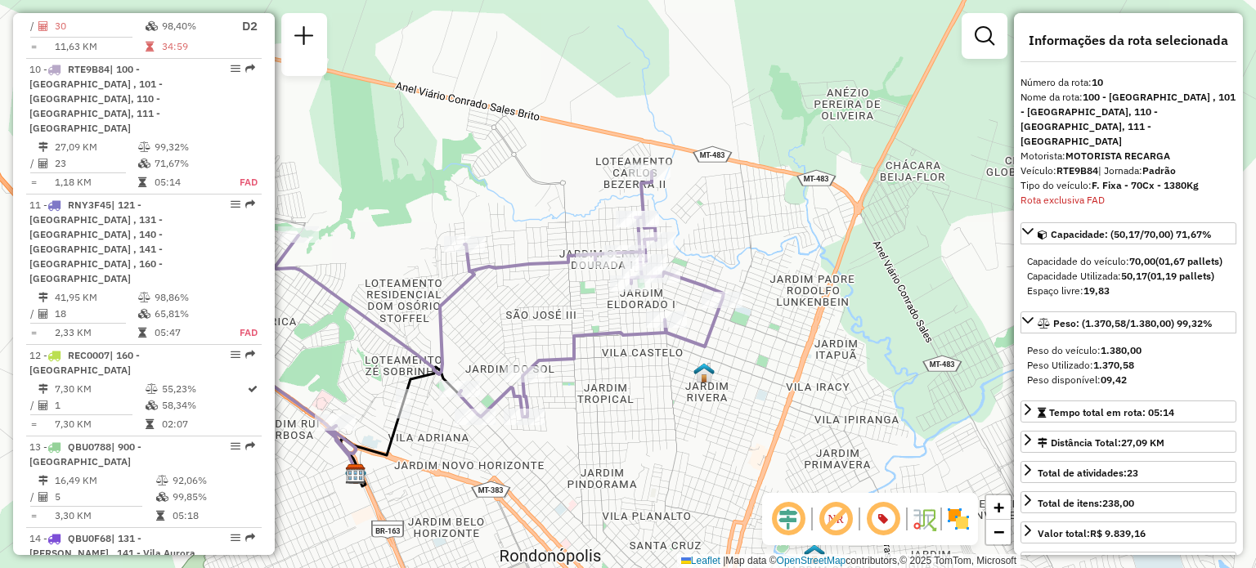
click at [883, 525] on em at bounding box center [883, 519] width 39 height 39
click at [885, 523] on em at bounding box center [883, 519] width 39 height 39
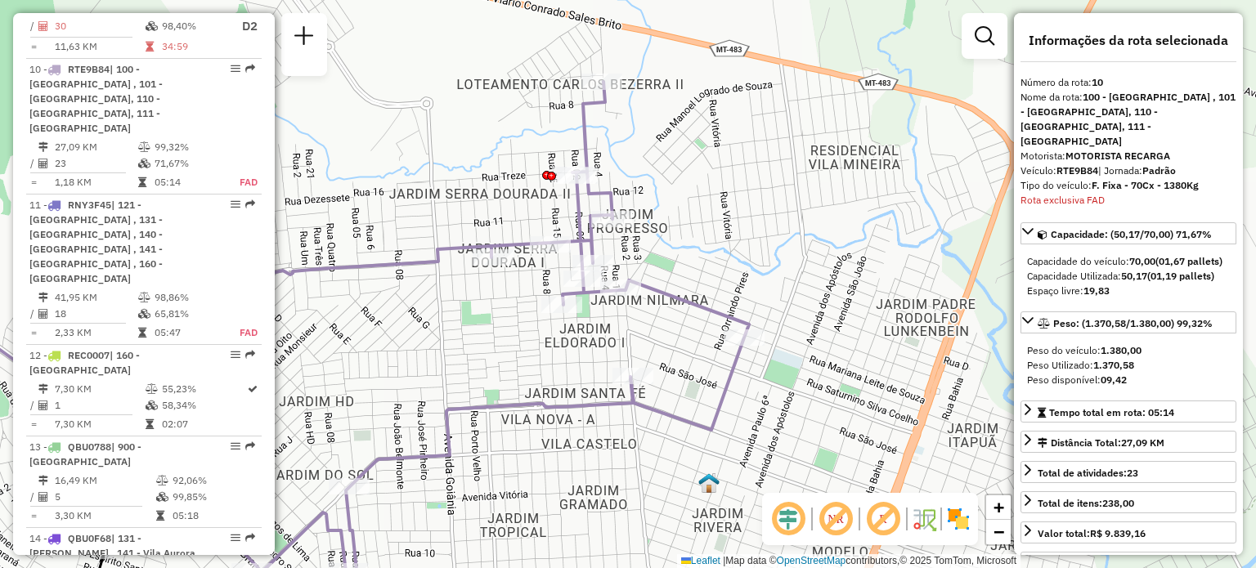
drag, startPoint x: 603, startPoint y: 221, endPoint x: 650, endPoint y: 285, distance: 79.5
click at [650, 285] on icon at bounding box center [335, 339] width 828 height 515
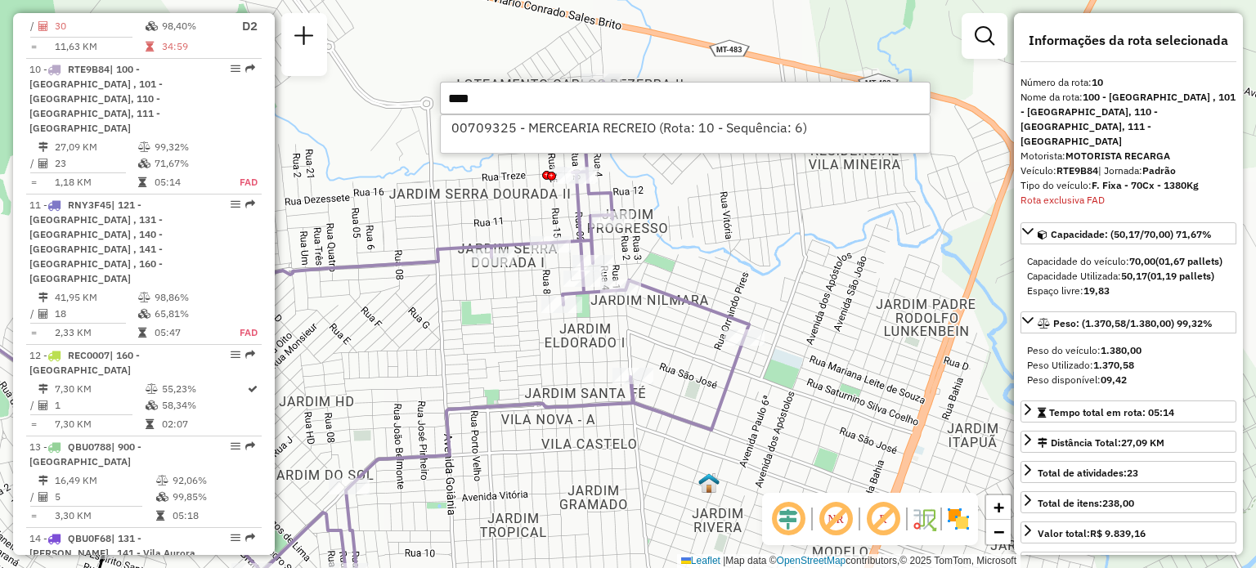
type input "****"
click at [683, 142] on div "00709325 - MERCEARIA RECREIO (Rota: 10 - Sequência: 6)" at bounding box center [685, 134] width 491 height 39
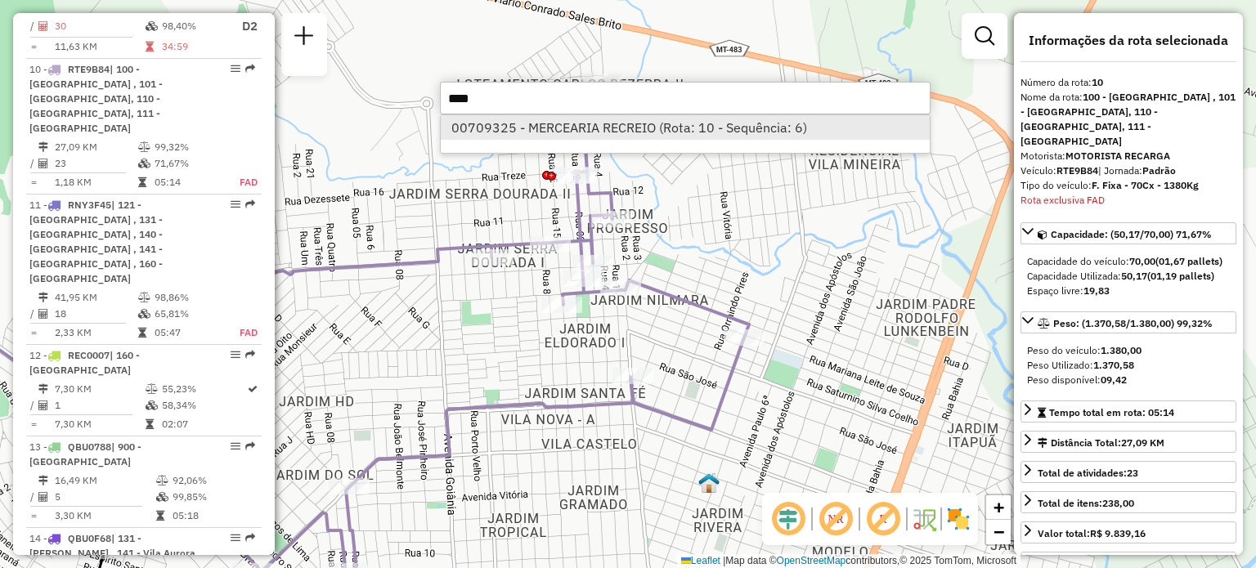
click at [686, 133] on li "00709325 - MERCEARIA RECREIO (Rota: 10 - Sequência: 6)" at bounding box center [685, 127] width 489 height 25
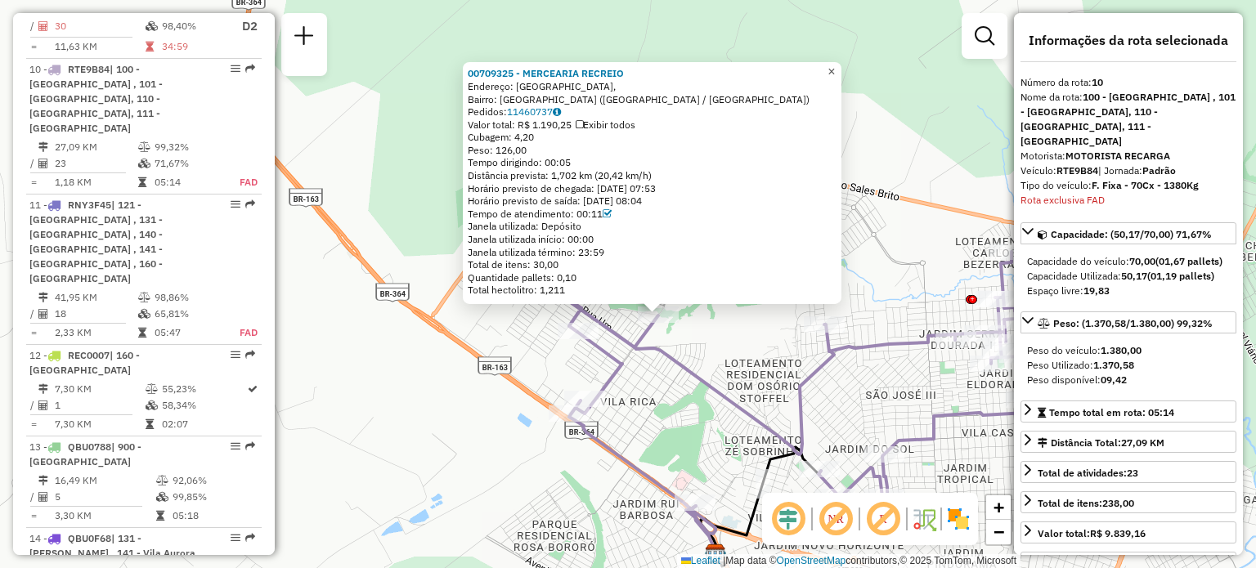
click at [835, 66] on span "×" at bounding box center [831, 72] width 7 height 14
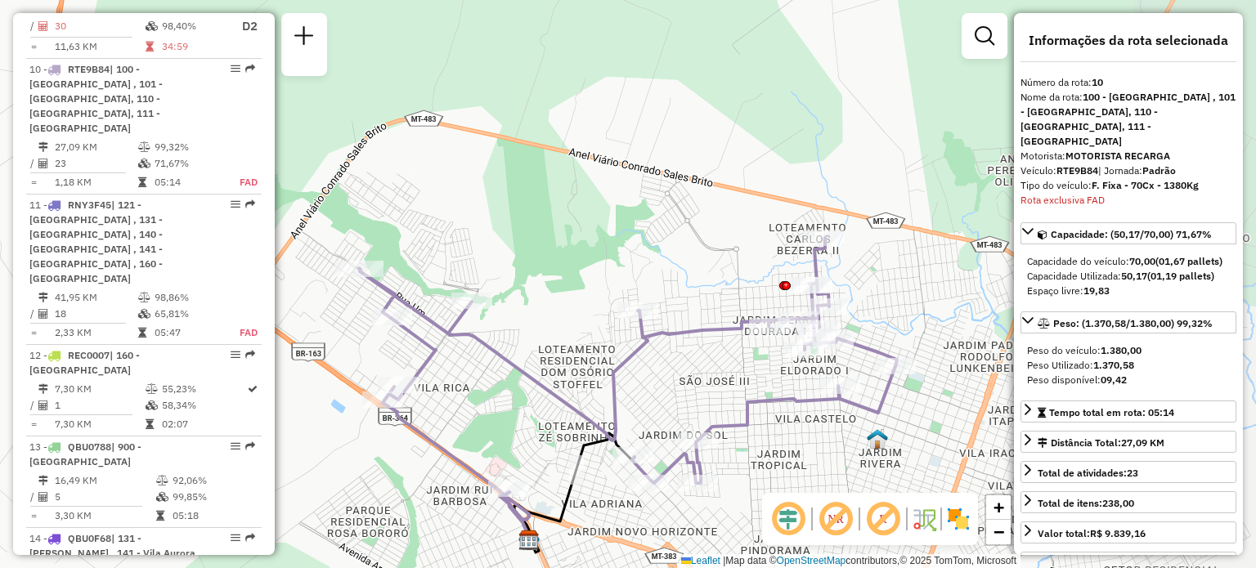
drag, startPoint x: 857, startPoint y: 362, endPoint x: 688, endPoint y: 328, distance: 172.6
click at [688, 328] on icon at bounding box center [628, 367] width 538 height 258
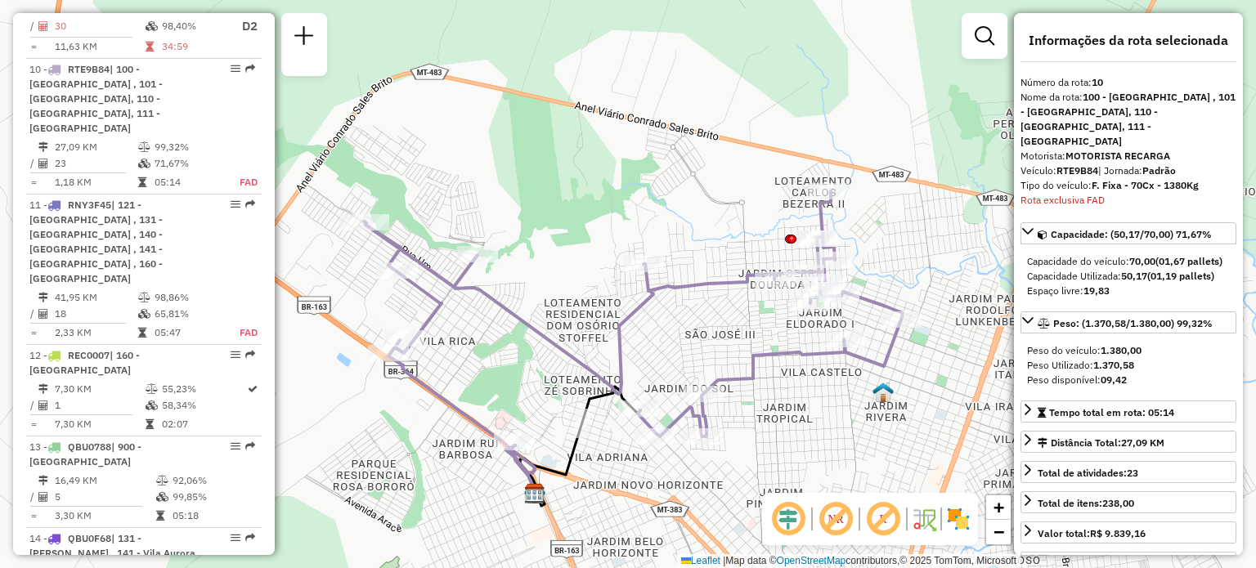
drag, startPoint x: 739, startPoint y: 326, endPoint x: 753, endPoint y: 281, distance: 47.6
click at [753, 281] on icon at bounding box center [634, 320] width 538 height 258
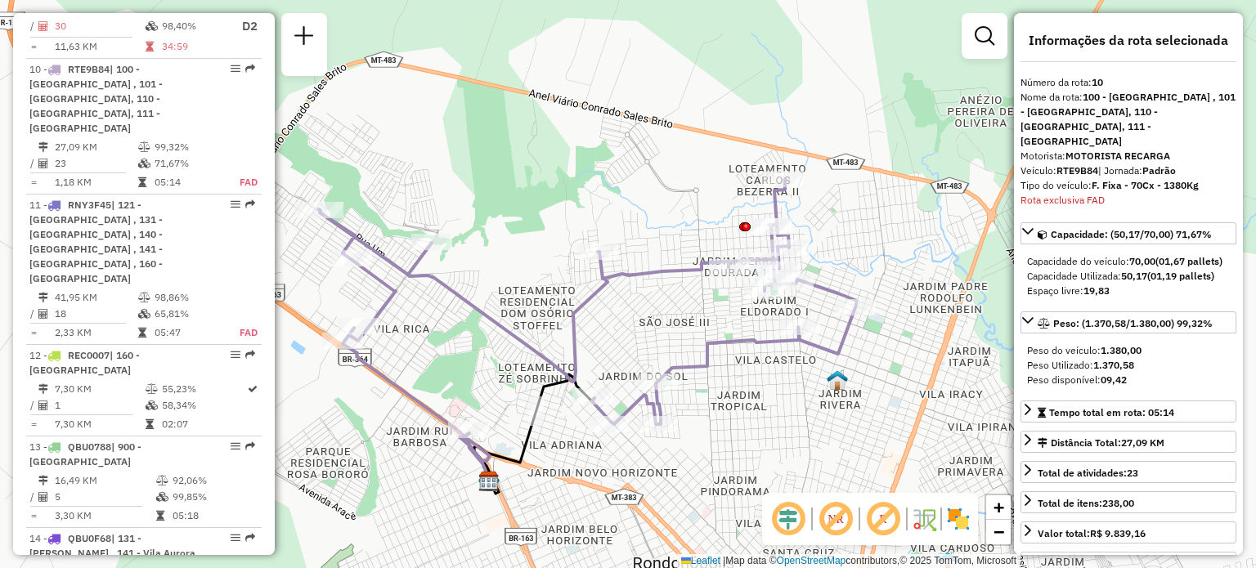
drag, startPoint x: 861, startPoint y: 241, endPoint x: 834, endPoint y: 235, distance: 27.8
click at [834, 235] on div "Janela de atendimento Grade de atendimento Capacidade Transportadoras Veículos …" at bounding box center [628, 284] width 1256 height 568
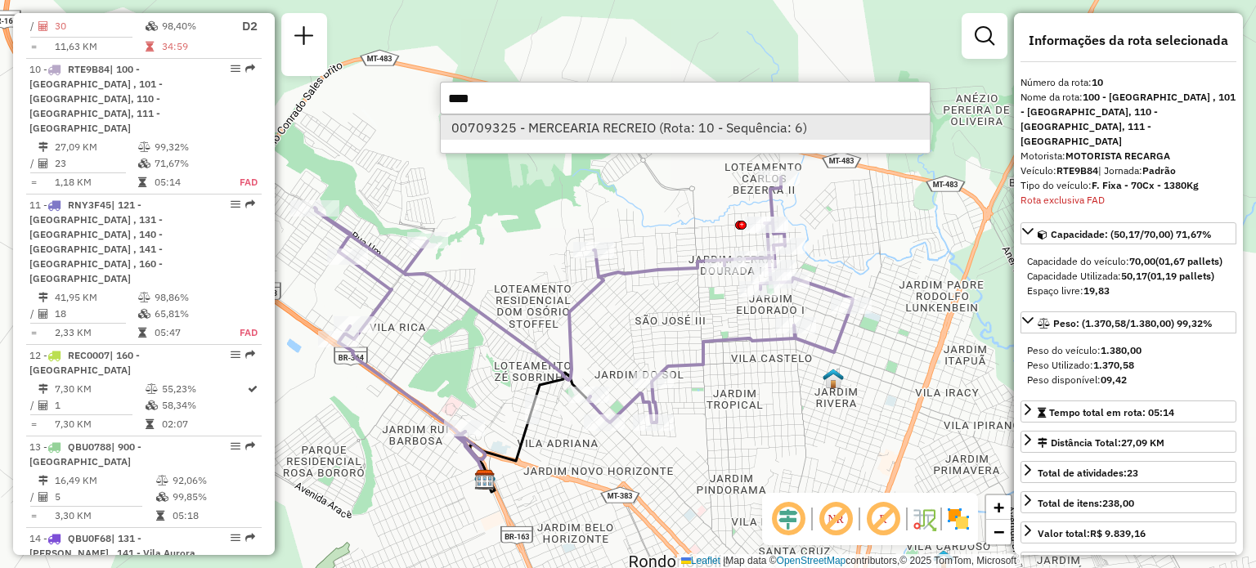
type input "****"
click at [721, 124] on li "00709325 - MERCEARIA RECREIO (Rota: 10 - Sequência: 6)" at bounding box center [685, 127] width 489 height 25
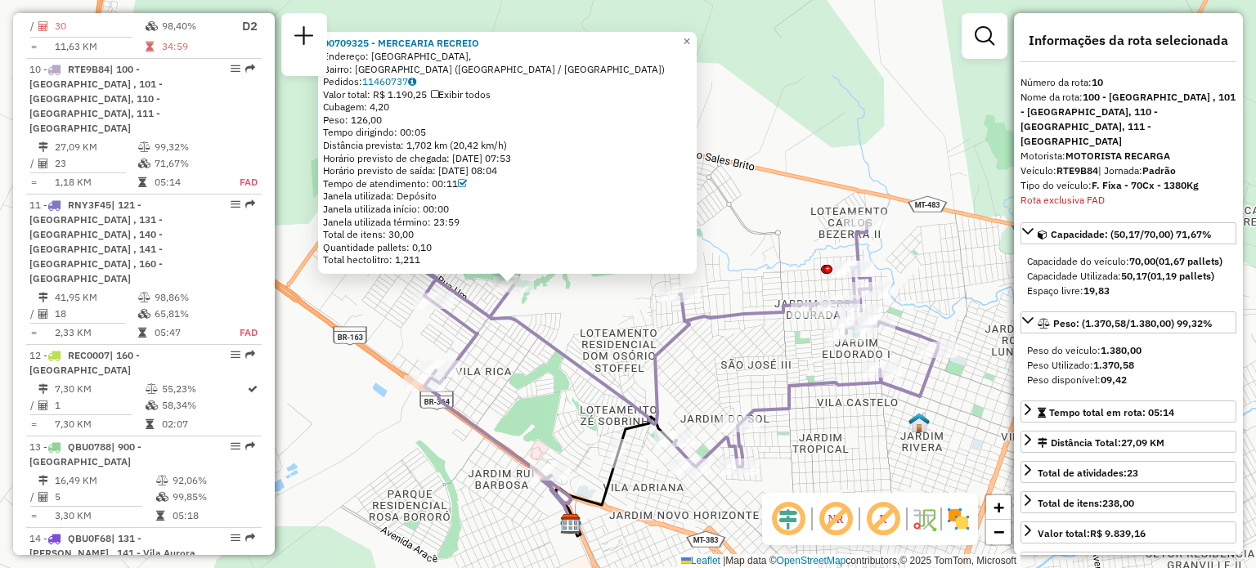
drag, startPoint x: 870, startPoint y: 312, endPoint x: 756, endPoint y: 313, distance: 114.5
click at [756, 313] on icon at bounding box center [670, 351] width 538 height 258
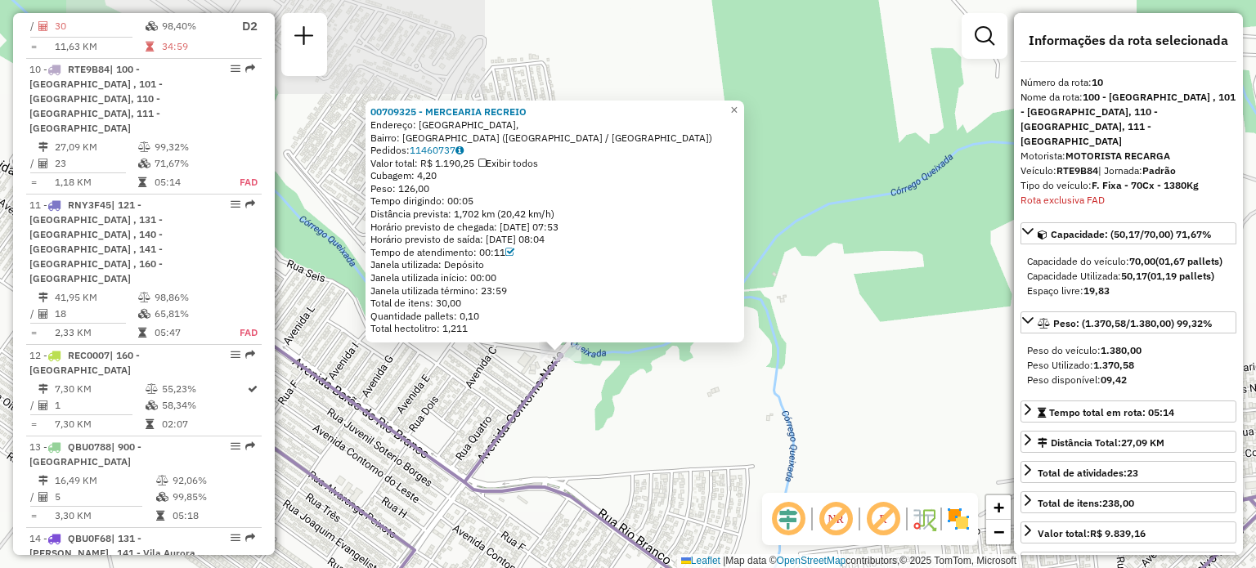
drag, startPoint x: 542, startPoint y: 253, endPoint x: 605, endPoint y: 411, distance: 170.0
click at [605, 411] on div "00709325 - MERCEARIA RECREIO Endereço: Avenida Contorno Norte, Bairro: Vila Pau…" at bounding box center [628, 284] width 1256 height 568
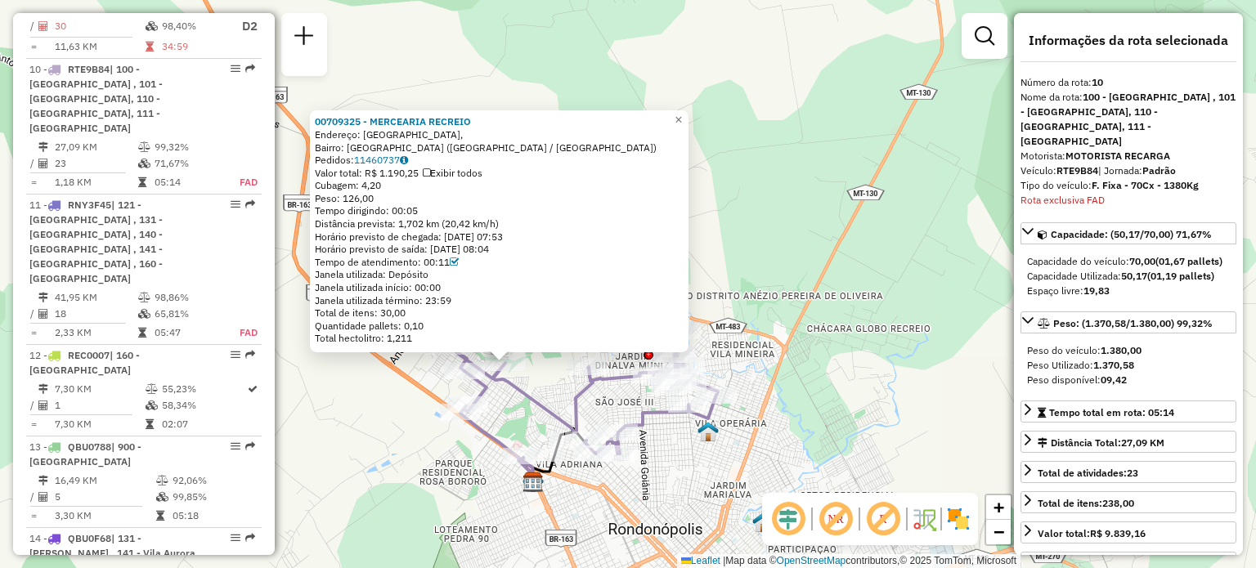
drag, startPoint x: 726, startPoint y: 396, endPoint x: 535, endPoint y: 393, distance: 190.6
click at [535, 393] on icon at bounding box center [583, 395] width 270 height 129
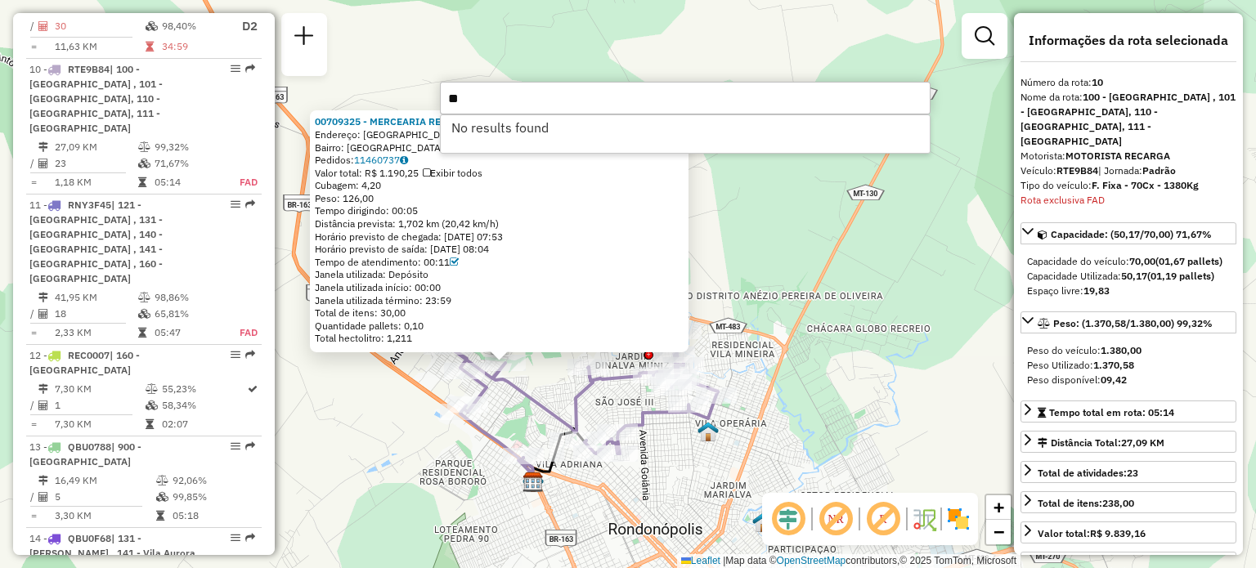
type input "*"
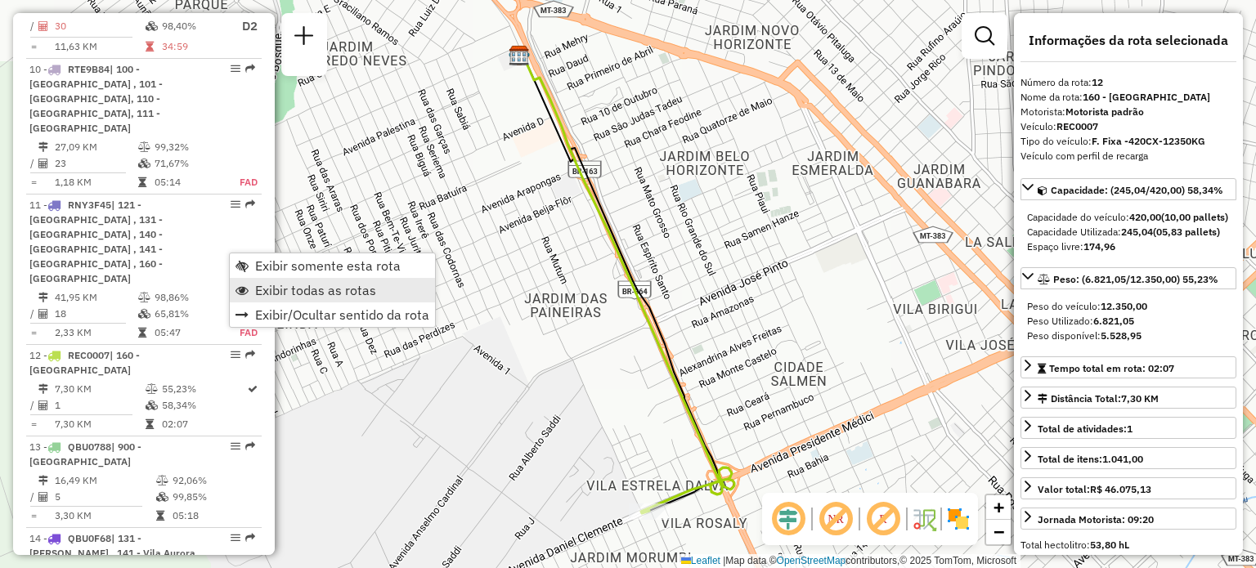
click at [292, 291] on span "Exibir todas as rotas" at bounding box center [315, 290] width 121 height 13
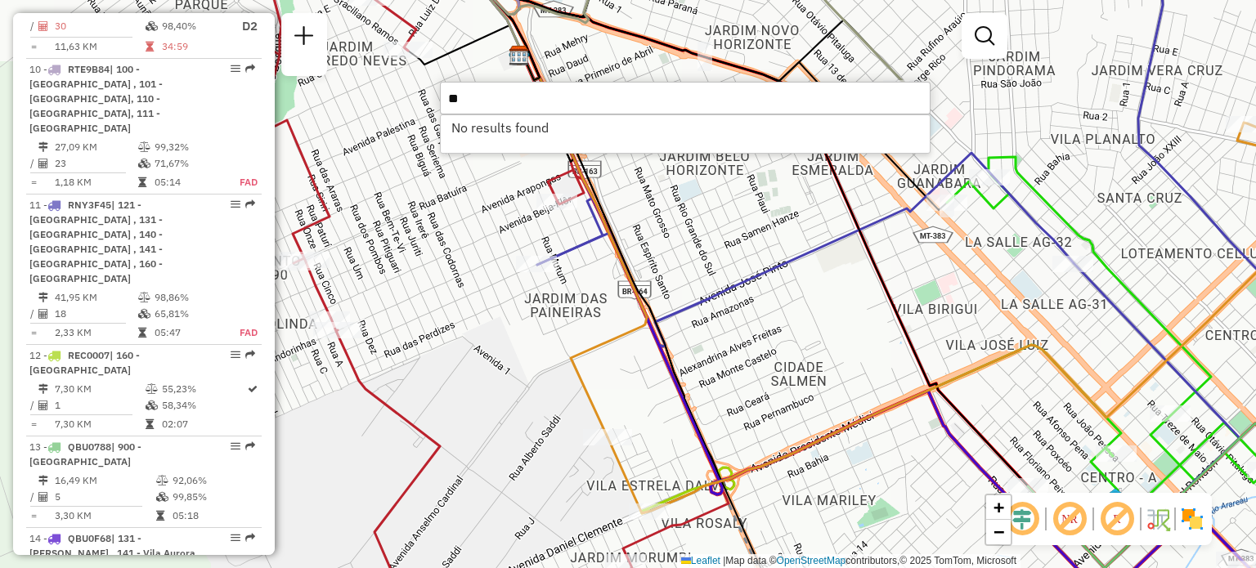
type input "*"
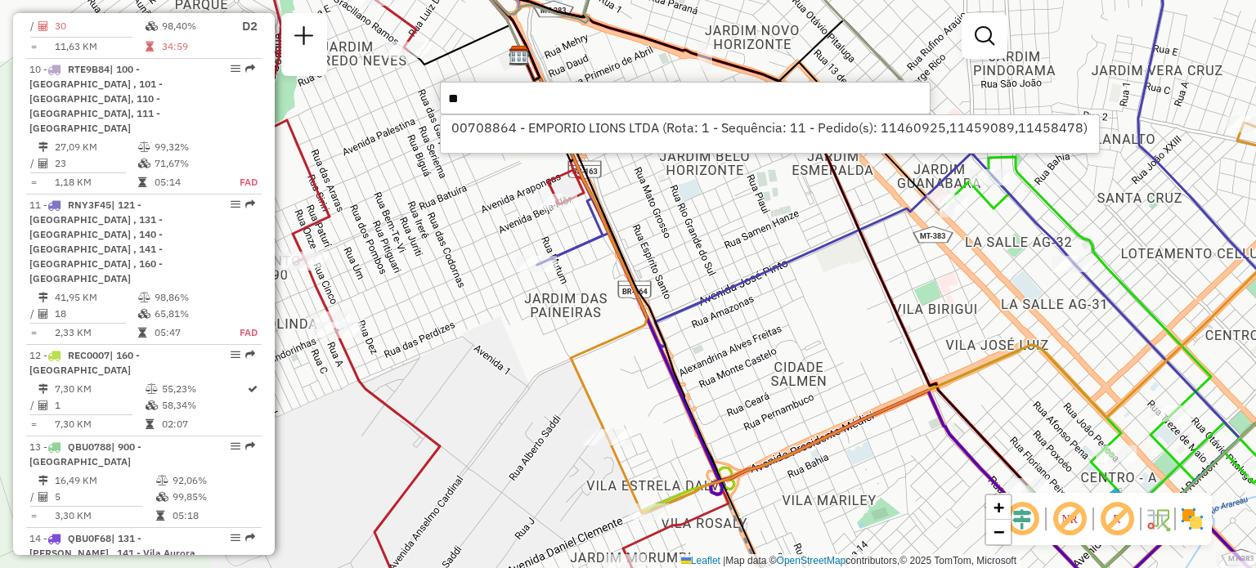
type input "*"
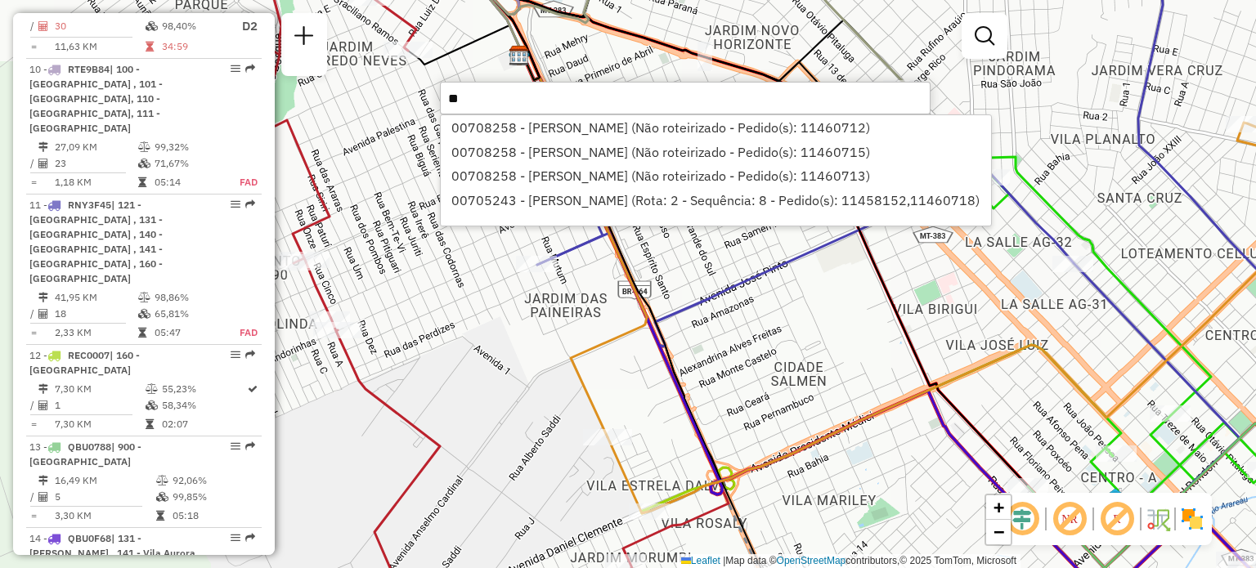
type input "*"
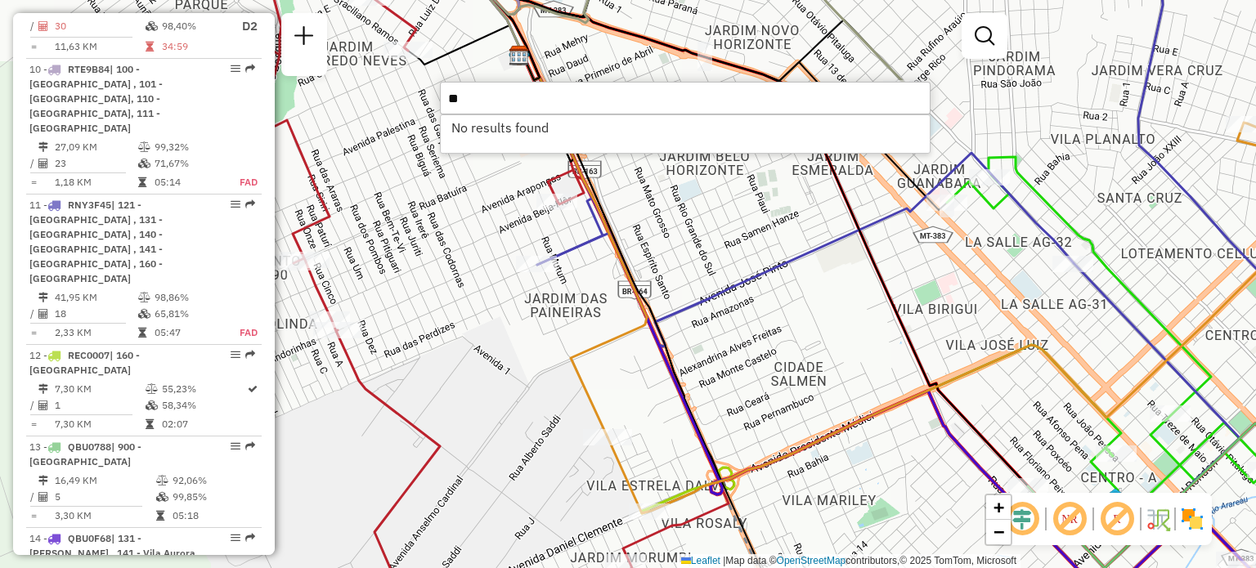
type input "*"
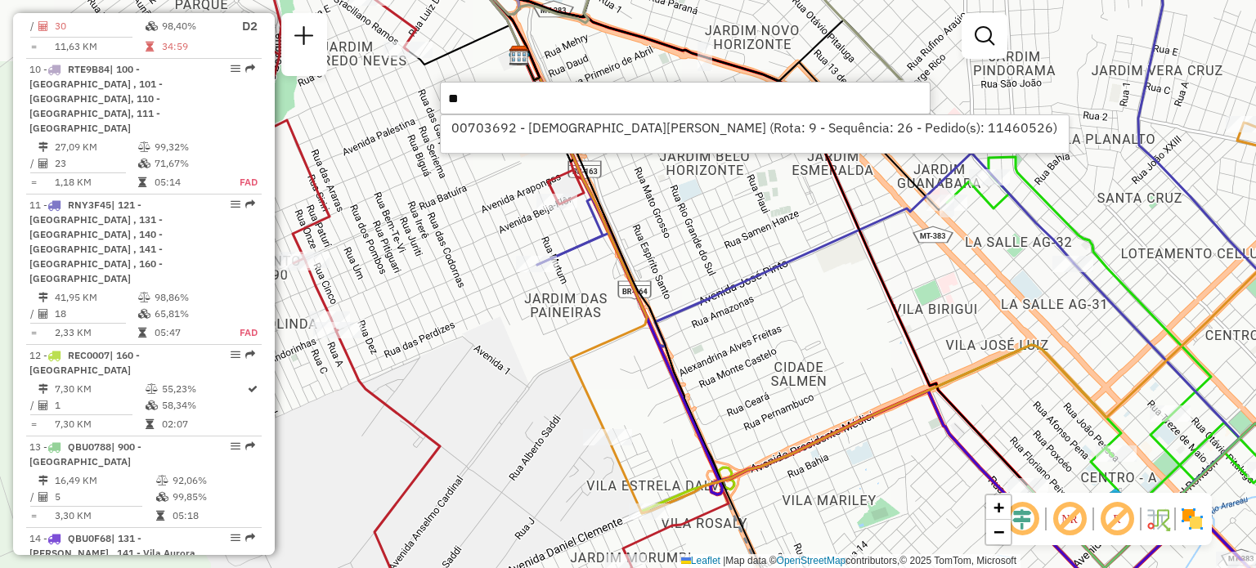
type input "*"
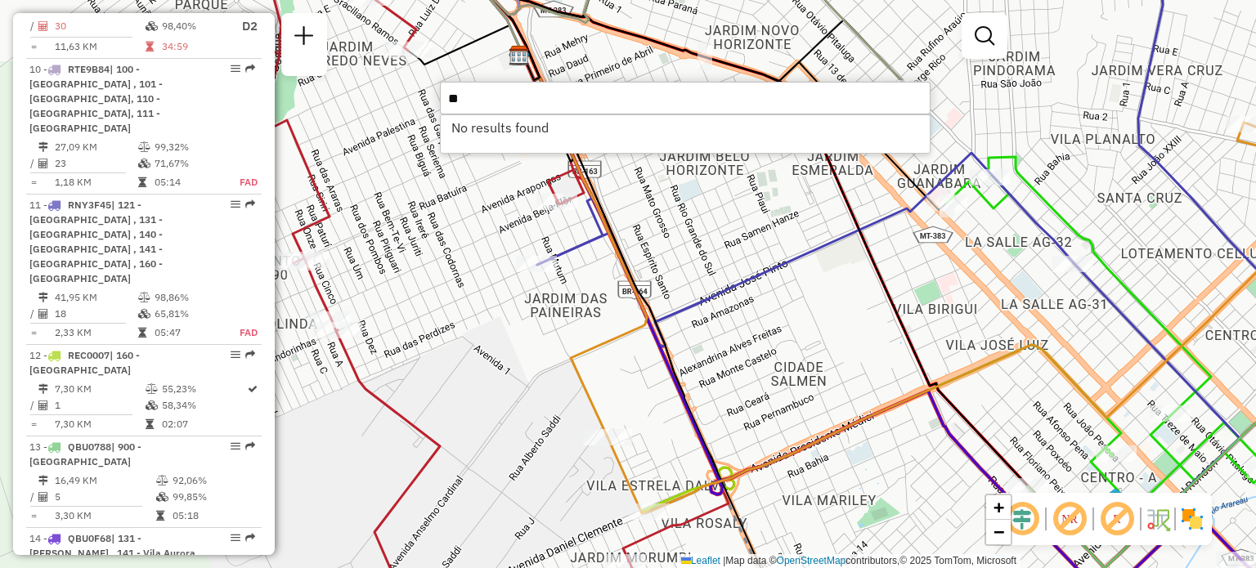
type input "*"
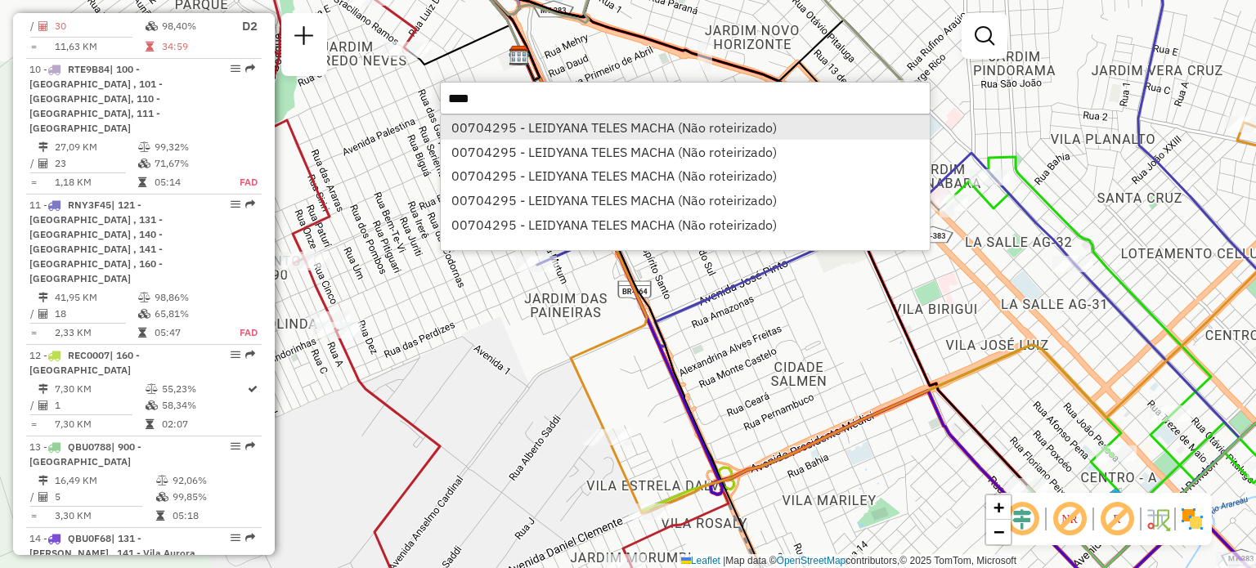
type input "****"
click at [592, 123] on li "00704295 - LEIDYANA TELES MACHA (Não roteirizado)" at bounding box center [685, 127] width 489 height 25
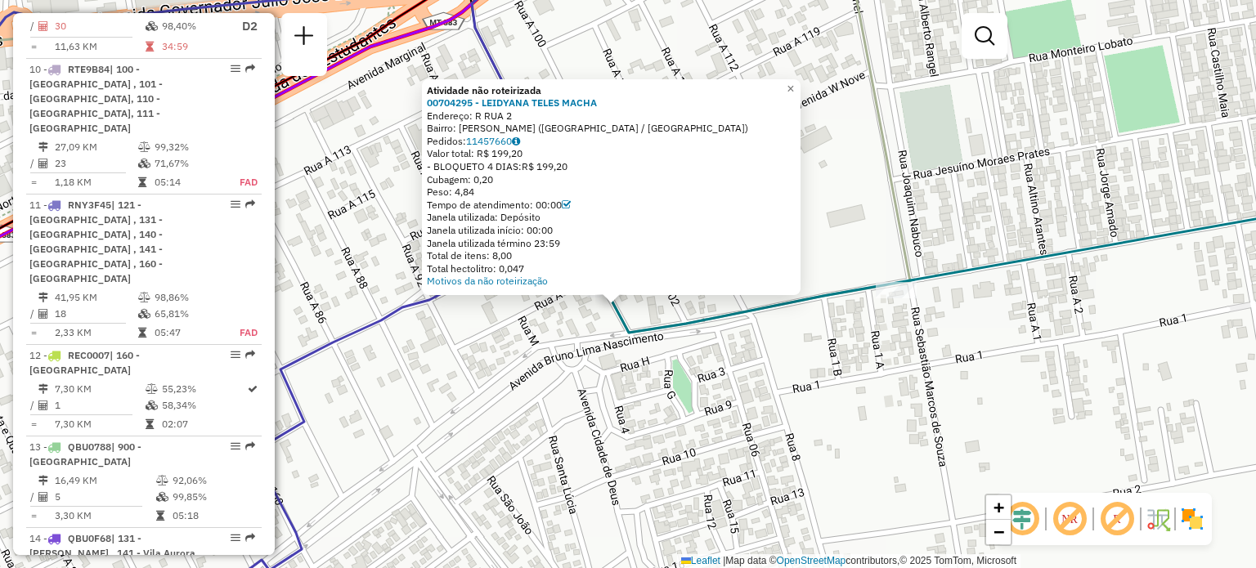
drag, startPoint x: 637, startPoint y: 289, endPoint x: 739, endPoint y: 184, distance: 145.8
click at [640, 317] on div "Atividade não roteirizada 00704295 - LEIDYANA TELES MACHA Endereço: R RUA 2 Bai…" at bounding box center [628, 284] width 1256 height 568
click at [795, 81] on span "×" at bounding box center [791, 87] width 7 height 14
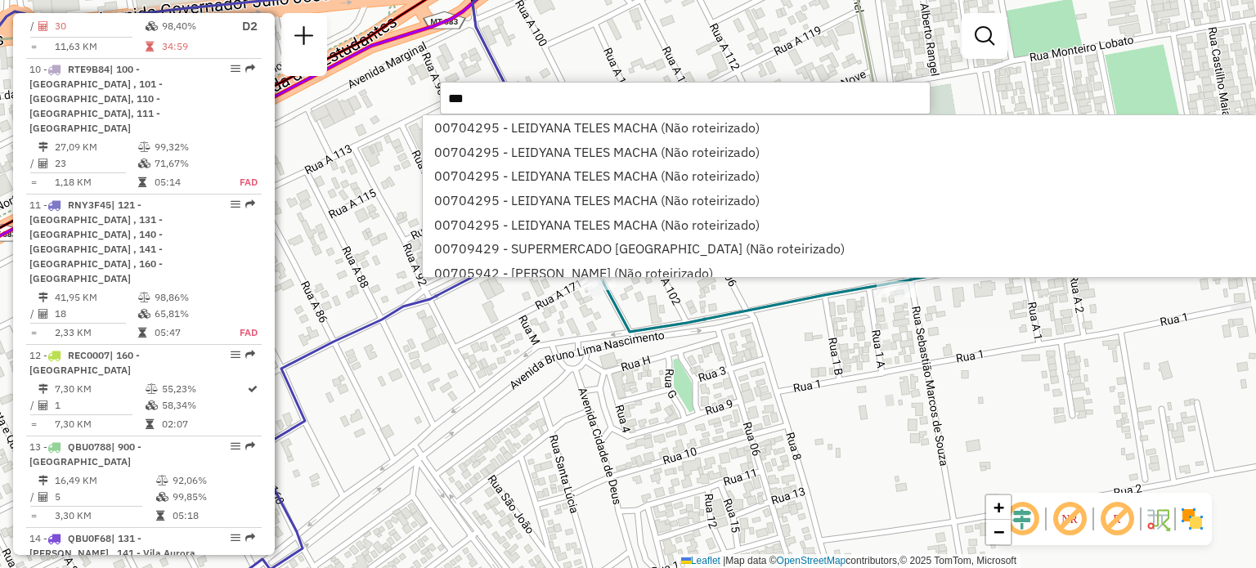
type input "****"
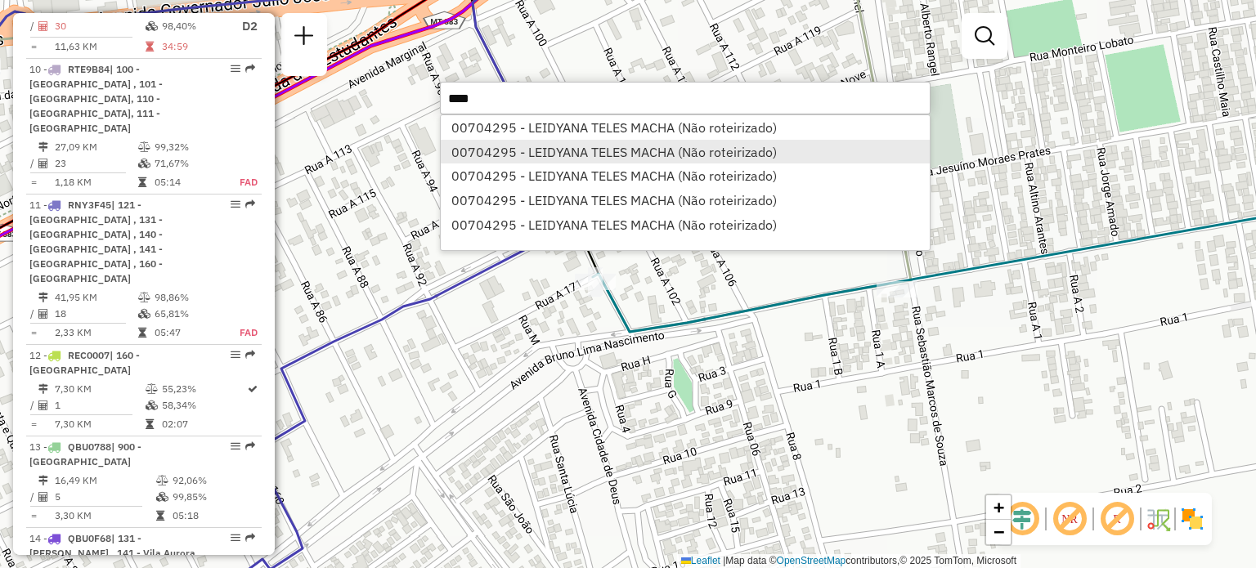
click at [565, 147] on li "00704295 - LEIDYANA TELES MACHA (Não roteirizado)" at bounding box center [685, 152] width 489 height 25
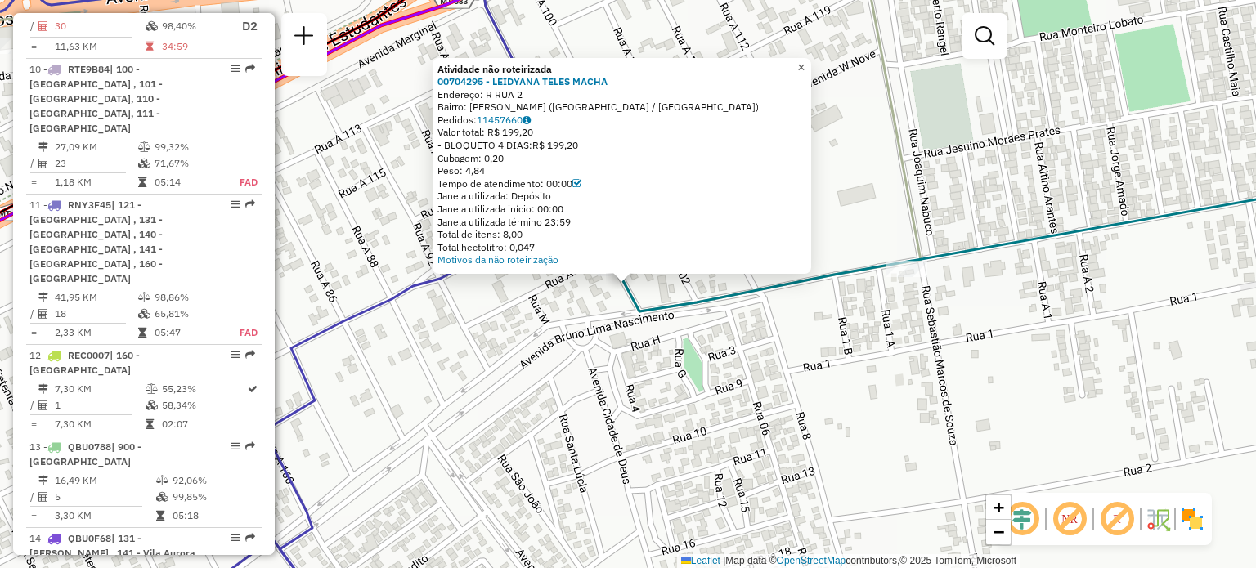
click at [805, 60] on span "×" at bounding box center [801, 67] width 7 height 14
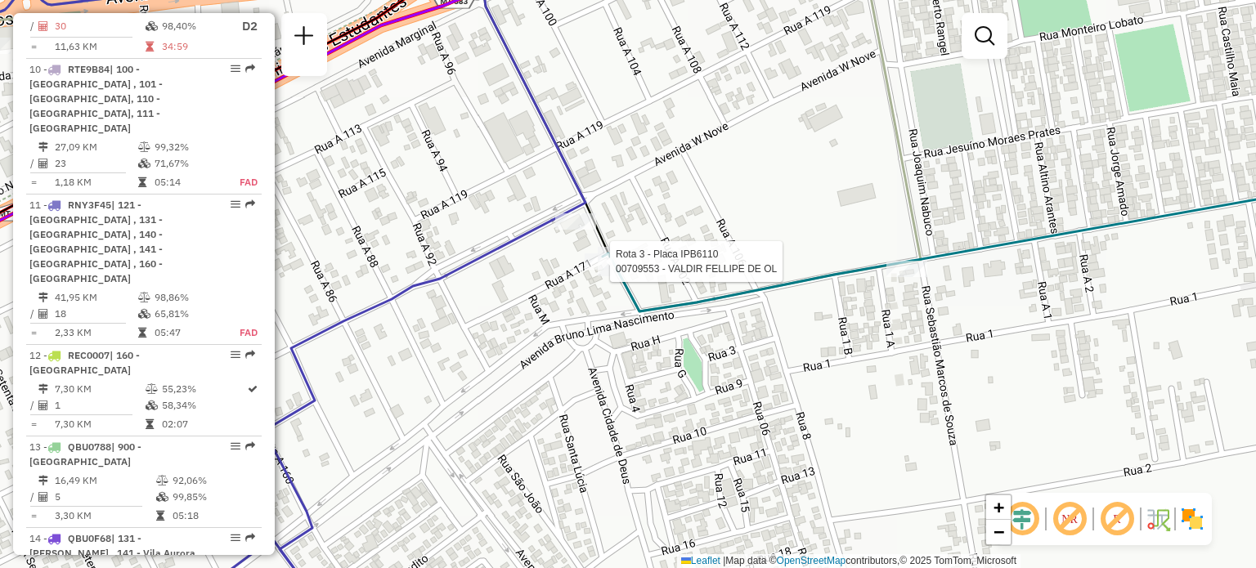
select select "**********"
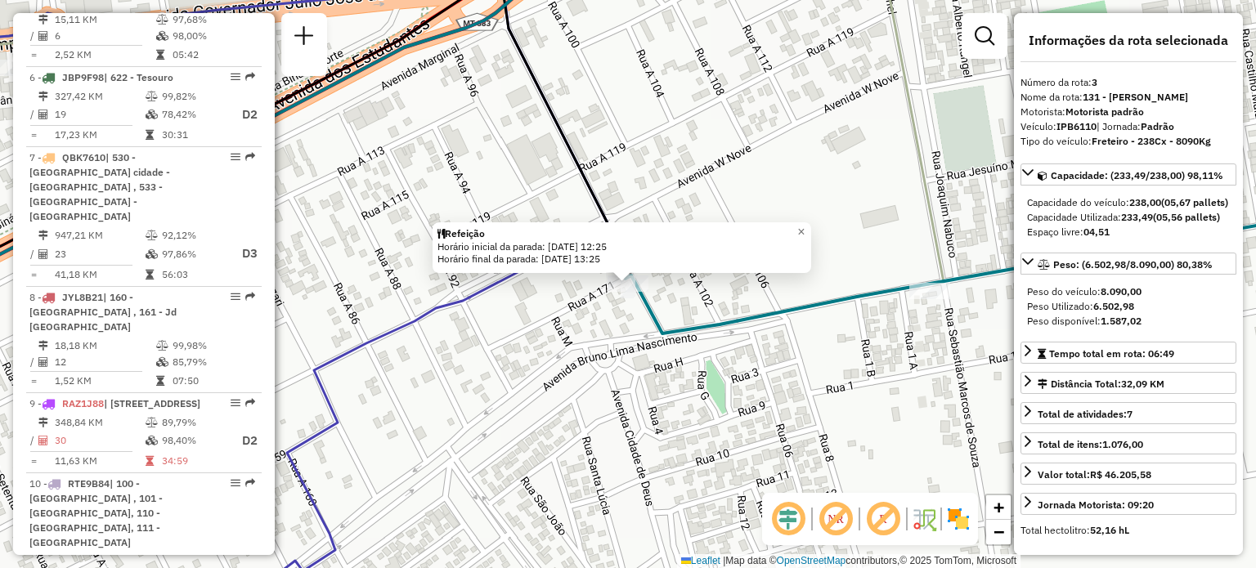
scroll to position [808, 0]
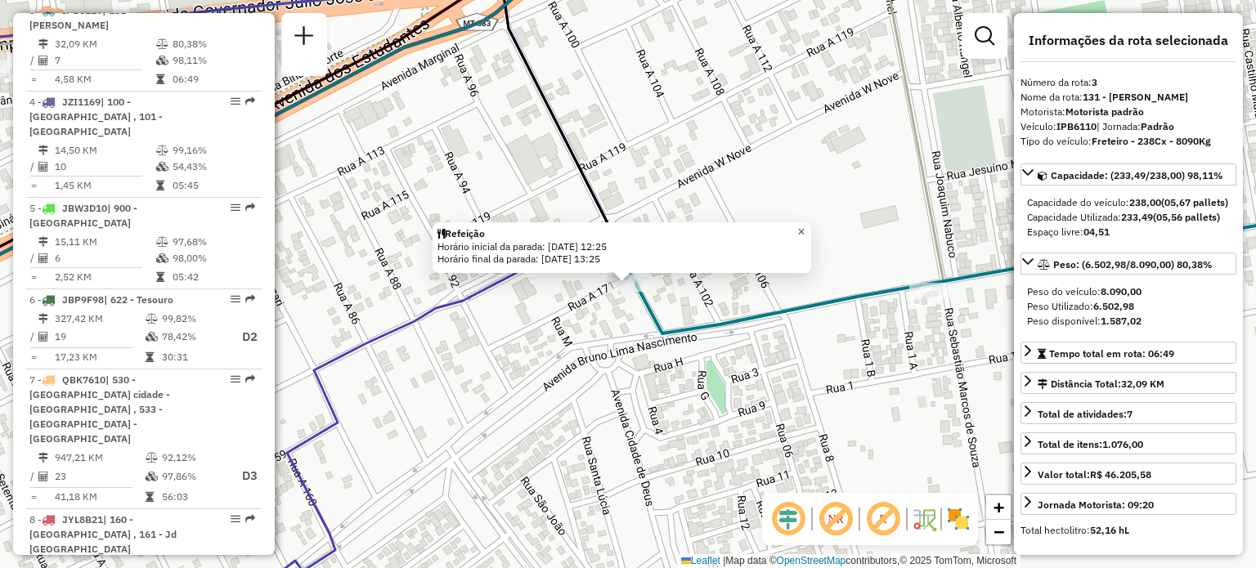
click at [805, 231] on span "×" at bounding box center [801, 232] width 7 height 14
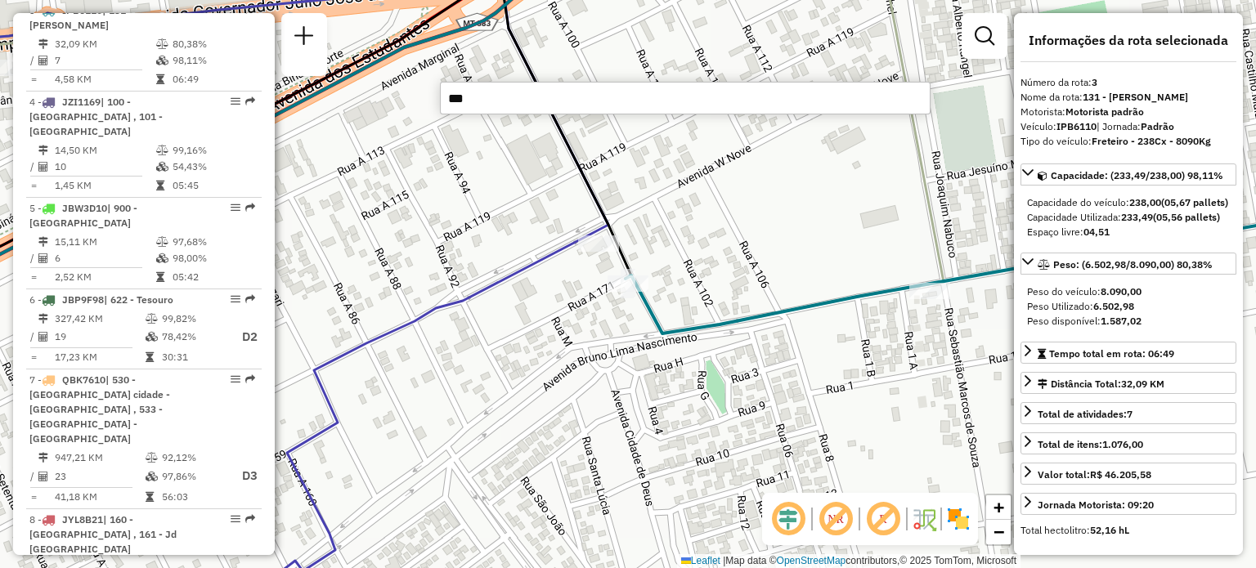
type input "****"
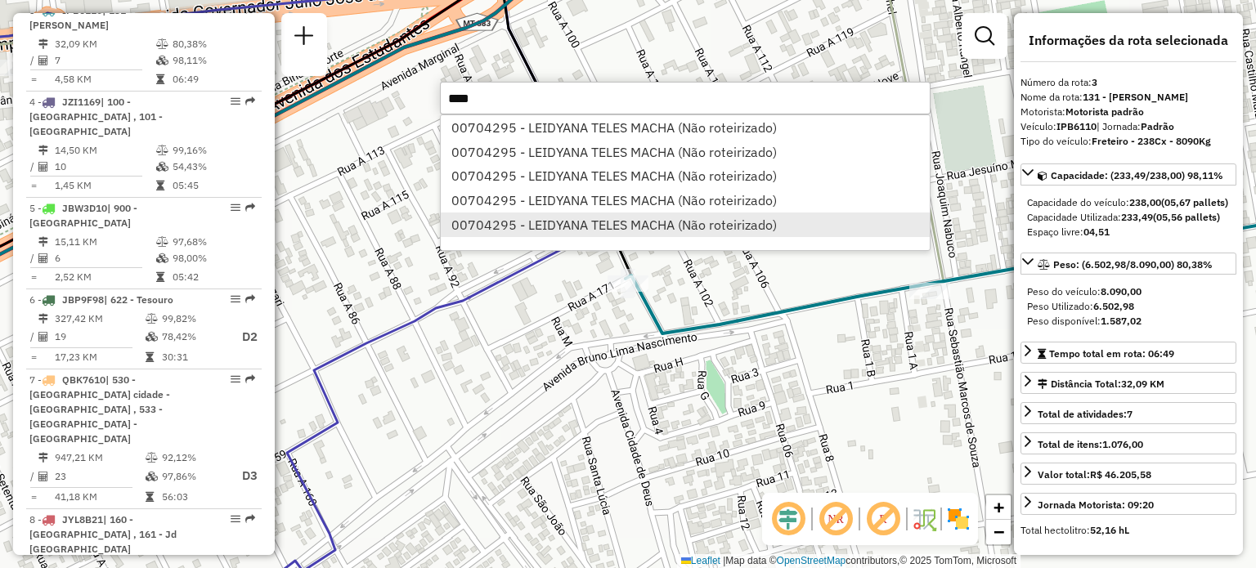
click at [556, 222] on li "00704295 - LEIDYANA TELES MACHA (Não roteirizado)" at bounding box center [685, 225] width 489 height 25
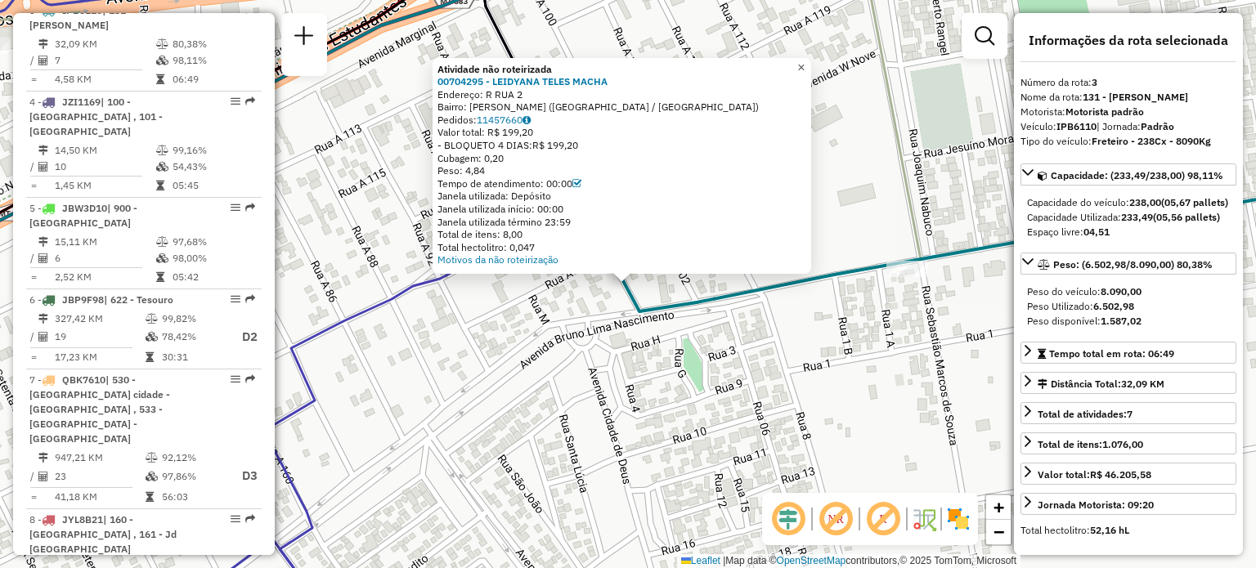
click at [805, 60] on span "×" at bounding box center [801, 67] width 7 height 14
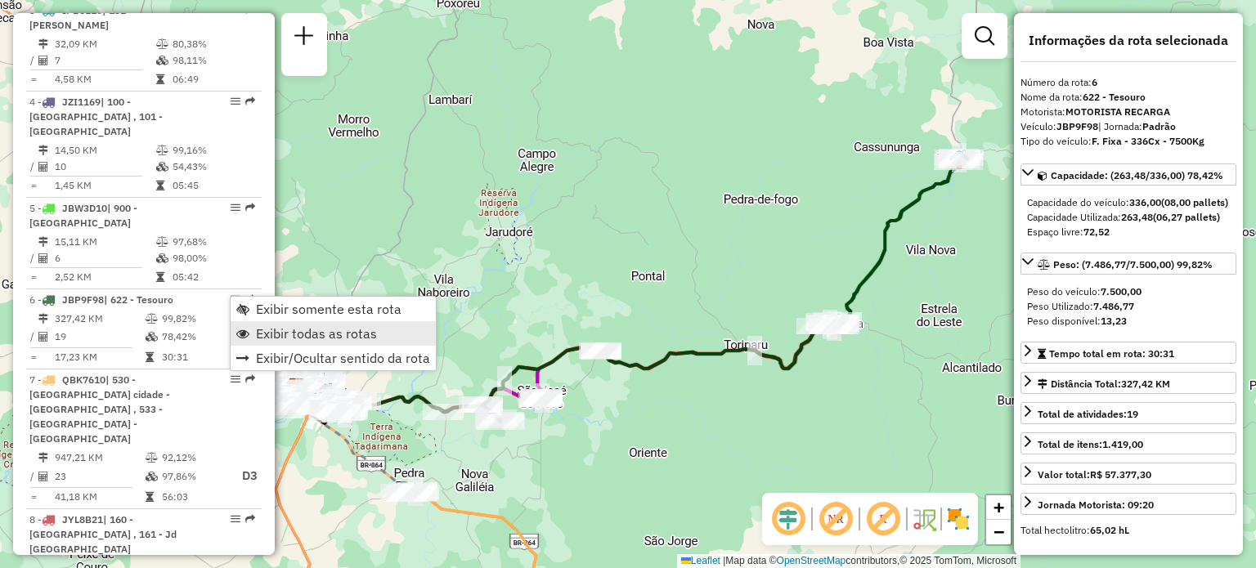
click at [330, 337] on span "Exibir todas as rotas" at bounding box center [316, 333] width 121 height 13
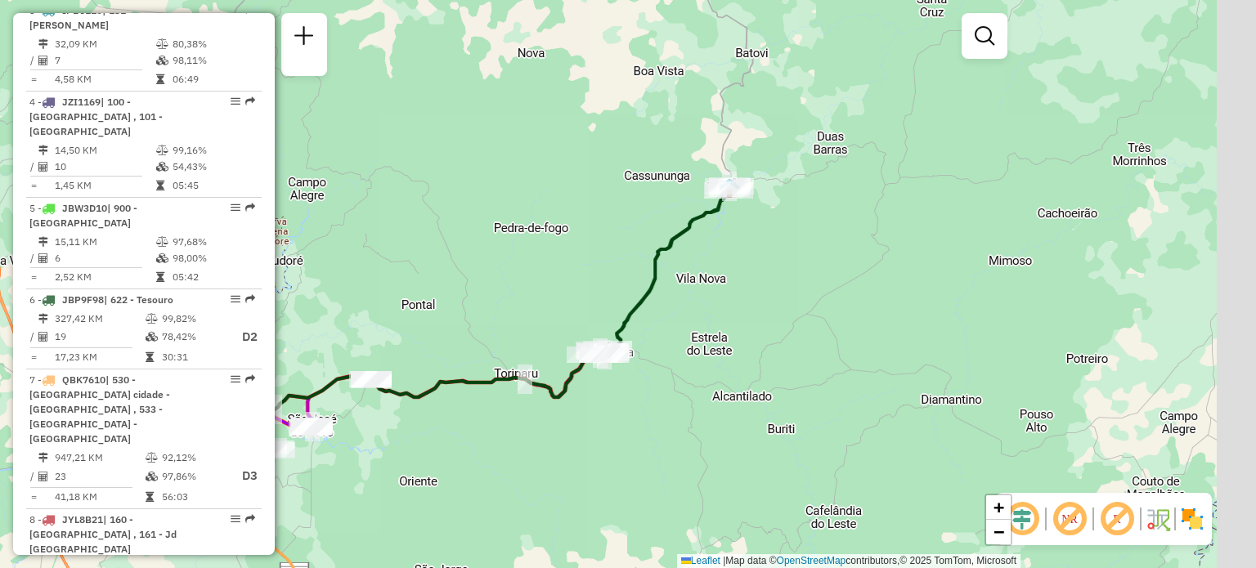
drag, startPoint x: 847, startPoint y: 308, endPoint x: 618, endPoint y: 337, distance: 231.6
click at [618, 337] on icon at bounding box center [664, 271] width 133 height 170
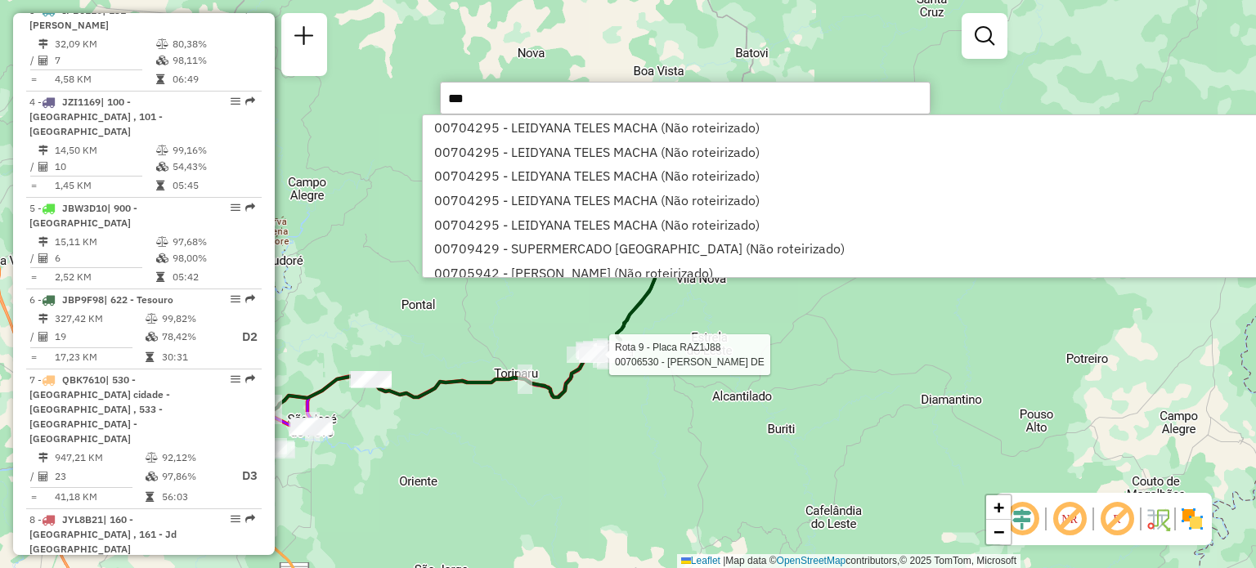
type input "****"
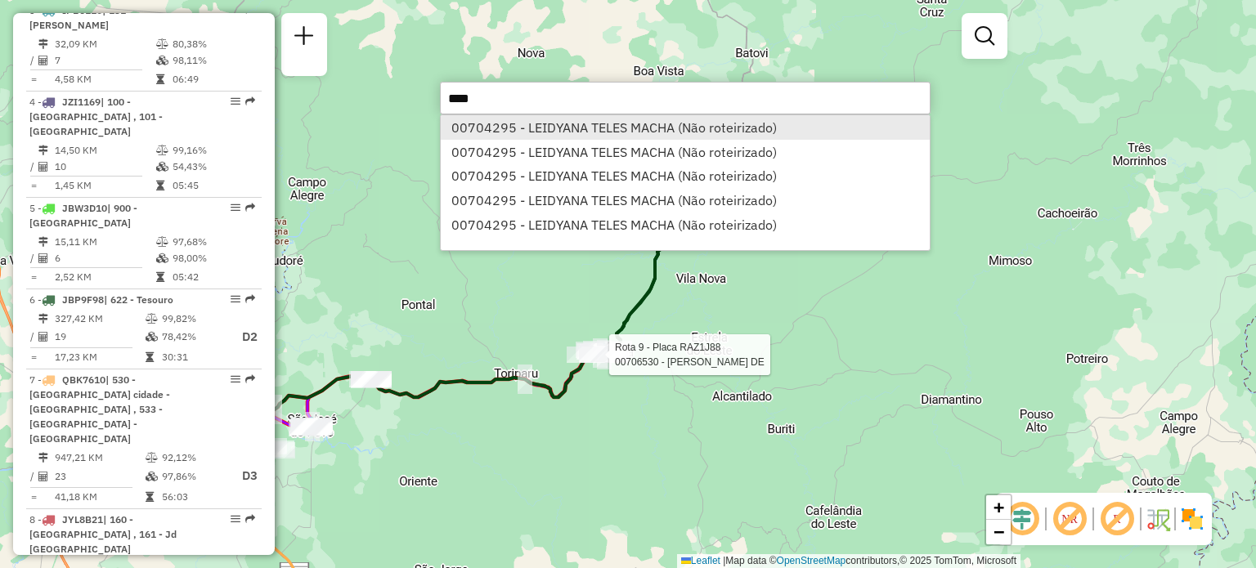
click at [661, 130] on li "00704295 - LEIDYANA TELES MACHA (Não roteirizado)" at bounding box center [685, 127] width 489 height 25
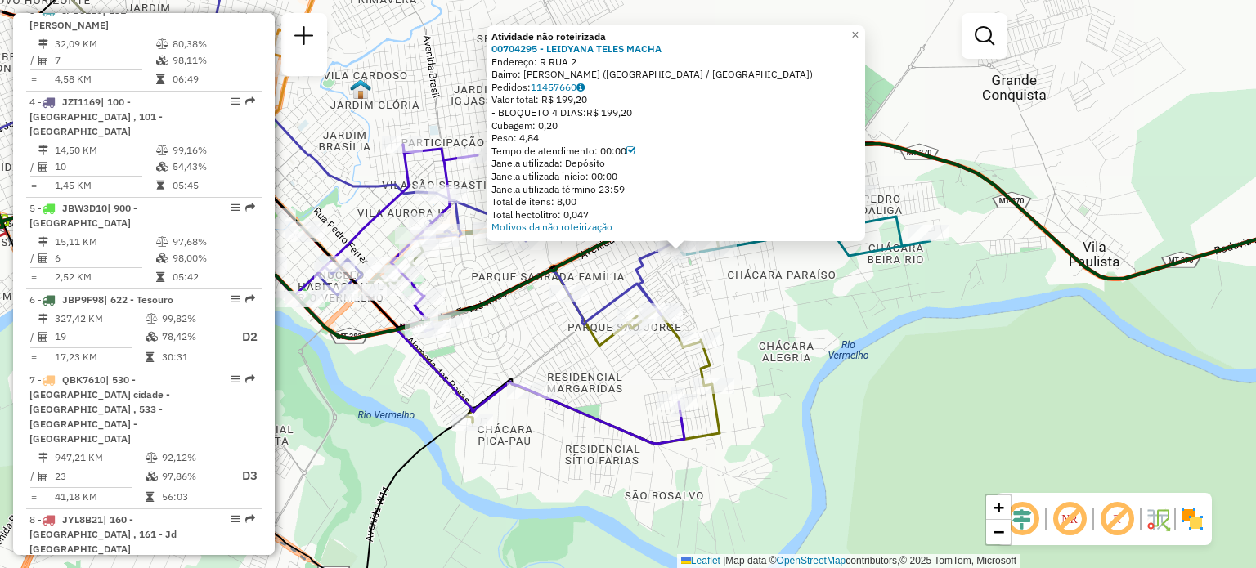
drag, startPoint x: 710, startPoint y: 280, endPoint x: 695, endPoint y: 300, distance: 25.2
click at [697, 299] on div "Rota 9 - Placa RAZ1J88 00706530 - LINDOMAR ANSELMO DE Atividade não roteirizada…" at bounding box center [628, 284] width 1256 height 568
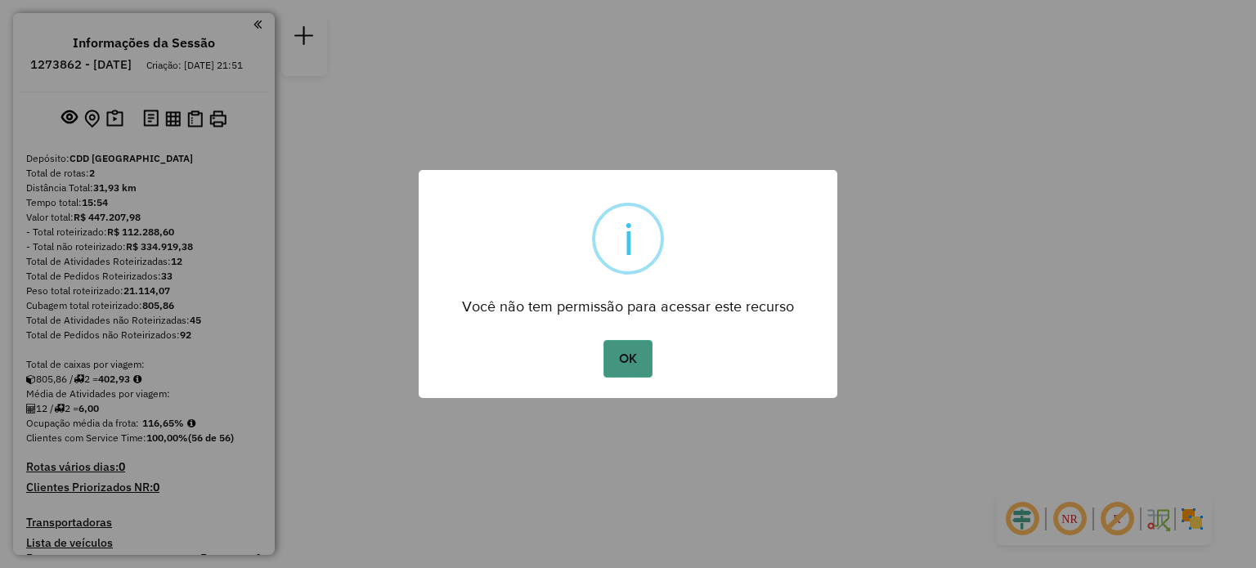
click at [640, 362] on button "OK" at bounding box center [628, 359] width 48 height 38
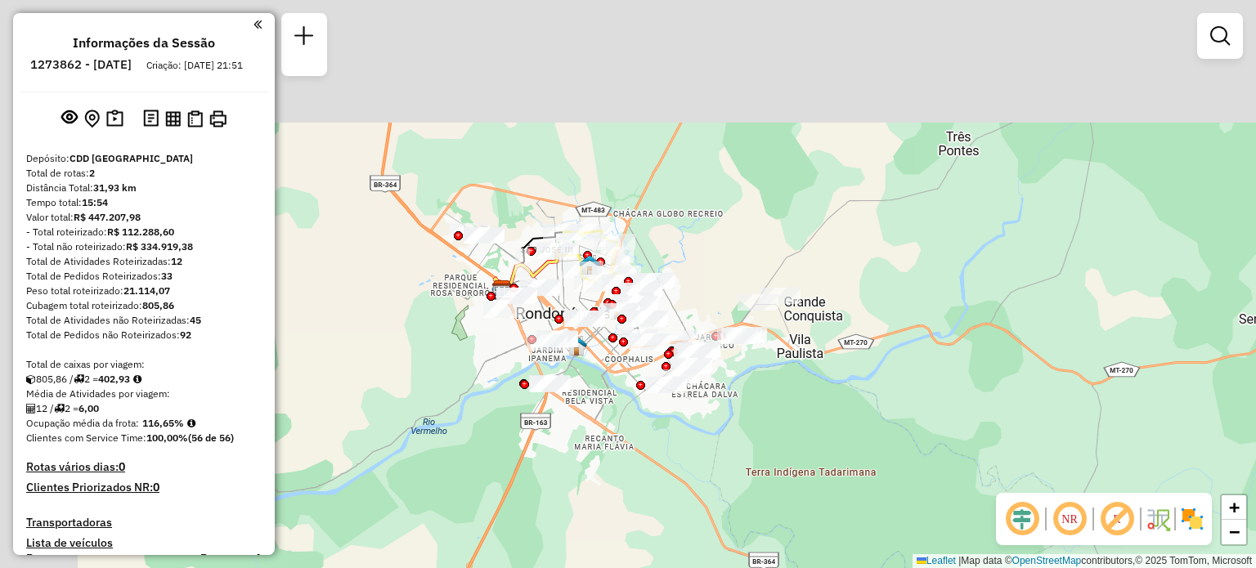
click at [101, 133] on div at bounding box center [101, 133] width 0 height 0
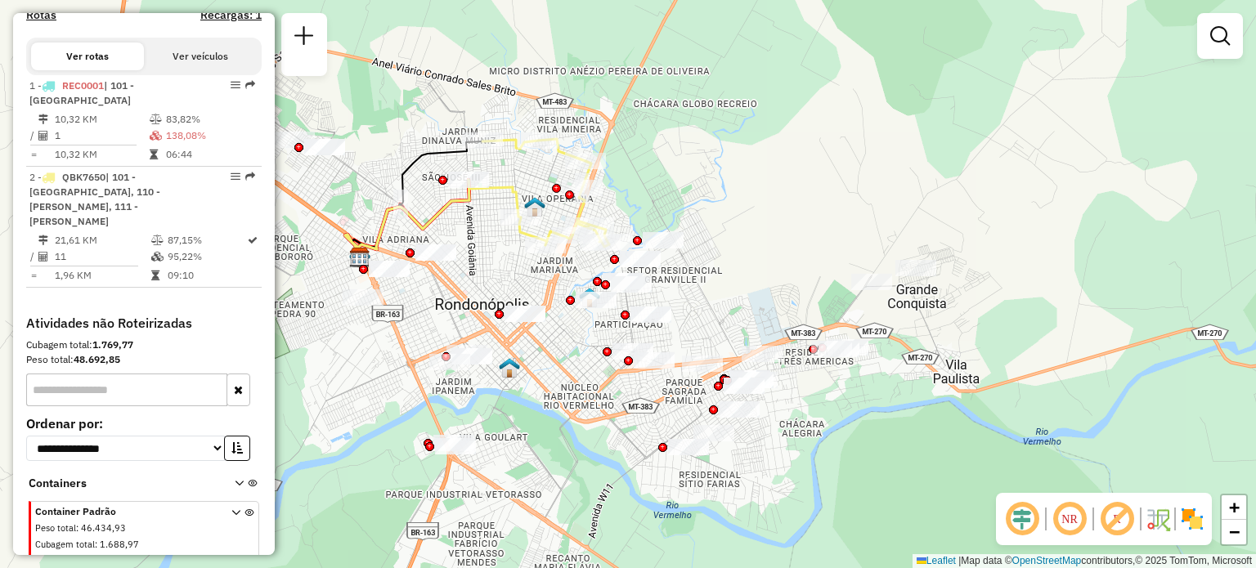
scroll to position [388, 0]
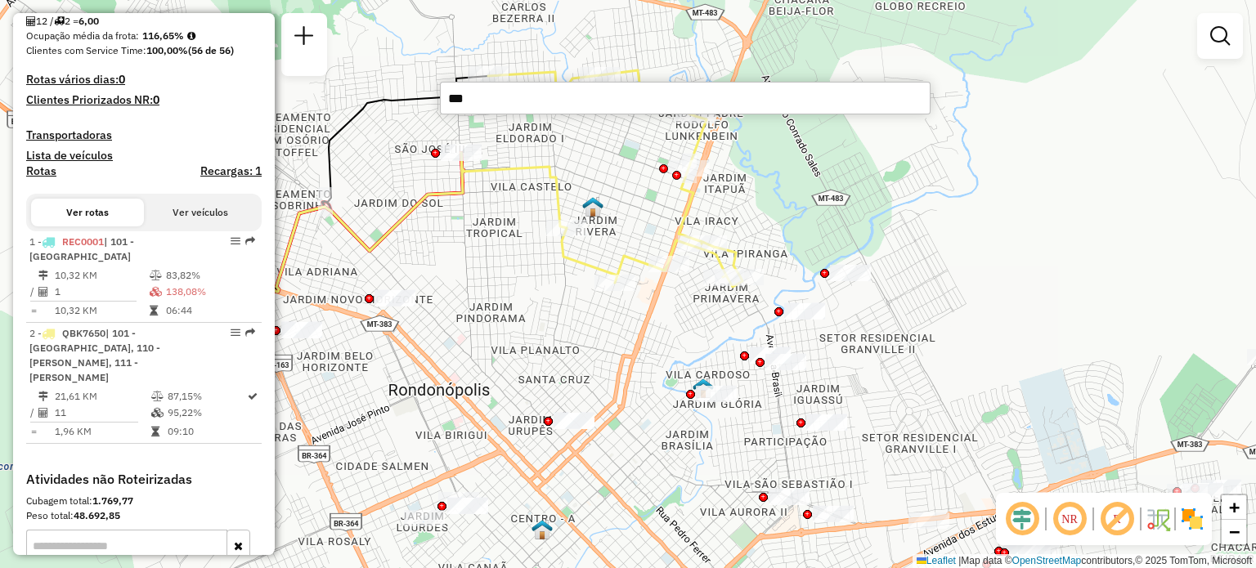
type input "****"
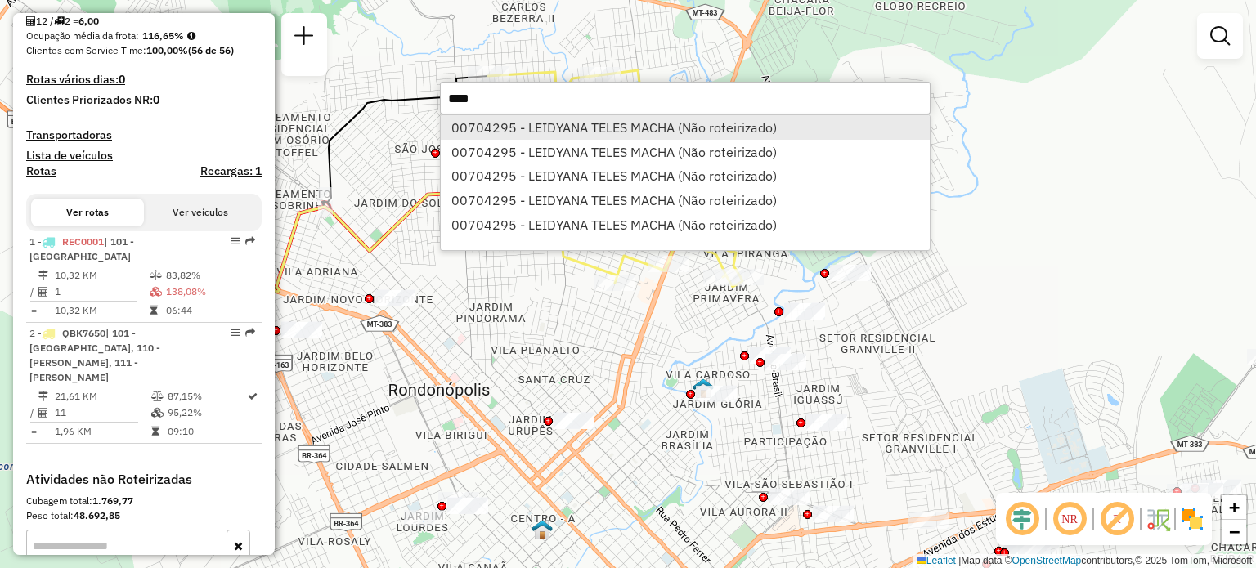
click at [633, 120] on li "00704295 - LEIDYANA TELES MACHA (Não roteirizado)" at bounding box center [685, 127] width 489 height 25
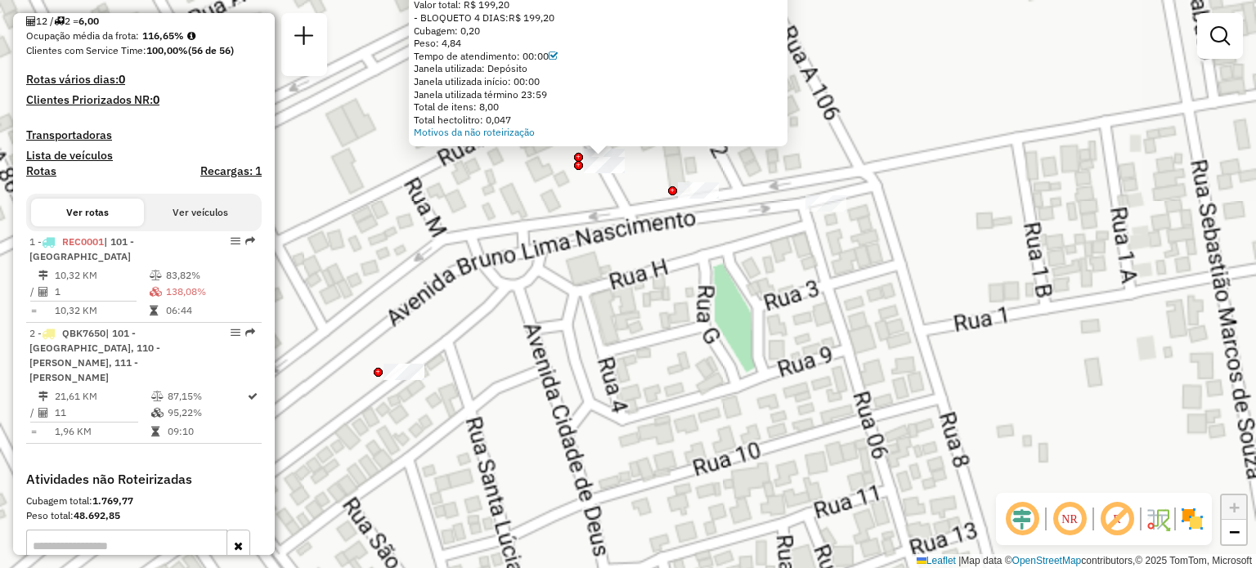
drag, startPoint x: 613, startPoint y: 177, endPoint x: 617, endPoint y: 274, distance: 97.4
click at [617, 274] on div "Atividade não roteirizada 00704295 - LEIDYANA TELES MACHA Endereço: R RUA 2 Bai…" at bounding box center [628, 284] width 1256 height 568
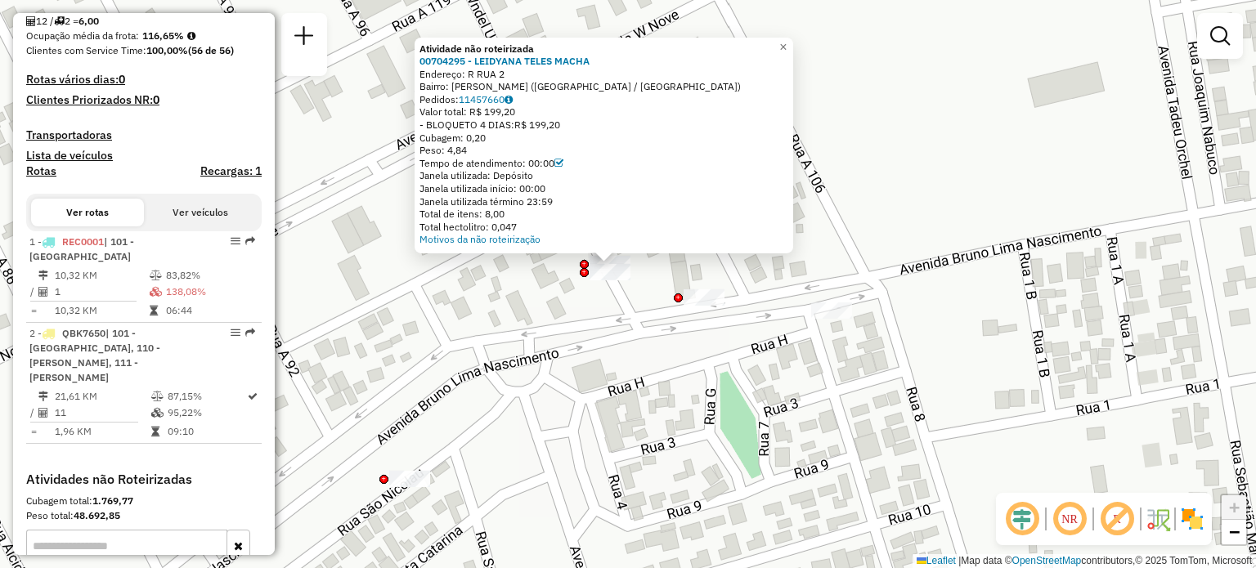
drag, startPoint x: 622, startPoint y: 312, endPoint x: 618, endPoint y: 354, distance: 41.9
click at [620, 354] on div "Atividade não roteirizada 00704295 - LEIDYANA TELES MACHA Endereço: R RUA 2 Bai…" at bounding box center [628, 284] width 1256 height 568
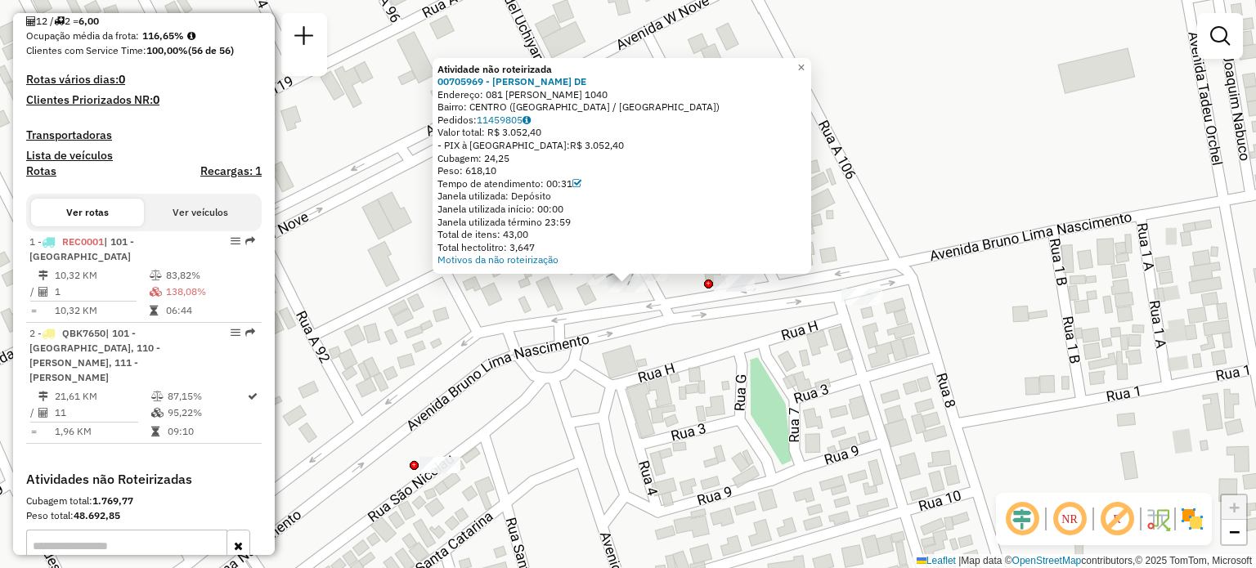
click at [618, 312] on div "Atividade não roteirizada 00705969 - [PERSON_NAME] DE Endereço: 081 [PERSON_NAM…" at bounding box center [628, 284] width 1256 height 568
click at [805, 62] on span "×" at bounding box center [801, 67] width 7 height 14
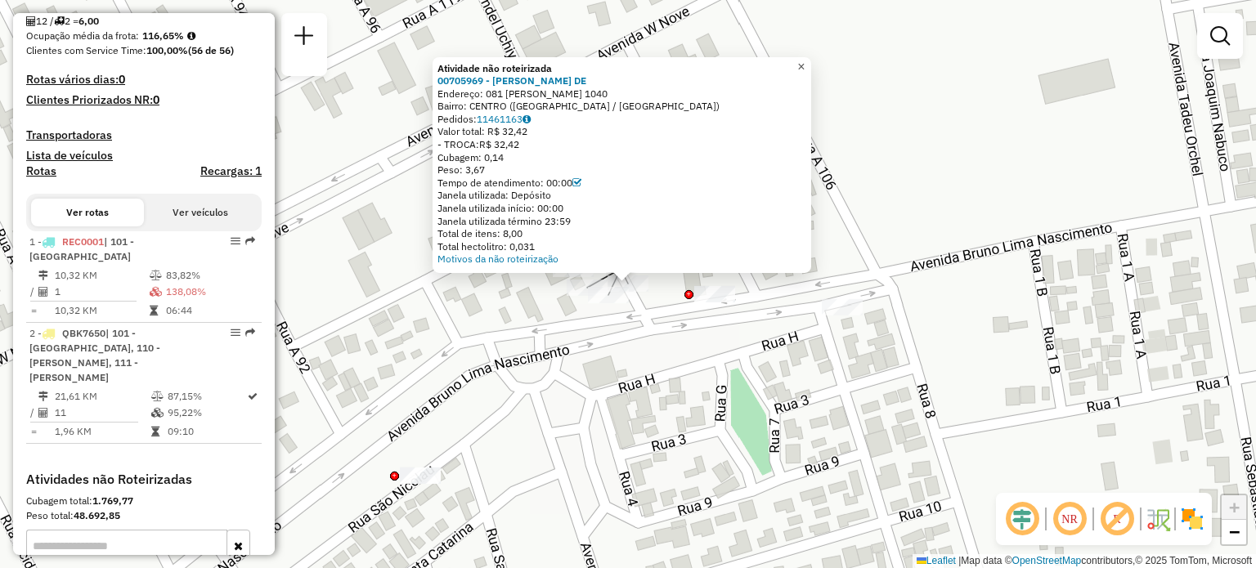
click at [805, 59] on span "×" at bounding box center [801, 66] width 7 height 14
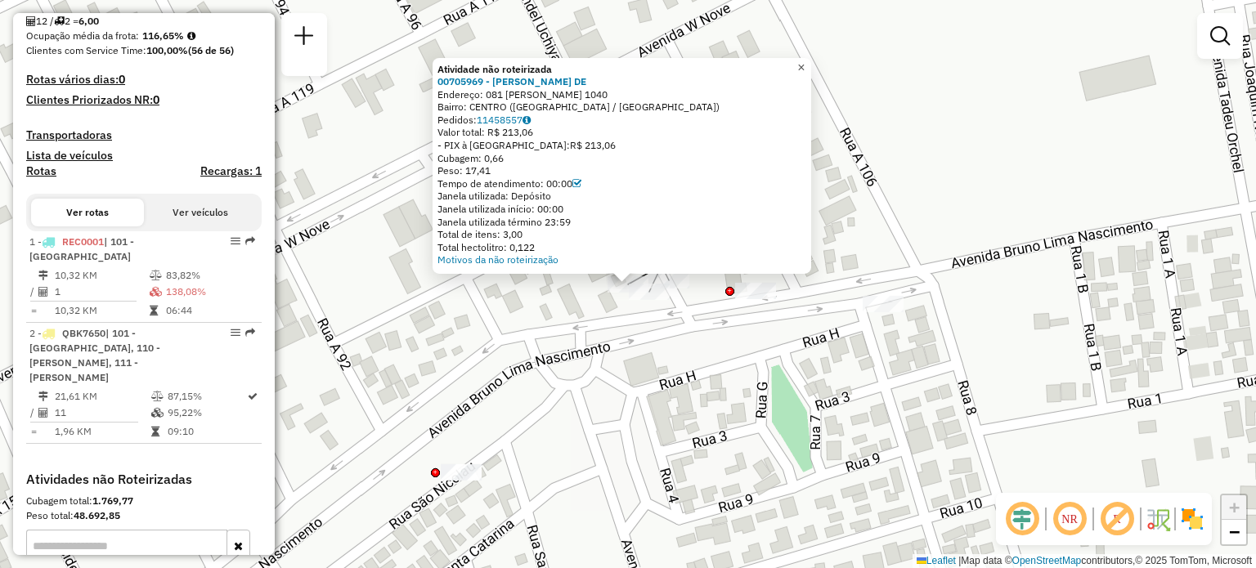
click at [805, 61] on span "×" at bounding box center [801, 67] width 7 height 14
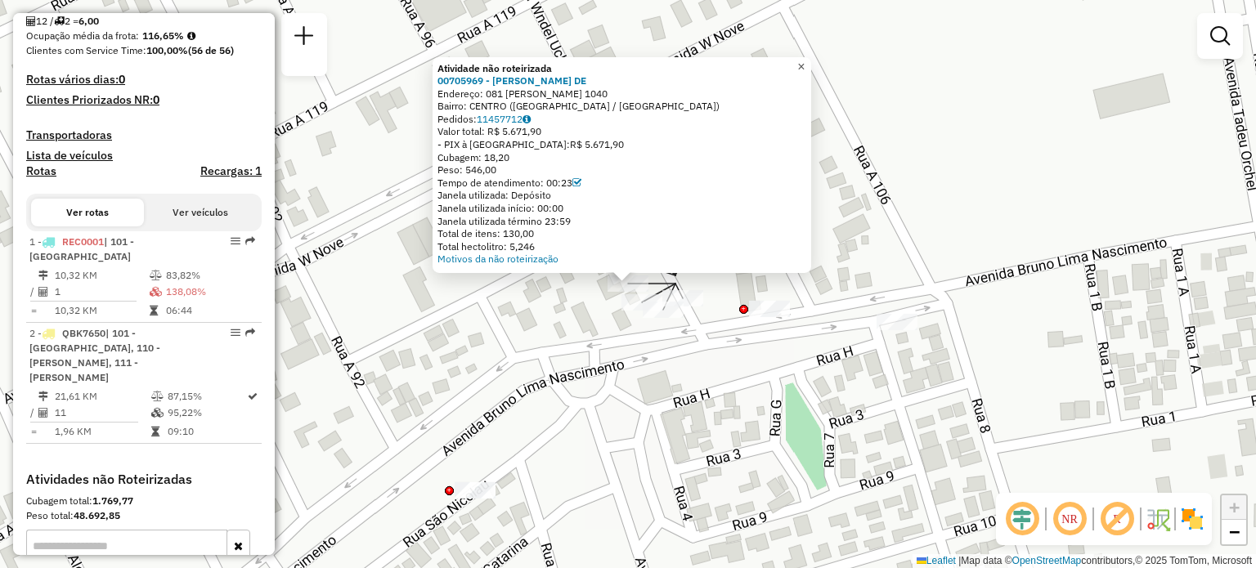
click at [805, 61] on span "×" at bounding box center [801, 66] width 7 height 14
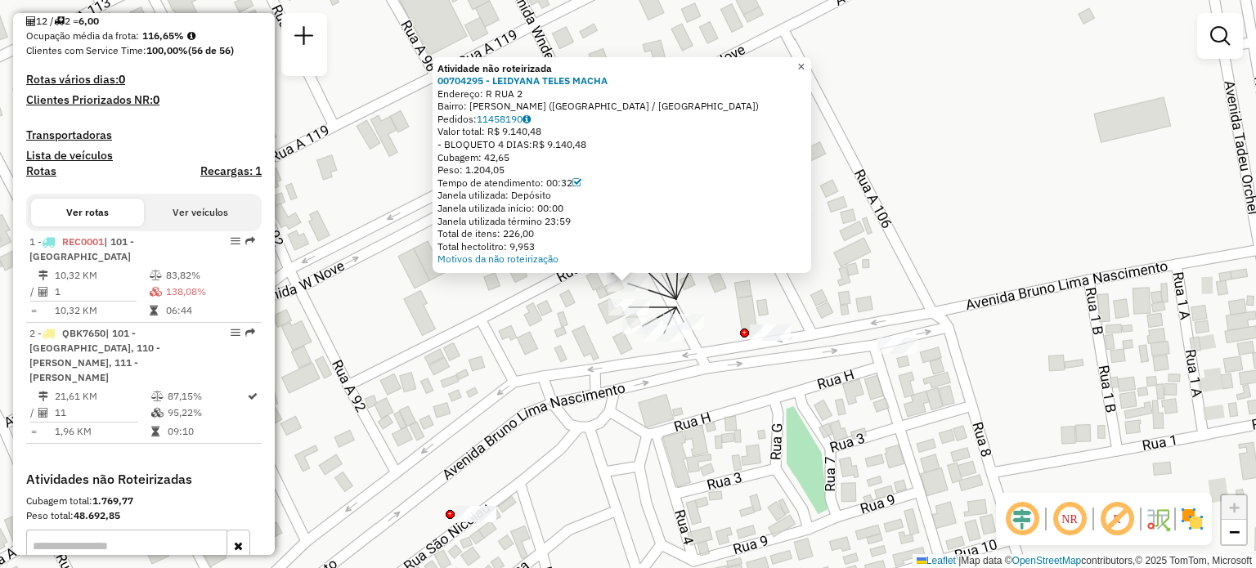
click at [805, 61] on span "×" at bounding box center [801, 66] width 7 height 14
